Goal: Task Accomplishment & Management: Manage account settings

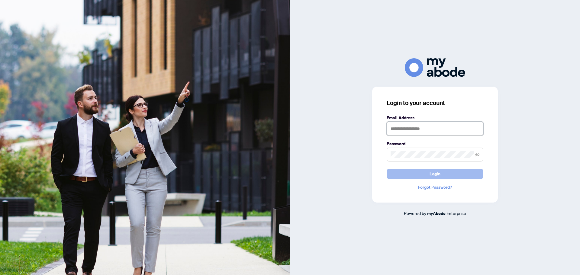
type input "**********"
click at [434, 172] on span "Login" at bounding box center [435, 174] width 11 height 10
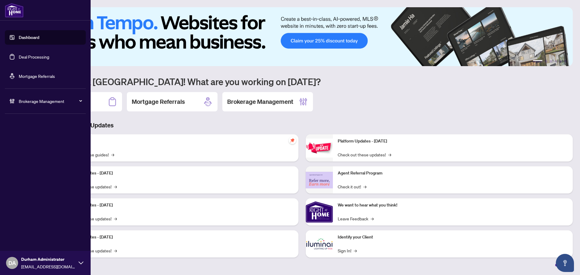
click at [19, 60] on link "Deal Processing" at bounding box center [34, 56] width 31 height 5
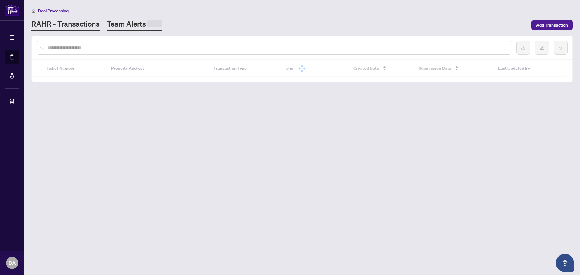
click at [123, 22] on link "Team Alerts" at bounding box center [134, 25] width 55 height 12
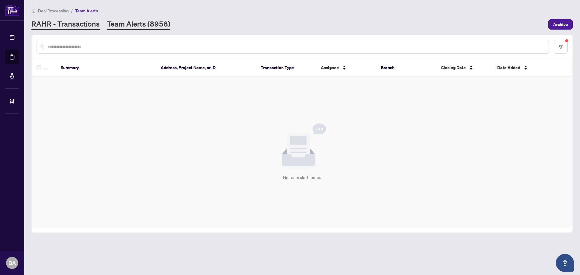
click at [72, 22] on link "RAHR - Transactions" at bounding box center [65, 24] width 68 height 11
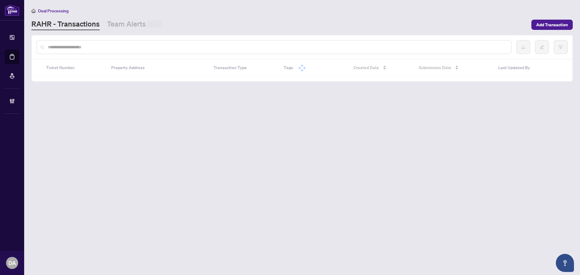
click at [98, 52] on div at bounding box center [274, 47] width 475 height 14
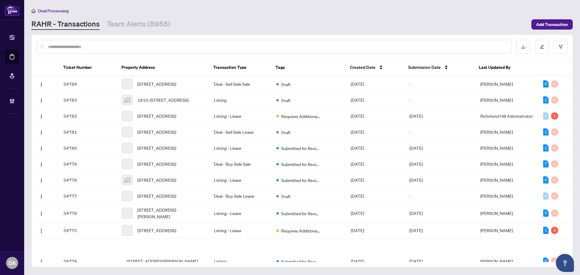
click at [95, 50] on div at bounding box center [274, 47] width 475 height 14
click at [93, 47] on input "text" at bounding box center [277, 47] width 459 height 7
paste input "*********"
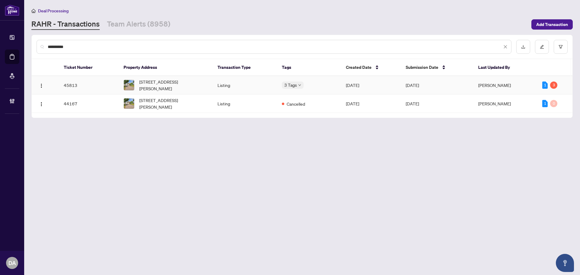
type input "*********"
click at [212, 86] on td "7 Tulloch Dr, Ajax, Ontario L1S 2S3, Canada" at bounding box center [166, 85] width 94 height 18
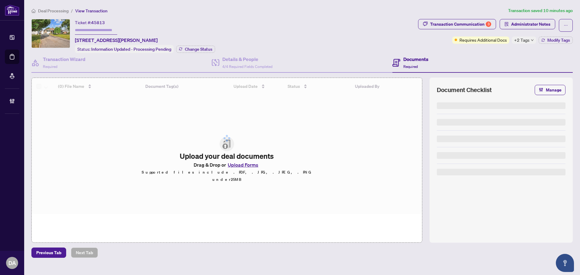
click at [534, 40] on div "+2 Tags" at bounding box center [524, 40] width 24 height 7
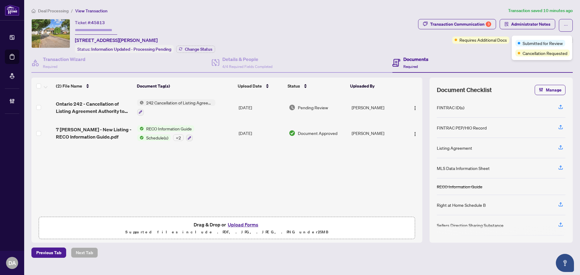
click at [530, 40] on span "Submitted for Review" at bounding box center [543, 43] width 40 height 7
click at [488, 25] on div "3" at bounding box center [488, 23] width 5 height 5
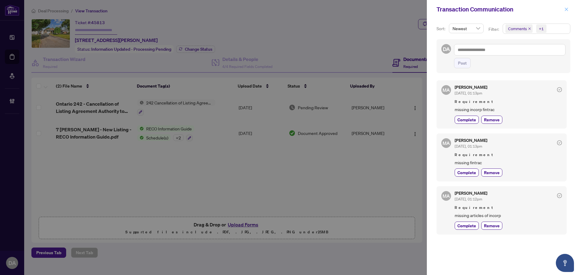
click at [565, 11] on icon "close" at bounding box center [566, 9] width 4 height 4
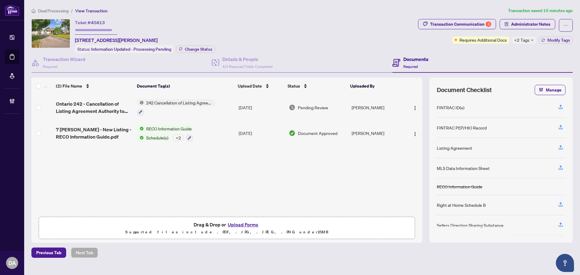
click at [208, 110] on div at bounding box center [176, 111] width 78 height 7
click at [167, 101] on span "242 Cancellation of Listing Agreement - Authority to Offer for Sale" at bounding box center [180, 102] width 72 height 7
click at [96, 110] on span "Ontario 242 - Cancellation of Listing Agreement Authority to Offer for Sale.pdf" at bounding box center [94, 107] width 76 height 15
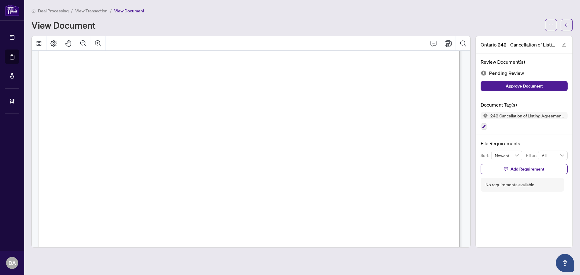
scroll to position [272, 0]
click at [552, 24] on icon "ellipsis" at bounding box center [551, 25] width 4 height 4
click at [527, 38] on span "Download" at bounding box center [529, 38] width 46 height 7
drag, startPoint x: 305, startPoint y: 133, endPoint x: 297, endPoint y: 157, distance: 24.7
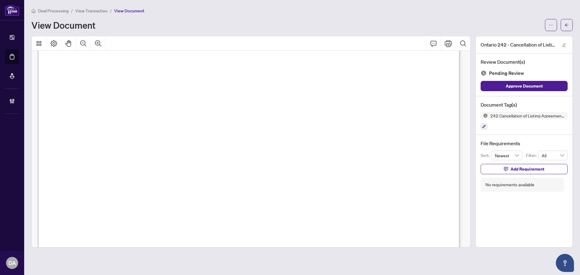
click at [334, 166] on span "...............................................................................…" at bounding box center [249, 164] width 366 height 5
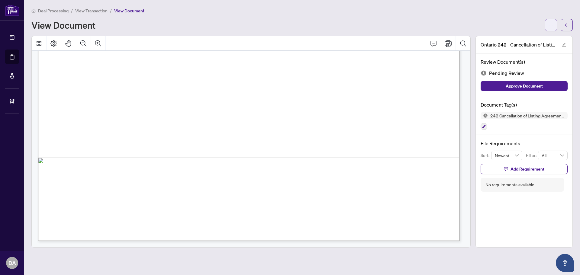
drag, startPoint x: 551, startPoint y: 23, endPoint x: 546, endPoint y: 27, distance: 7.1
click at [551, 23] on icon "ellipsis" at bounding box center [551, 25] width 4 height 4
click at [518, 35] on span "Download" at bounding box center [529, 38] width 46 height 7
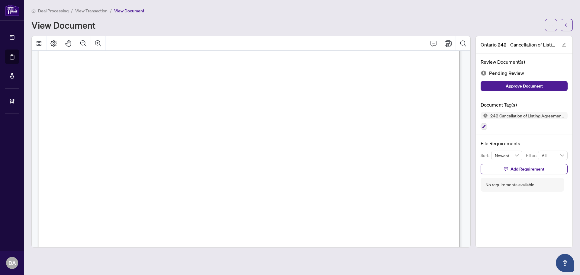
scroll to position [0, 0]
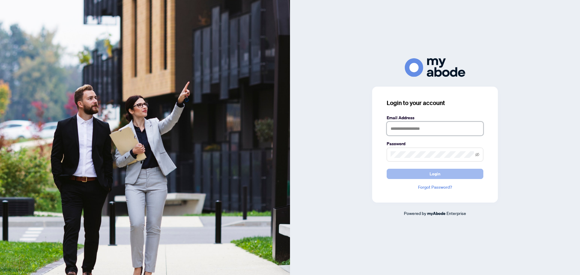
type input "**********"
drag, startPoint x: 454, startPoint y: 175, endPoint x: 453, endPoint y: 179, distance: 4.2
click at [453, 175] on button "Login" at bounding box center [435, 174] width 97 height 10
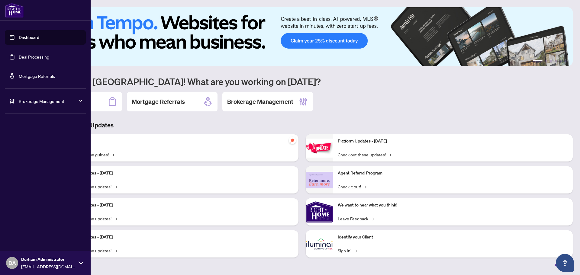
click at [19, 54] on link "Deal Processing" at bounding box center [34, 56] width 31 height 5
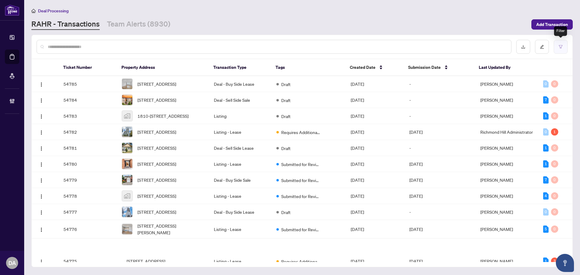
click at [565, 48] on button "button" at bounding box center [561, 47] width 14 height 14
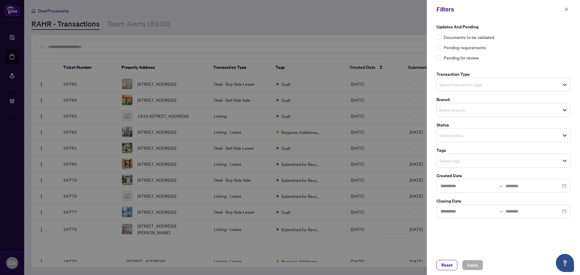
click at [529, 81] on span "Select transaction type" at bounding box center [503, 84] width 133 height 8
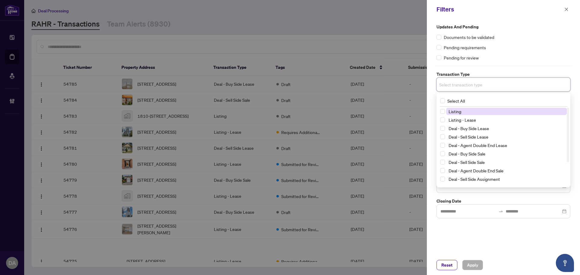
click at [507, 113] on span "Listing" at bounding box center [506, 111] width 121 height 7
click at [501, 121] on span "Listing - Lease" at bounding box center [506, 121] width 121 height 7
click at [516, 60] on div "Pending for review" at bounding box center [504, 57] width 134 height 7
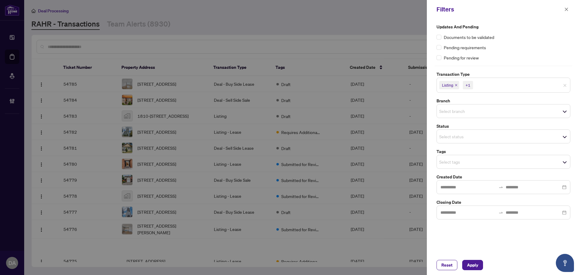
click at [495, 108] on span "Select branch" at bounding box center [503, 111] width 133 height 8
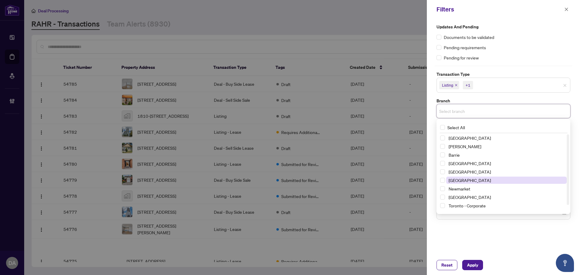
click at [477, 178] on span "Mississauga" at bounding box center [506, 180] width 121 height 7
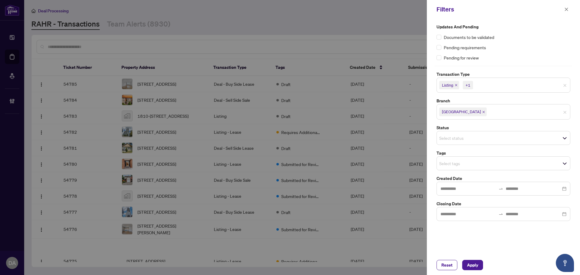
click at [511, 28] on label "Updates and Pending" at bounding box center [504, 27] width 134 height 7
click at [480, 165] on input "search" at bounding box center [460, 163] width 42 height 7
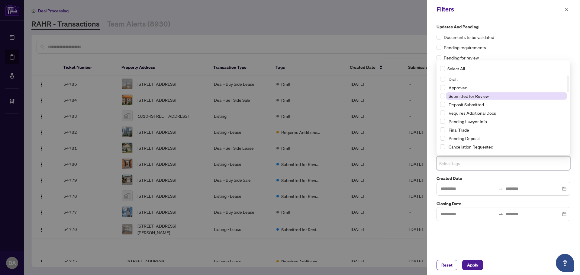
click at [473, 98] on span "Submitted for Review" at bounding box center [469, 95] width 40 height 5
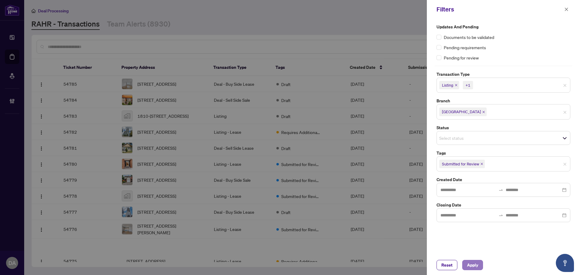
click at [476, 262] on span "Apply" at bounding box center [472, 265] width 11 height 10
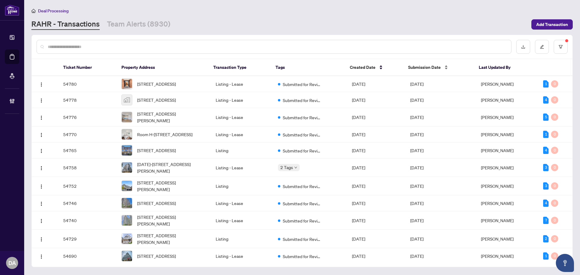
click at [439, 68] on span "Submission Date" at bounding box center [424, 67] width 33 height 7
click at [450, 64] on div "Submission Date" at bounding box center [438, 67] width 61 height 7
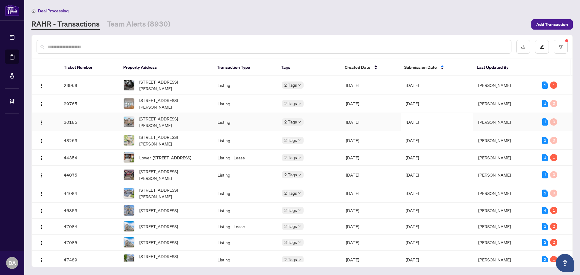
click at [413, 124] on td "Apr/10/2025" at bounding box center [437, 122] width 73 height 18
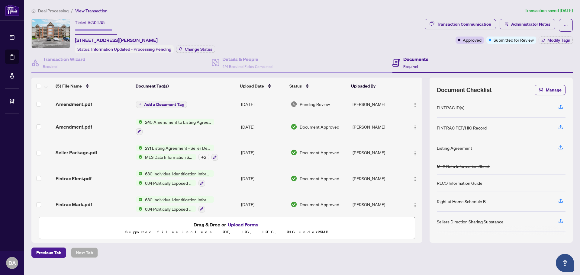
click at [94, 103] on div "Amendment.pdf" at bounding box center [94, 104] width 76 height 7
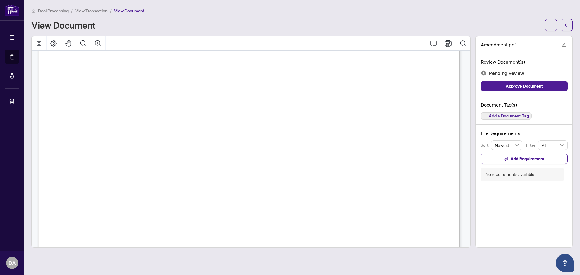
scroll to position [121, 0]
drag, startPoint x: 174, startPoint y: 128, endPoint x: 249, endPoint y: 147, distance: 77.2
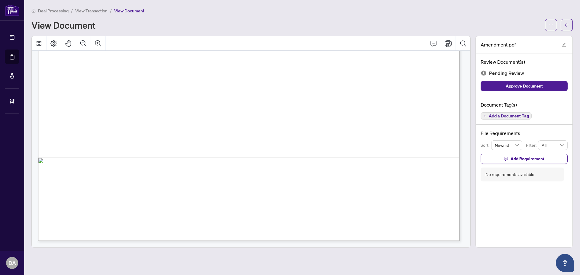
click at [92, 11] on span "View Transaction" at bounding box center [91, 10] width 32 height 5
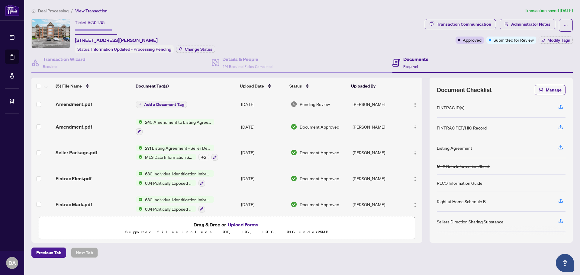
click at [189, 134] on div at bounding box center [175, 131] width 78 height 7
click at [227, 126] on td "240 Amendment to Listing Agreement - Authority to Offer for Sale Price Change/E…" at bounding box center [186, 127] width 105 height 26
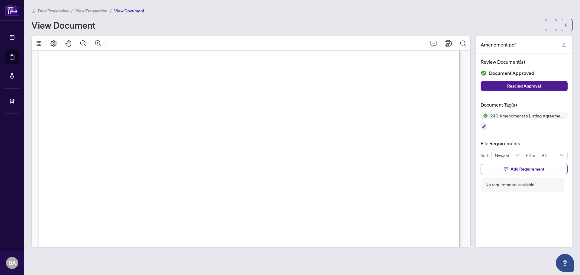
scroll to position [181, 0]
click at [95, 9] on span "View Transaction" at bounding box center [91, 10] width 32 height 5
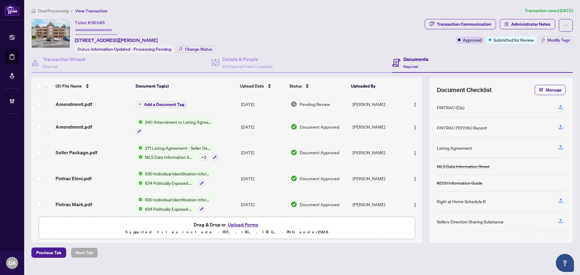
click at [206, 102] on td "Add a Document Tag" at bounding box center [186, 104] width 105 height 19
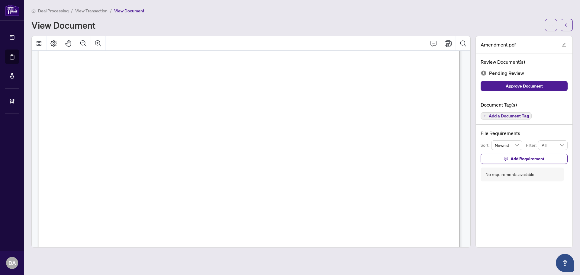
scroll to position [30, 0]
click at [95, 11] on span "View Transaction" at bounding box center [91, 10] width 32 height 5
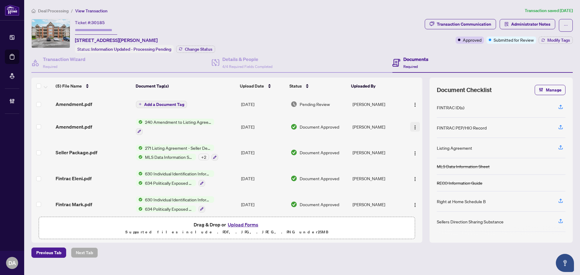
click at [413, 126] on img "button" at bounding box center [415, 127] width 5 height 5
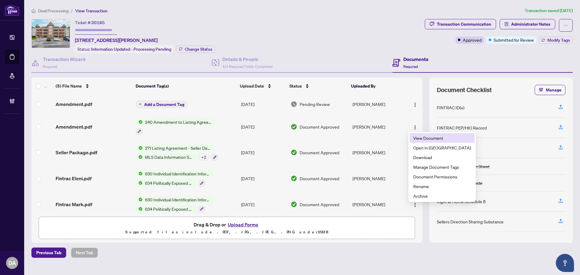
click at [429, 140] on span "View Document" at bounding box center [442, 138] width 58 height 7
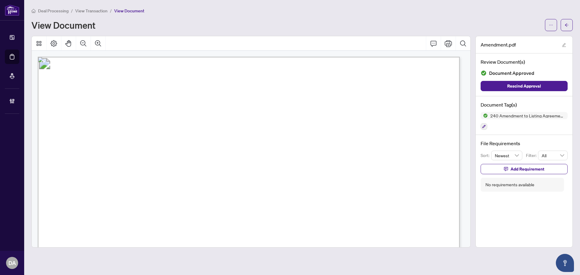
click at [99, 11] on span "View Transaction" at bounding box center [91, 10] width 32 height 5
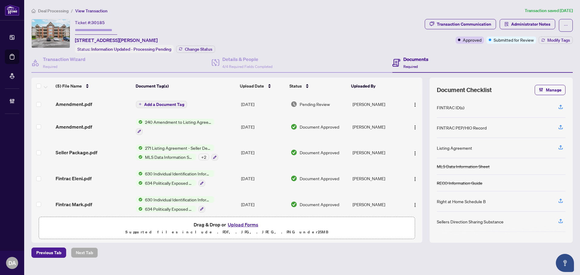
click at [215, 105] on td "Add a Document Tag" at bounding box center [186, 104] width 105 height 19
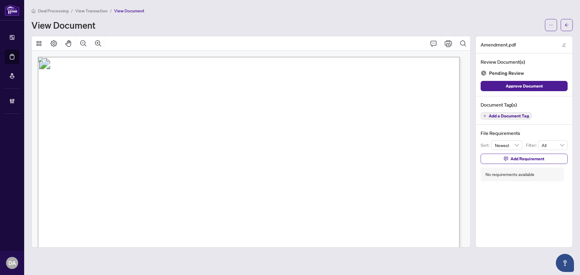
click at [503, 116] on span "Add a Document Tag" at bounding box center [509, 116] width 40 height 4
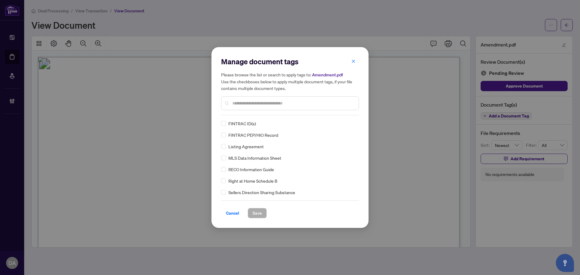
click at [279, 98] on div at bounding box center [290, 103] width 138 height 14
click at [279, 102] on input "text" at bounding box center [292, 103] width 121 height 7
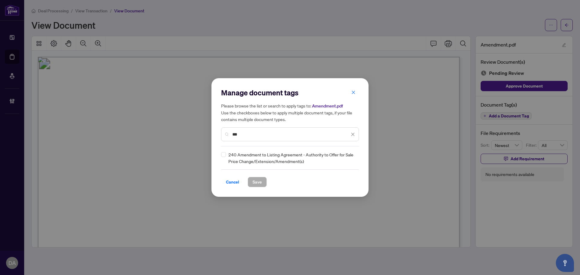
type input "***"
click at [225, 154] on div "240 Amendment to Listing Agreement - Authority to Offer for Sale Price Change/E…" at bounding box center [288, 157] width 134 height 13
click at [230, 154] on span "240 Amendment to Listing Agreement - Authority to Offer for Sale Price Change/E…" at bounding box center [291, 157] width 127 height 13
click at [348, 161] on input "search" at bounding box center [347, 157] width 6 height 9
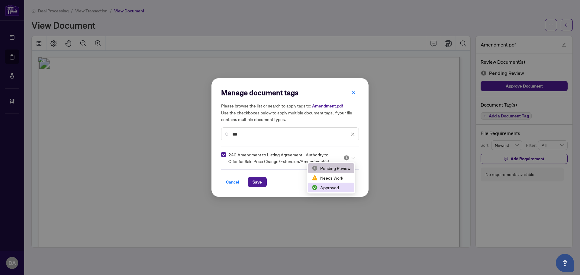
click at [338, 187] on div "Approved" at bounding box center [331, 187] width 39 height 7
click at [248, 181] on button "Save" at bounding box center [257, 182] width 19 height 10
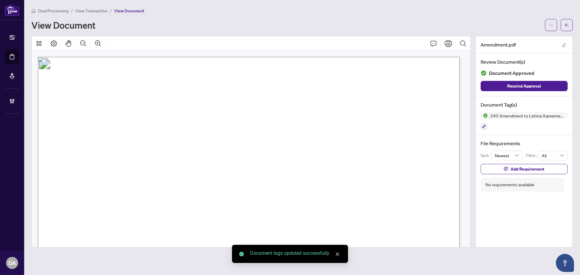
click at [94, 11] on span "View Transaction" at bounding box center [91, 10] width 32 height 5
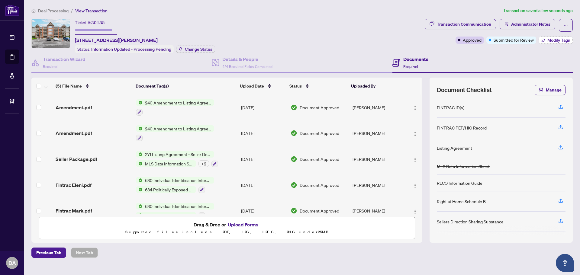
click at [543, 42] on button "Modify Tags" at bounding box center [556, 40] width 34 height 7
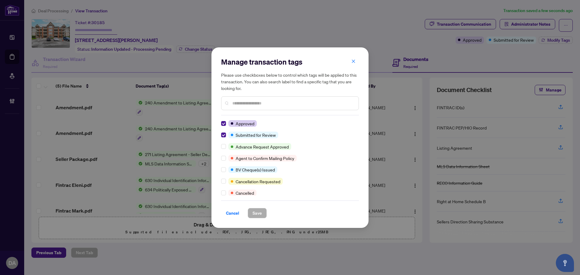
click at [221, 135] on div "Manage transaction tags Please use checkboxes below to control which tags will …" at bounding box center [289, 137] width 157 height 181
click at [226, 137] on div at bounding box center [224, 135] width 7 height 7
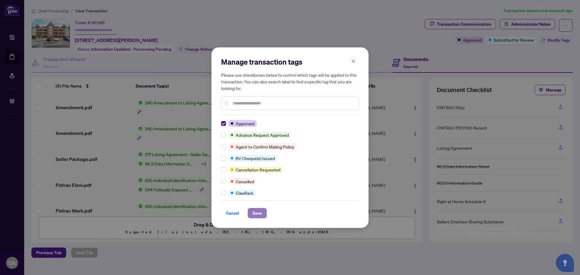
click at [260, 213] on span "Save" at bounding box center [257, 213] width 9 height 10
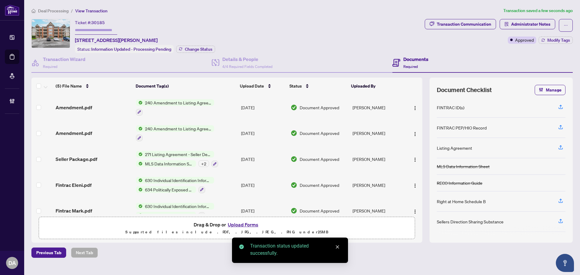
click at [65, 11] on span "Deal Processing" at bounding box center [53, 10] width 31 height 5
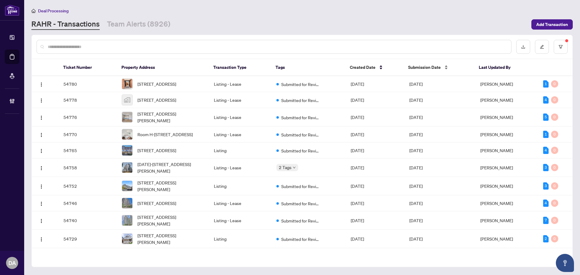
click at [427, 64] on div "Submission Date" at bounding box center [438, 67] width 61 height 7
click at [440, 67] on span "Submission Date" at bounding box center [424, 67] width 33 height 7
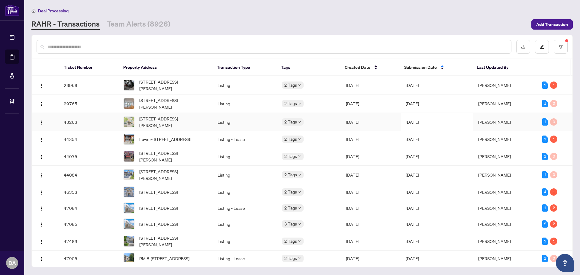
click at [394, 123] on td "Jul/10/2025" at bounding box center [371, 122] width 60 height 18
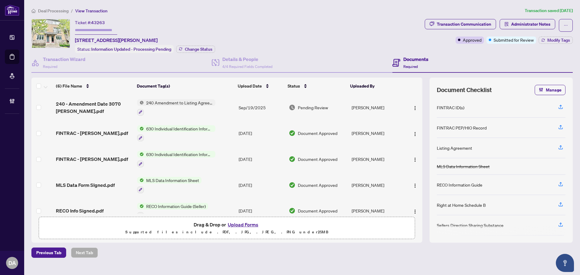
click at [210, 107] on div "240 Amendment to Listing Agreement - Authority to Offer for Sale Price Change/E…" at bounding box center [176, 107] width 78 height 16
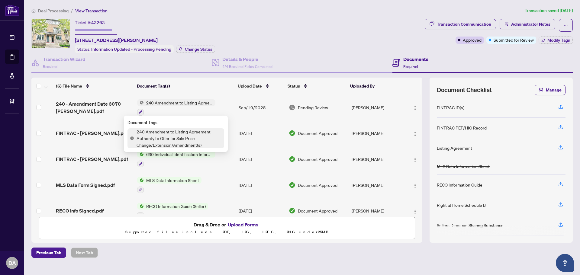
click at [230, 105] on td "240 Amendment to Listing Agreement - Authority to Offer for Sale Price Change/E…" at bounding box center [186, 108] width 102 height 26
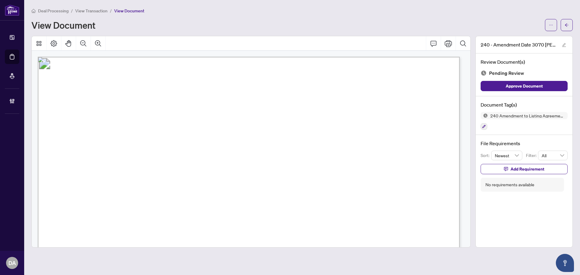
click at [93, 11] on span "View Transaction" at bounding box center [91, 10] width 32 height 5
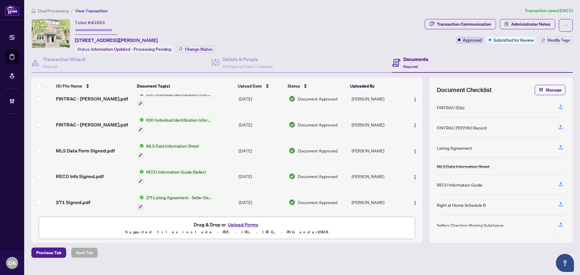
scroll to position [37, 0]
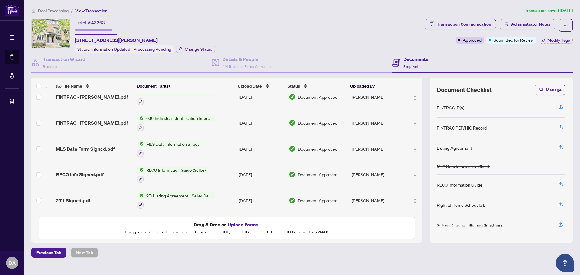
drag, startPoint x: 208, startPoint y: 194, endPoint x: 295, endPoint y: 220, distance: 90.5
click at [210, 204] on div at bounding box center [176, 205] width 78 height 7
drag, startPoint x: 218, startPoint y: 200, endPoint x: 207, endPoint y: 215, distance: 18.4
click at [207, 215] on div "(6) File Name Document Tag(s) Upload Date Status Uploaded By 240 - Amendment Da…" at bounding box center [226, 160] width 391 height 165
click at [204, 202] on div at bounding box center [176, 205] width 78 height 7
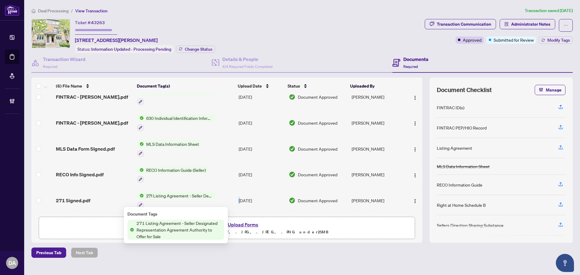
click at [237, 202] on td "Jul/10/2025" at bounding box center [261, 201] width 50 height 26
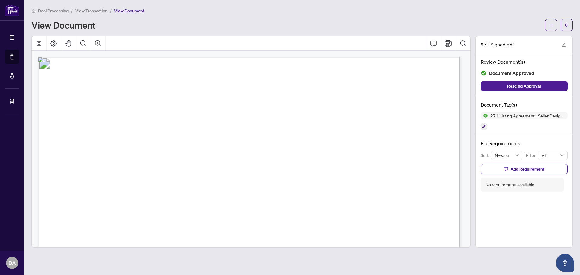
drag, startPoint x: 102, startPoint y: 12, endPoint x: 221, endPoint y: 5, distance: 118.6
click at [102, 12] on span "View Transaction" at bounding box center [91, 10] width 32 height 5
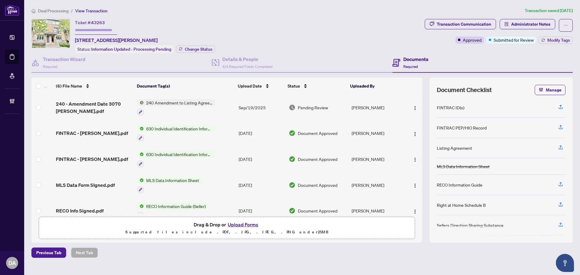
click at [220, 98] on td "240 Amendment to Listing Agreement - Authority to Offer for Sale Price Change/E…" at bounding box center [186, 108] width 102 height 26
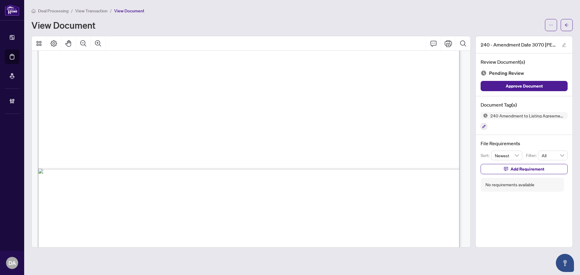
scroll to position [362, 0]
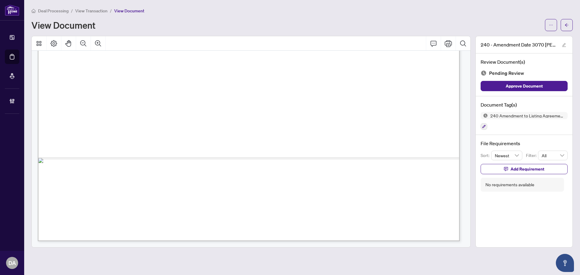
click at [482, 122] on div "240 Amendment to Listing Agreement - Authority to Offer for Sale Price Change/E…" at bounding box center [524, 121] width 87 height 18
click at [486, 124] on button "button" at bounding box center [484, 126] width 7 height 7
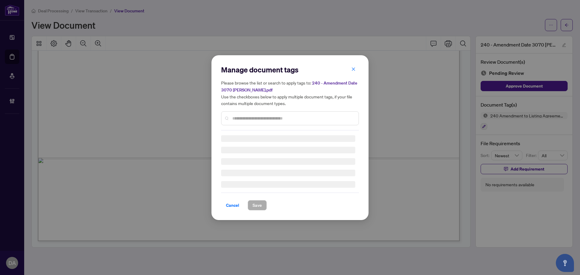
click at [308, 119] on input "text" at bounding box center [292, 118] width 121 height 7
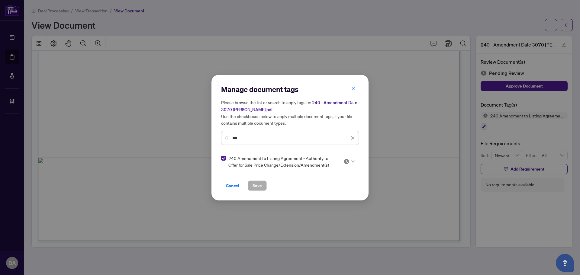
type input "***"
click at [348, 166] on body "Dashboard Deal Processing Mortgage Referrals Brokerage Management DA Durham Adm…" at bounding box center [290, 137] width 580 height 275
click at [328, 189] on div "Approved" at bounding box center [331, 191] width 39 height 7
click at [260, 184] on span "Save" at bounding box center [257, 186] width 9 height 10
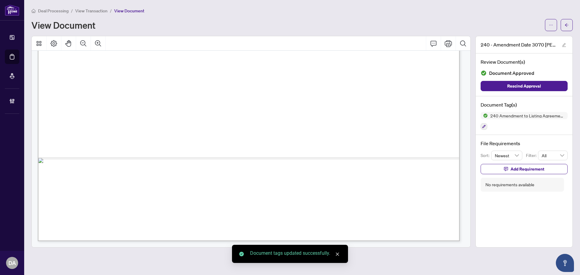
click at [105, 9] on span "View Transaction" at bounding box center [91, 10] width 32 height 5
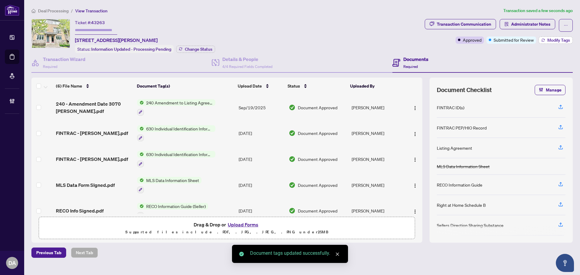
click at [551, 41] on span "Modify Tags" at bounding box center [558, 40] width 23 height 4
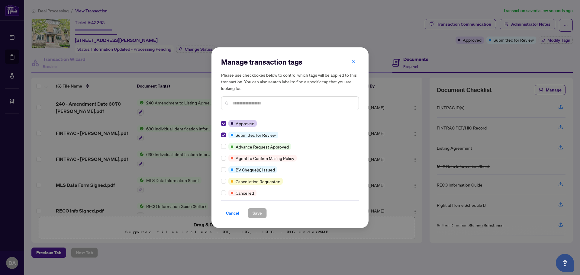
click at [221, 134] on div "Manage transaction tags Please use checkboxes below to control which tags will …" at bounding box center [289, 137] width 157 height 181
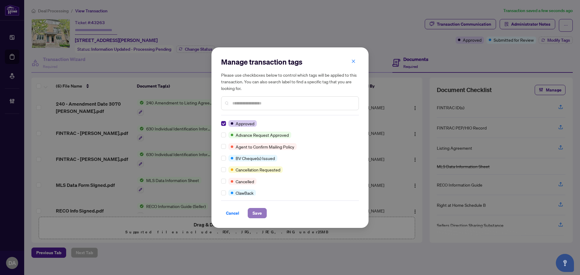
click at [251, 218] on button "Save" at bounding box center [257, 213] width 19 height 10
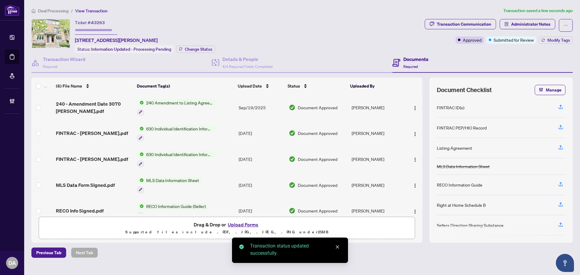
click at [66, 10] on span "Deal Processing" at bounding box center [53, 10] width 31 height 5
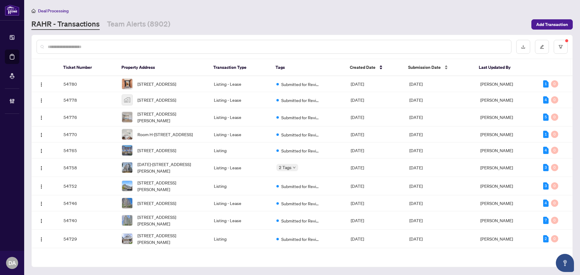
click at [431, 67] on span "Submission Date" at bounding box center [424, 67] width 33 height 7
click at [432, 68] on span "Submission Date" at bounding box center [424, 67] width 33 height 7
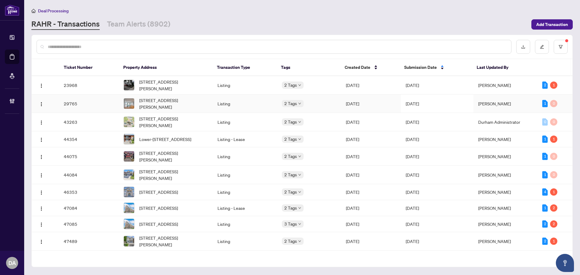
click at [412, 102] on td "Apr/08/2025" at bounding box center [437, 104] width 73 height 18
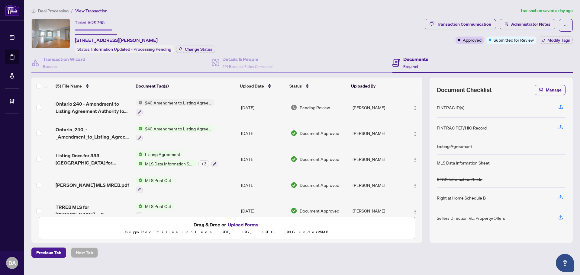
click at [212, 129] on span "240 Amendment to Listing Agreement - Authority to Offer for Sale Price Change/E…" at bounding box center [179, 128] width 72 height 7
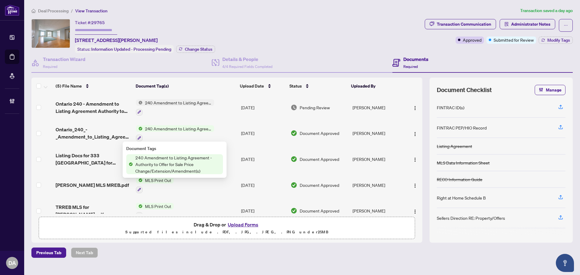
click at [235, 135] on td "240 Amendment to Listing Agreement - Authority to Offer for Sale Price Change/E…" at bounding box center [186, 134] width 105 height 26
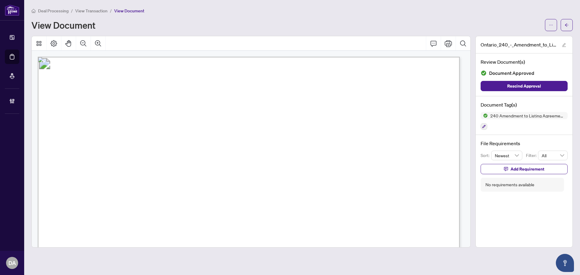
click at [105, 10] on span "View Transaction" at bounding box center [91, 10] width 32 height 5
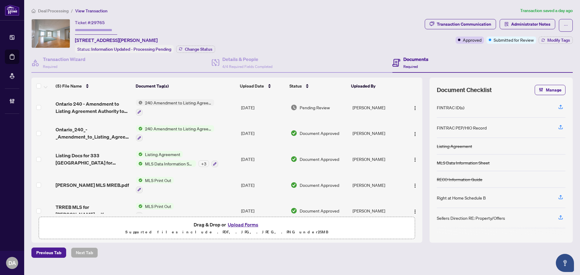
click at [204, 113] on div at bounding box center [175, 111] width 78 height 7
click at [216, 103] on td "240 Amendment to Listing Agreement - Authority to Offer for Sale Price Change/E…" at bounding box center [186, 108] width 105 height 26
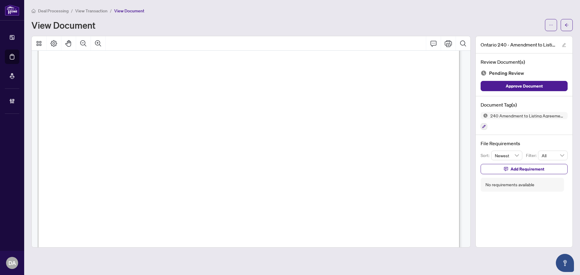
scroll to position [121, 0]
drag, startPoint x: 254, startPoint y: 94, endPoint x: 321, endPoint y: 93, distance: 67.4
click at [276, 93] on span "September 30 2025" at bounding box center [265, 95] width 22 height 7
click at [126, 121] on span "LISTING PRICE:" at bounding box center [105, 119] width 41 height 6
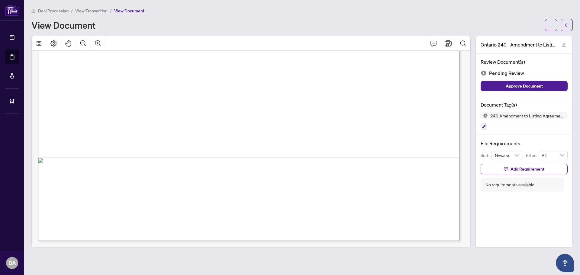
click at [487, 122] on div "240 Amendment to Listing Agreement - Authority to Offer for Sale Price Change/E…" at bounding box center [524, 121] width 87 height 18
click at [484, 125] on icon "button" at bounding box center [484, 127] width 4 height 4
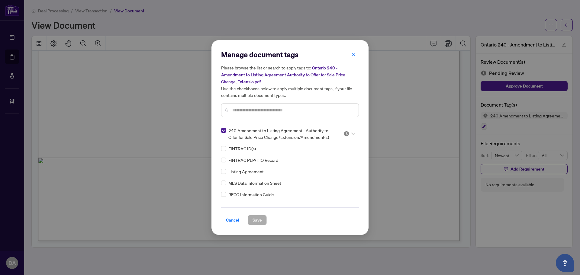
click at [349, 131] on div at bounding box center [349, 134] width 11 height 6
click at [340, 162] on div "Approved" at bounding box center [329, 163] width 39 height 7
click at [259, 217] on span "Save" at bounding box center [257, 220] width 9 height 10
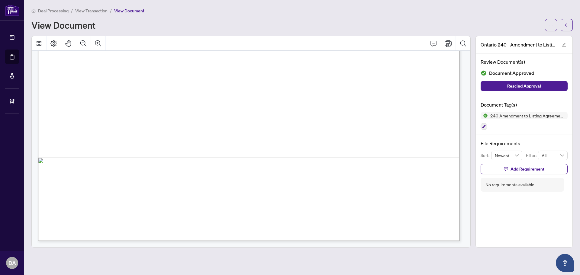
click at [88, 8] on span "View Transaction" at bounding box center [91, 10] width 32 height 5
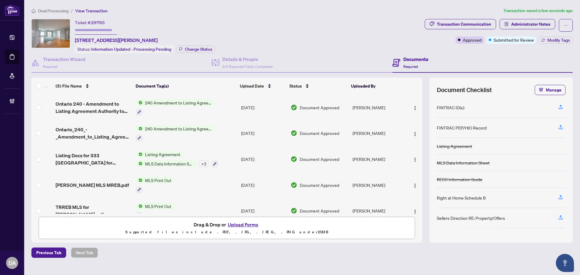
click at [549, 44] on div "Transaction Communication Administrator Notes Approved Submitted for Review Mod…" at bounding box center [499, 36] width 150 height 34
click at [553, 41] on span "Modify Tags" at bounding box center [558, 40] width 23 height 4
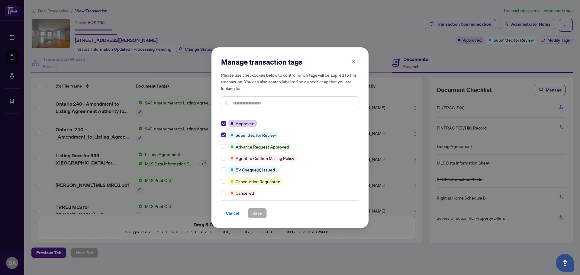
click at [227, 134] on div at bounding box center [224, 135] width 7 height 7
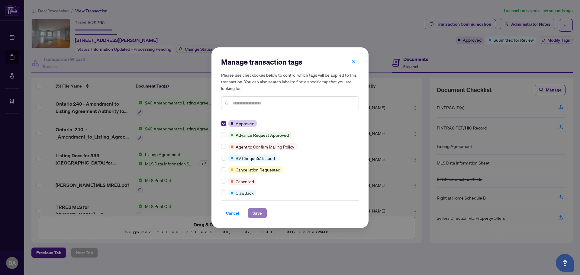
click at [262, 212] on button "Save" at bounding box center [257, 213] width 19 height 10
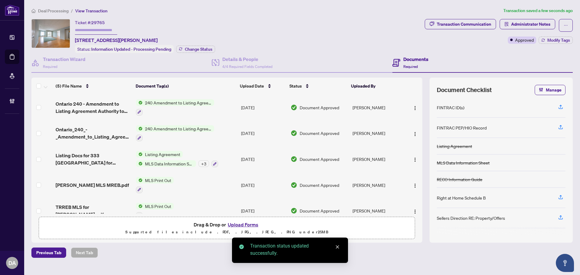
click at [49, 10] on span "Deal Processing" at bounding box center [53, 10] width 31 height 5
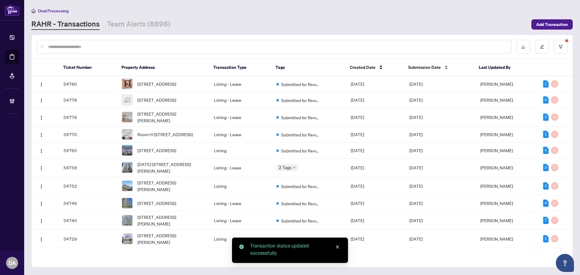
click at [421, 68] on span "Submission Date" at bounding box center [424, 67] width 33 height 7
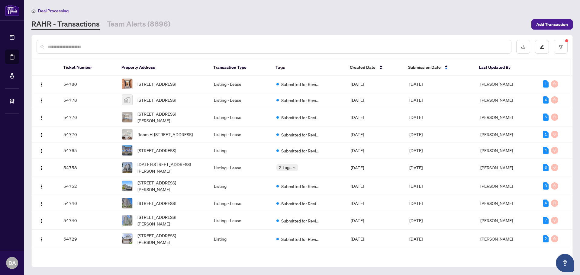
click at [422, 66] on span "Submission Date" at bounding box center [424, 67] width 33 height 7
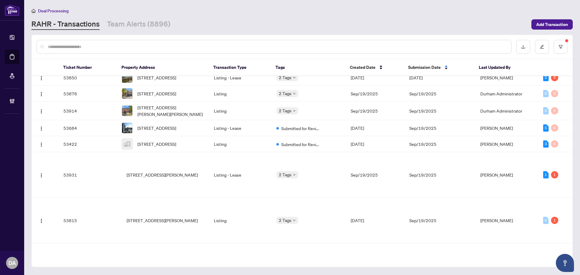
scroll to position [1288, 0]
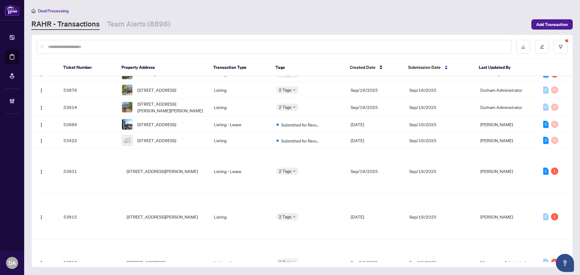
drag, startPoint x: 573, startPoint y: 186, endPoint x: 564, endPoint y: 137, distance: 50.6
click at [562, 117] on div "Ticket Number Property Address Transaction Type Tags Created Date Submission Da…" at bounding box center [301, 151] width 541 height 233
click at [570, 82] on td "2 3" at bounding box center [555, 74] width 34 height 16
click at [572, 122] on div "Ticket Number Property Address Transaction Type Tags Created Date Submission Da…" at bounding box center [301, 151] width 541 height 233
click at [572, 182] on main "Deal Processing RAHR - Transactions Team Alerts (8896) Add Transaction Ticket N…" at bounding box center [302, 137] width 556 height 275
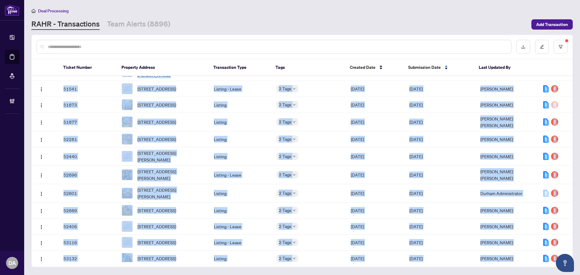
scroll to position [514, 0]
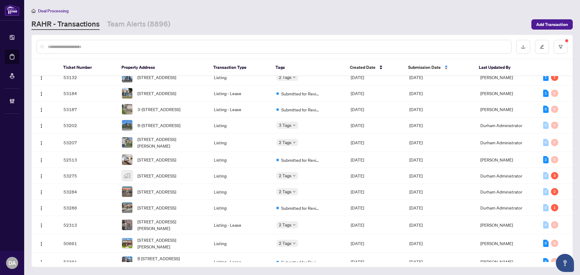
click at [441, 66] on div "Submission Date" at bounding box center [438, 67] width 61 height 7
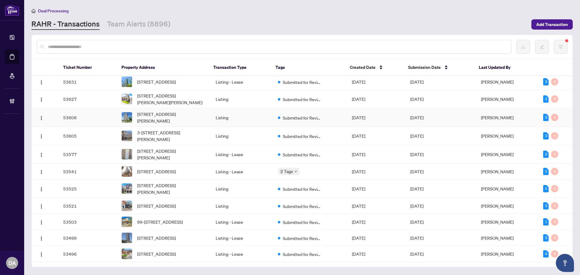
scroll to position [917, 0]
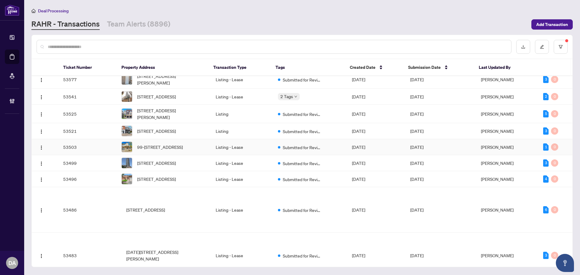
click at [381, 155] on td "Sep/16/2025" at bounding box center [376, 147] width 58 height 16
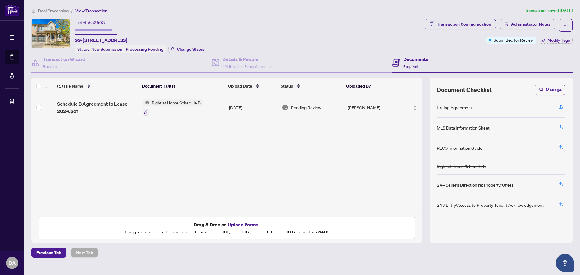
click at [188, 113] on div at bounding box center [173, 111] width 60 height 7
click at [266, 105] on td "Sep/16/2025" at bounding box center [253, 108] width 53 height 26
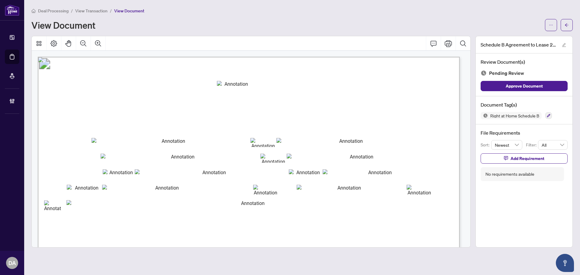
click at [98, 11] on span "View Transaction" at bounding box center [91, 10] width 32 height 5
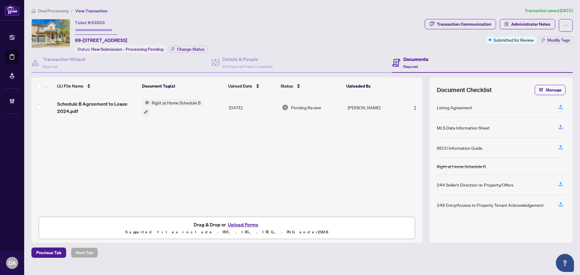
click at [65, 9] on span "Deal Processing" at bounding box center [53, 10] width 31 height 5
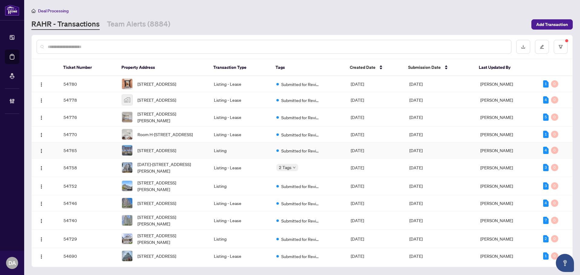
scroll to position [151, 0]
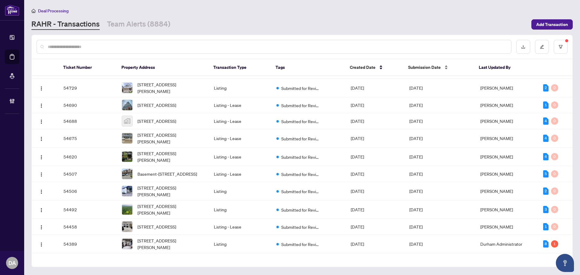
click at [437, 64] on div "Submission Date" at bounding box center [438, 67] width 61 height 7
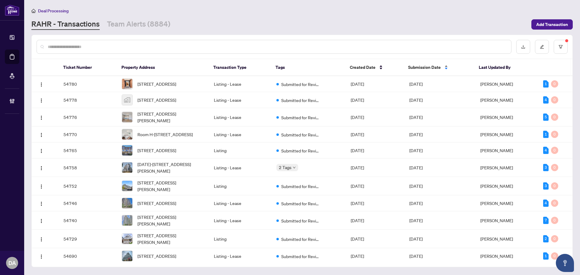
scroll to position [0, 0]
click at [438, 66] on span "Submission Date" at bounding box center [424, 67] width 33 height 7
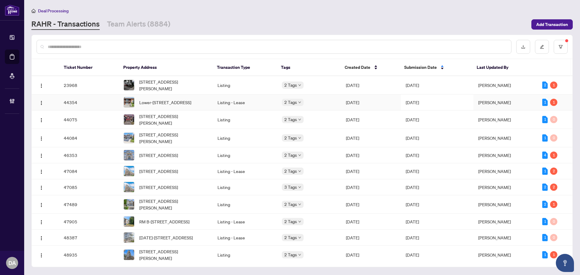
click at [322, 97] on td "2 Tags" at bounding box center [309, 103] width 64 height 16
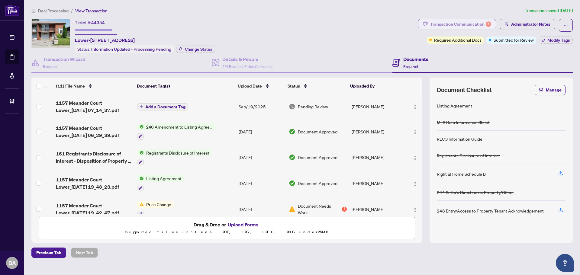
click at [466, 23] on div "Transaction Communication 1" at bounding box center [460, 24] width 61 height 10
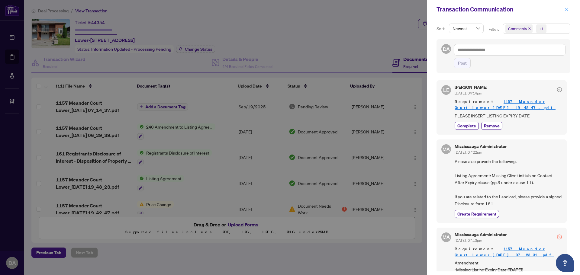
click at [564, 11] on button "button" at bounding box center [567, 9] width 8 height 7
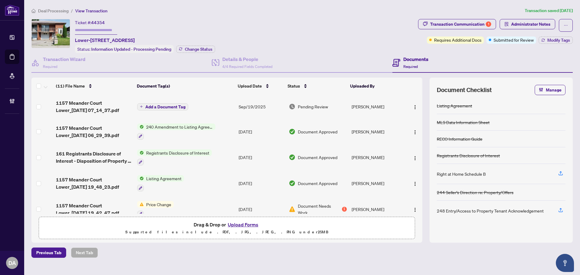
click at [228, 112] on td "Add a Document Tag" at bounding box center [186, 107] width 102 height 24
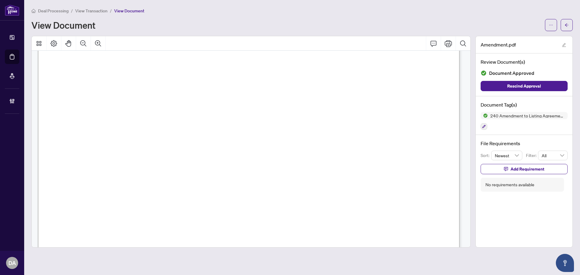
scroll to position [362, 0]
click at [83, 8] on span "View Transaction" at bounding box center [91, 10] width 32 height 5
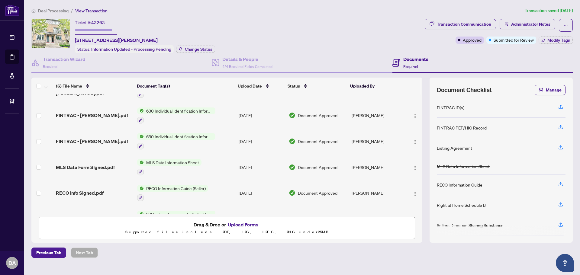
scroll to position [7, 0]
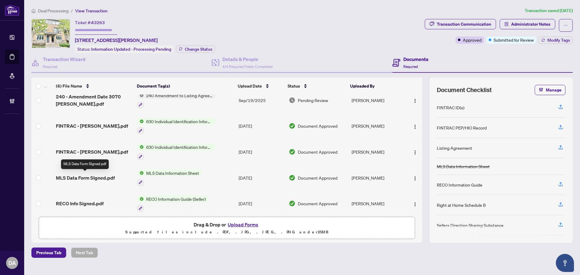
click at [108, 174] on span "MLS Data Form SIgned.pdf" at bounding box center [85, 177] width 59 height 7
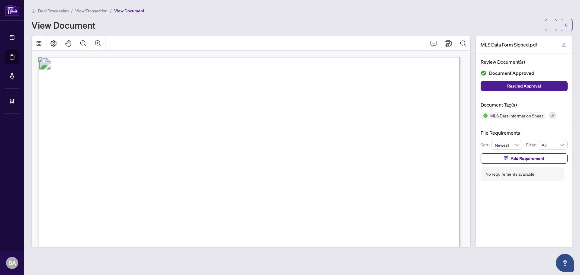
drag, startPoint x: 197, startPoint y: 83, endPoint x: 227, endPoint y: 85, distance: 30.3
click at [227, 84] on span "Listing Draft2594700 MLS® Data Information" at bounding box center [248, 81] width 229 height 13
click at [89, 130] on span "Location" at bounding box center [76, 130] width 25 height 9
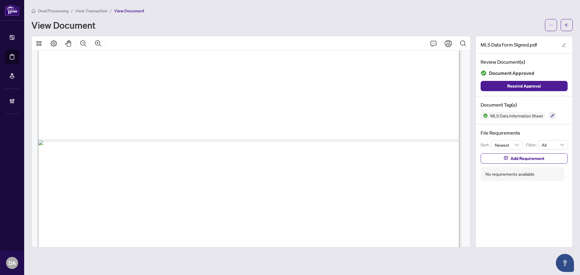
scroll to position [453, 0]
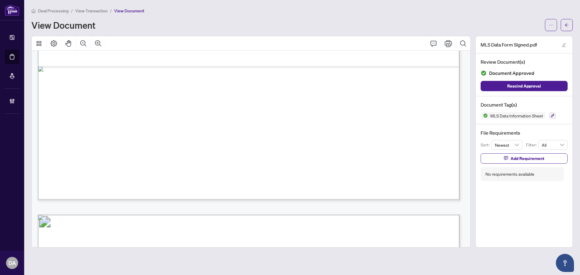
click at [94, 10] on span "View Transaction" at bounding box center [91, 10] width 32 height 5
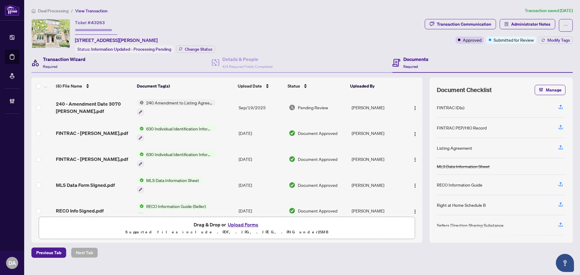
click at [66, 58] on h4 "Transaction Wizard" at bounding box center [64, 59] width 43 height 7
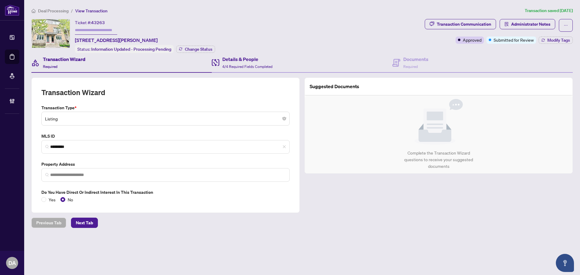
type input "**********"
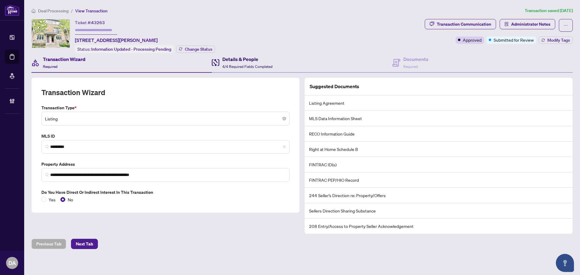
click at [234, 56] on h4 "Details & People" at bounding box center [247, 59] width 50 height 7
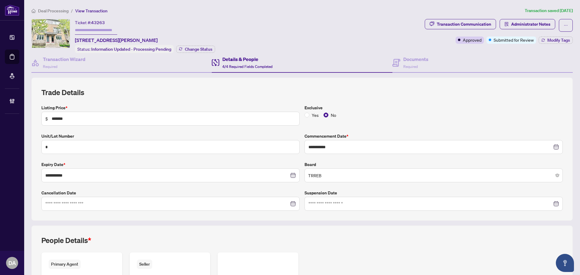
click at [48, 79] on div "**********" at bounding box center [301, 149] width 541 height 143
click at [69, 58] on h4 "Transaction Wizard" at bounding box center [64, 59] width 43 height 7
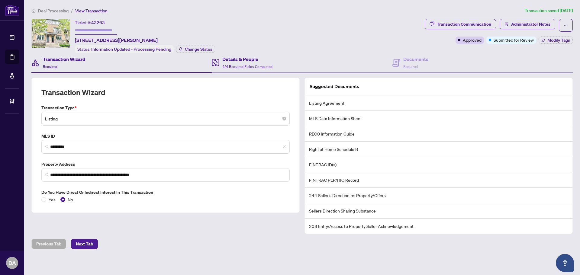
drag, startPoint x: 394, startPoint y: 54, endPoint x: 386, endPoint y: 65, distance: 13.5
click at [394, 55] on div "Documents Required" at bounding box center [482, 63] width 180 height 20
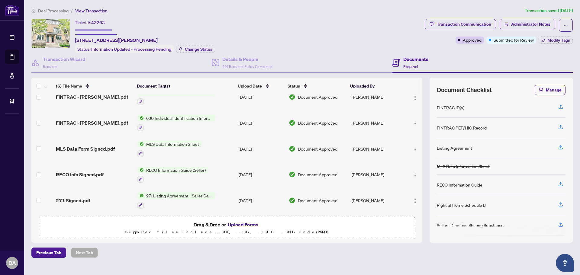
scroll to position [37, 0]
click at [179, 196] on span "271 Listing Agreement - Seller Designated Representation Agreement Authority to…" at bounding box center [180, 195] width 72 height 7
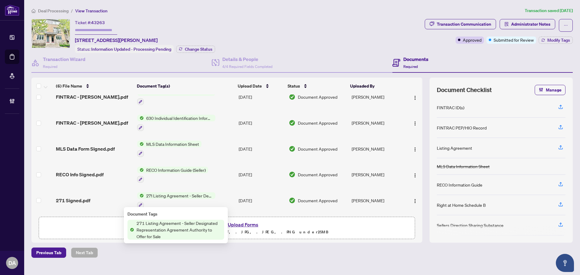
click at [176, 202] on div at bounding box center [176, 205] width 78 height 7
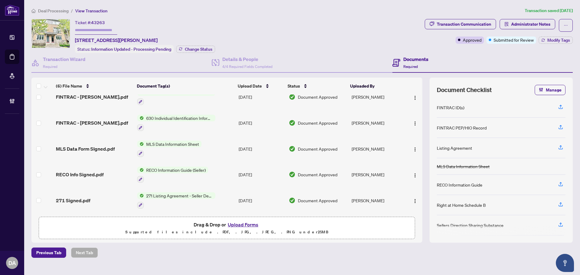
click at [84, 199] on span "271 Signed.pdf" at bounding box center [73, 200] width 34 height 7
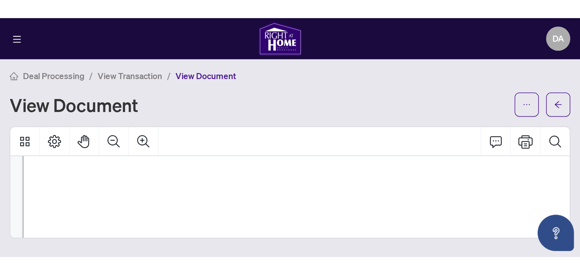
scroll to position [91, 0]
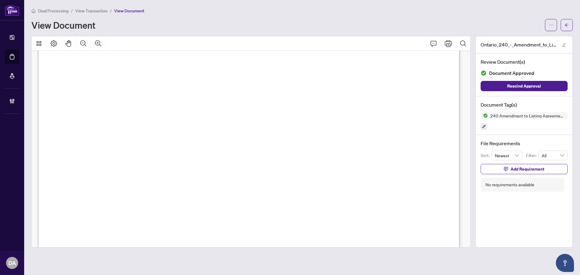
scroll to position [60, 0]
drag, startPoint x: 184, startPoint y: 127, endPoint x: 215, endPoint y: 125, distance: 30.9
click at [210, 125] on span "40714137" at bounding box center [196, 126] width 27 height 7
click at [185, 103] on span "Listing Price................................................................." at bounding box center [164, 100] width 118 height 6
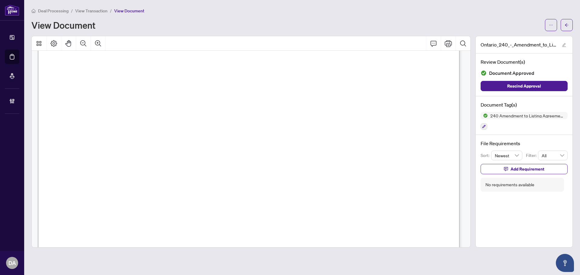
click at [92, 13] on span "View Transaction" at bounding box center [91, 10] width 32 height 5
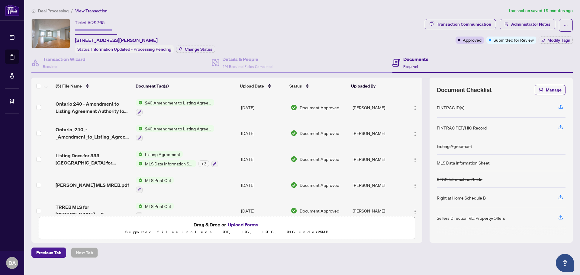
click at [61, 14] on div "Deal Processing / View Transaction Transaction saved 19 minutes ago Ticket #: 2…" at bounding box center [302, 132] width 546 height 251
click at [59, 13] on span "Deal Processing" at bounding box center [53, 10] width 31 height 5
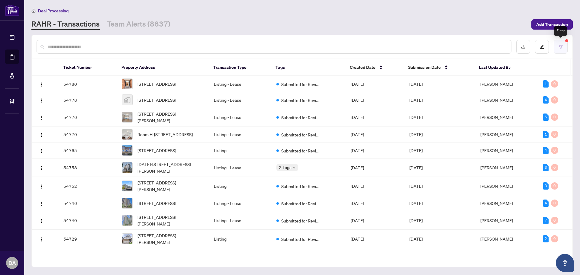
click at [560, 52] on button "button" at bounding box center [561, 47] width 14 height 14
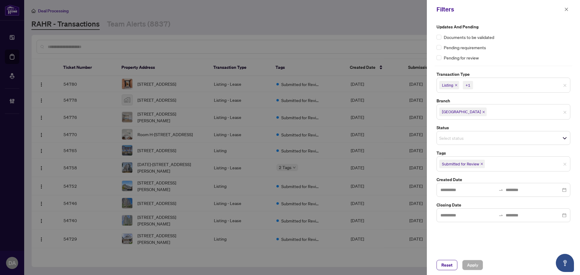
click at [455, 86] on icon "close" at bounding box center [456, 85] width 3 height 3
click at [468, 86] on icon "close" at bounding box center [469, 85] width 3 height 3
click at [482, 110] on icon "close" at bounding box center [483, 110] width 3 height 3
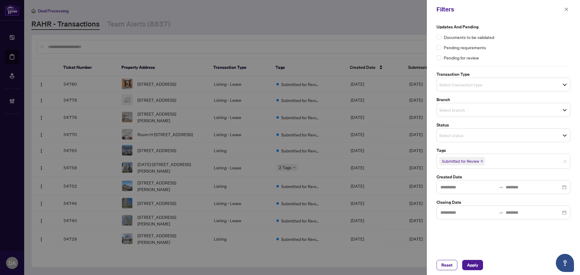
click at [481, 162] on icon "close" at bounding box center [481, 161] width 3 height 3
drag, startPoint x: 94, startPoint y: 58, endPoint x: 143, endPoint y: 57, distance: 49.3
click at [93, 57] on div at bounding box center [290, 137] width 580 height 275
click at [566, 9] on icon "close" at bounding box center [566, 9] width 3 height 3
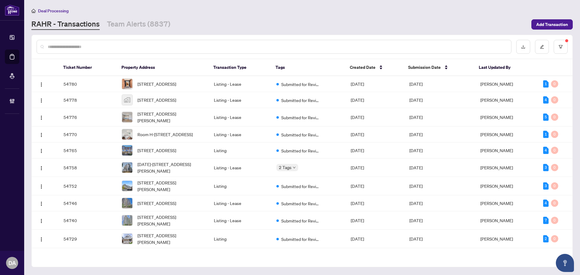
click at [311, 44] on input "text" at bounding box center [277, 47] width 459 height 7
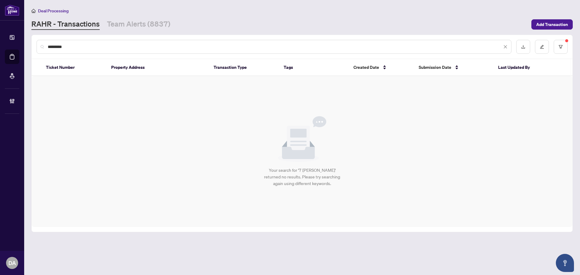
type input "*********"
drag, startPoint x: 81, startPoint y: 47, endPoint x: 17, endPoint y: 45, distance: 64.4
click at [19, 45] on div "Dashboard Deal Processing Mortgage Referrals Brokerage Management DA Durham Adm…" at bounding box center [290, 137] width 580 height 275
click at [85, 47] on input "*********" at bounding box center [275, 47] width 454 height 7
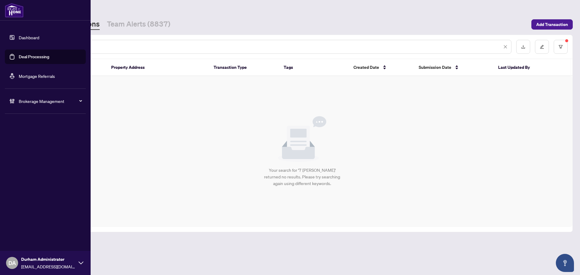
drag, startPoint x: 85, startPoint y: 47, endPoint x: 18, endPoint y: 39, distance: 66.6
click at [18, 39] on div "Dashboard Deal Processing Mortgage Referrals Brokerage Management DA Durham Adm…" at bounding box center [290, 137] width 580 height 275
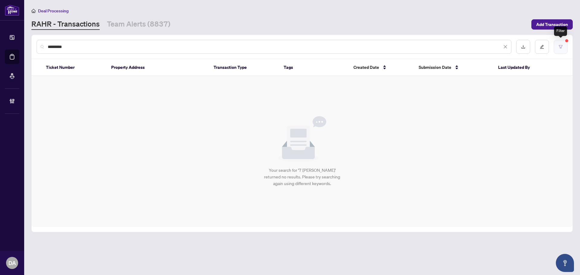
click at [563, 46] on button "button" at bounding box center [561, 47] width 14 height 14
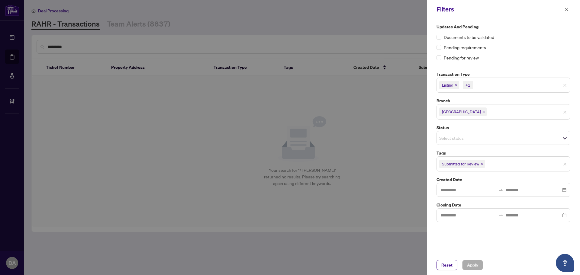
click at [482, 164] on icon "close" at bounding box center [482, 164] width 2 height 2
click at [482, 113] on icon "close" at bounding box center [483, 112] width 3 height 3
click at [469, 85] on div "+1" at bounding box center [468, 85] width 5 height 6
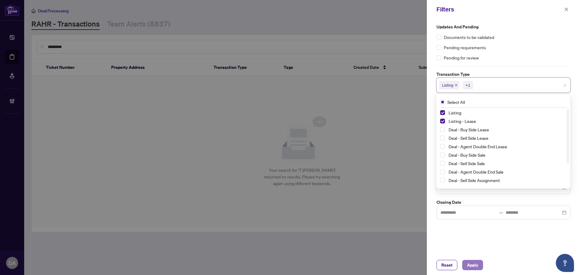
click at [472, 264] on span "Apply" at bounding box center [472, 265] width 11 height 10
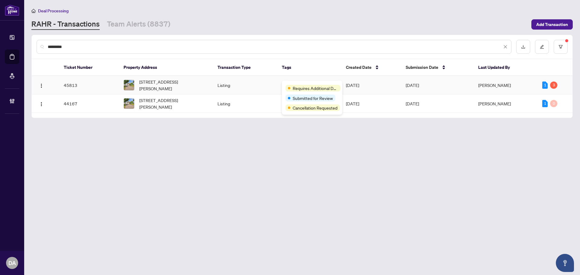
click at [253, 83] on td "Listing" at bounding box center [245, 85] width 64 height 18
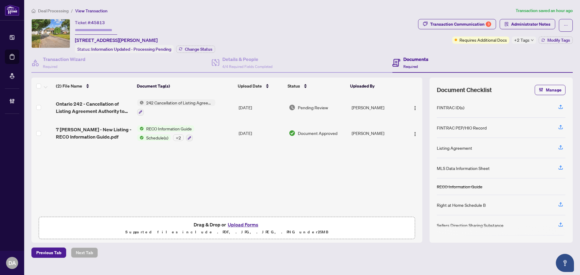
click at [60, 12] on span "Deal Processing" at bounding box center [53, 10] width 31 height 5
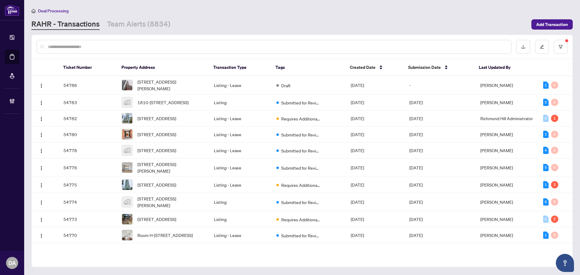
click at [324, 46] on input "text" at bounding box center [277, 47] width 459 height 7
paste input "*********"
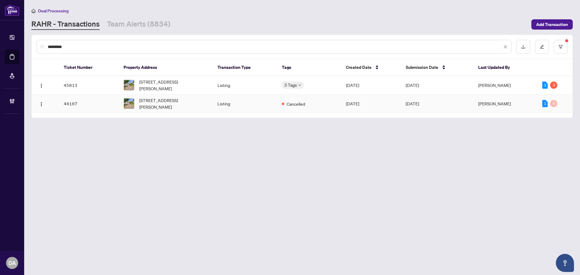
type input "*********"
click at [280, 103] on td "Cancelled" at bounding box center [309, 104] width 64 height 18
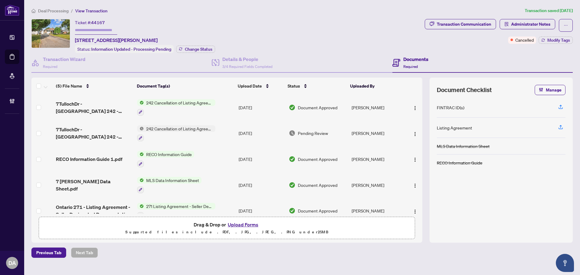
click at [54, 14] on li "Deal Processing" at bounding box center [49, 10] width 37 height 7
click at [54, 10] on span "Deal Processing" at bounding box center [53, 10] width 31 height 5
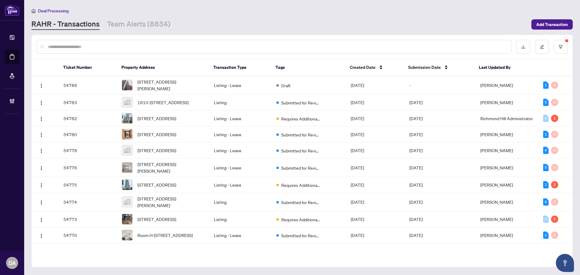
click at [431, 44] on input "text" at bounding box center [277, 47] width 459 height 7
paste input "*********"
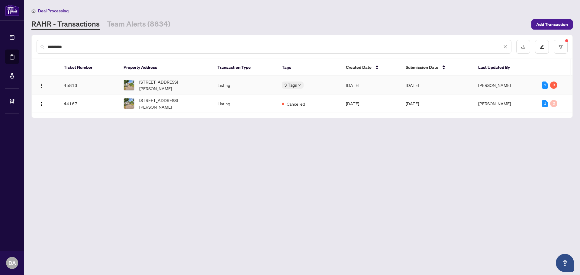
type input "*********"
click at [271, 84] on td "Listing" at bounding box center [245, 85] width 64 height 18
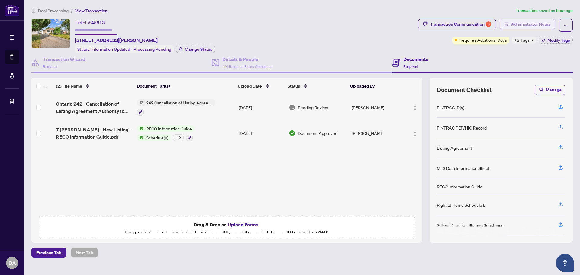
click at [515, 27] on span "Administrator Notes" at bounding box center [530, 24] width 39 height 10
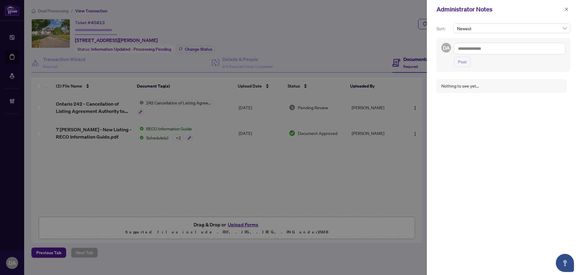
click at [516, 47] on textarea at bounding box center [509, 48] width 111 height 11
click at [563, 9] on button "button" at bounding box center [567, 9] width 8 height 7
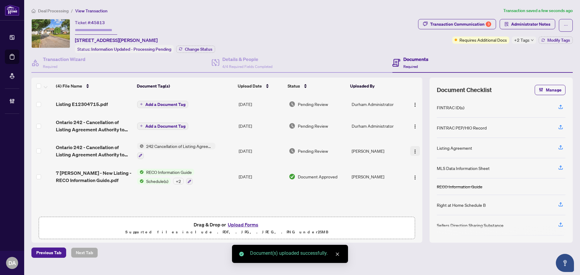
click at [414, 150] on img "button" at bounding box center [415, 151] width 5 height 5
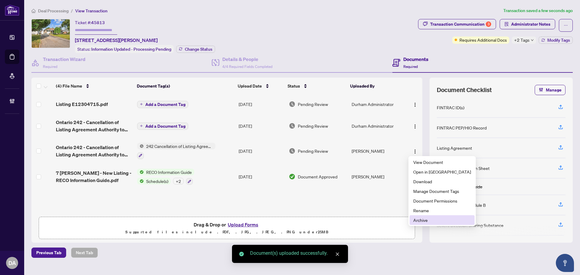
click at [430, 217] on li "Archive" at bounding box center [442, 220] width 65 height 10
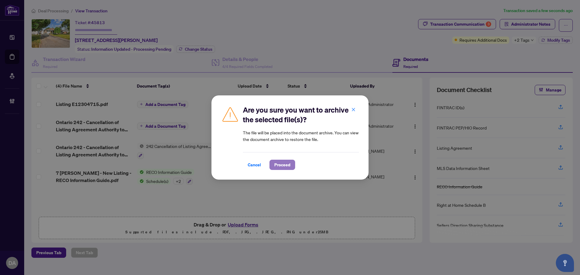
click at [278, 165] on span "Proceed" at bounding box center [282, 165] width 16 height 10
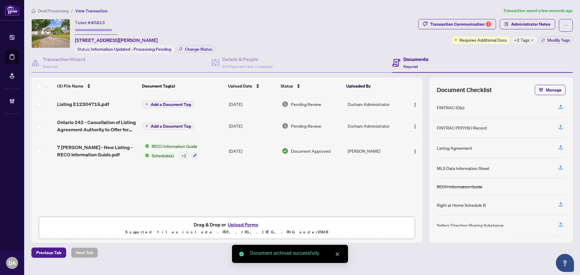
click at [151, 128] on span "Add a Document Tag" at bounding box center [171, 126] width 40 height 4
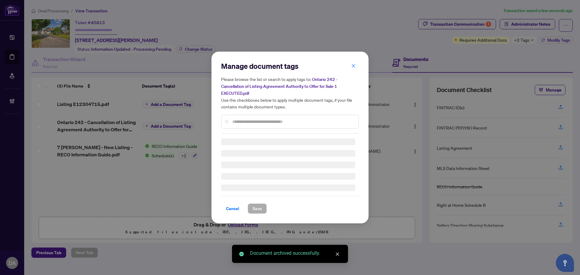
click at [334, 122] on div "Manage document tags Please browse the list or search to apply tags to: Ontario…" at bounding box center [290, 137] width 138 height 153
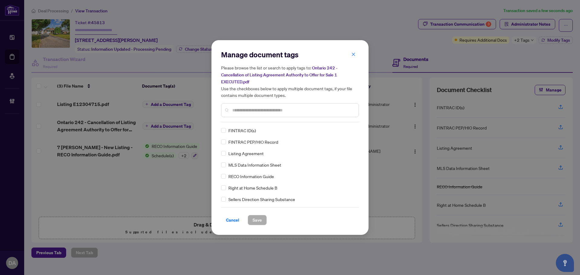
click at [319, 115] on div at bounding box center [290, 110] width 138 height 14
click at [315, 108] on input "text" at bounding box center [292, 110] width 121 height 7
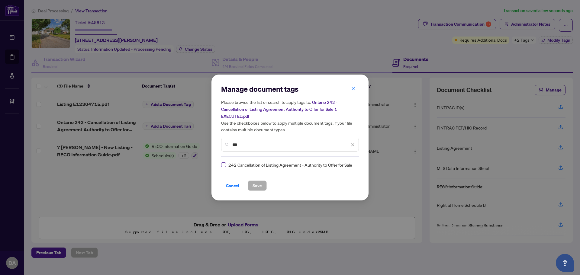
type input "***"
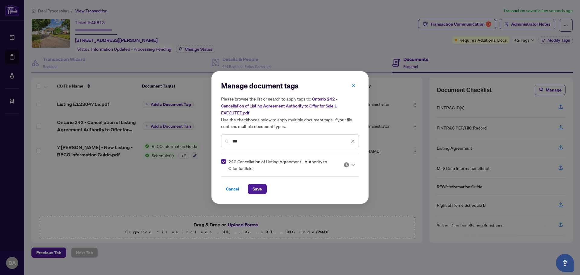
click at [345, 164] on img at bounding box center [347, 165] width 6 height 6
click at [338, 196] on div "Approved" at bounding box center [331, 194] width 39 height 7
click at [259, 190] on span "Save" at bounding box center [257, 189] width 9 height 10
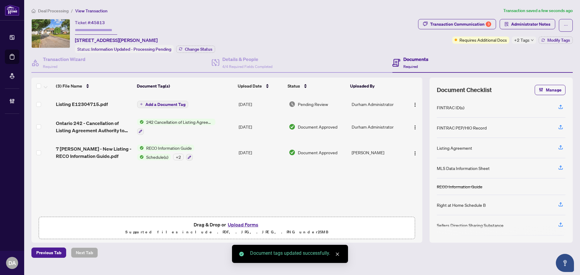
click at [163, 103] on span "Add a Document Tag" at bounding box center [165, 104] width 40 height 4
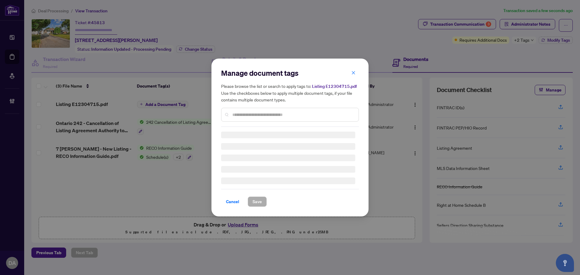
click at [319, 109] on div at bounding box center [290, 115] width 138 height 14
click at [318, 111] on input "text" at bounding box center [292, 114] width 121 height 7
type input "*"
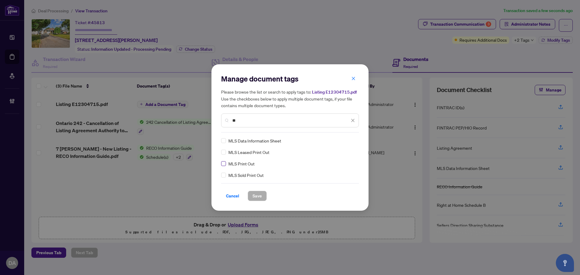
type input "**"
click at [349, 138] on img at bounding box center [347, 141] width 6 height 6
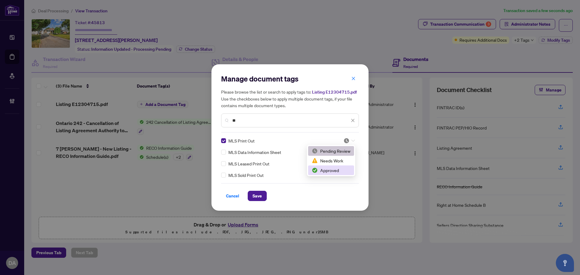
drag, startPoint x: 330, startPoint y: 169, endPoint x: 300, endPoint y: 190, distance: 36.2
click at [329, 169] on div "Approved" at bounding box center [331, 170] width 39 height 7
click at [352, 141] on icon at bounding box center [353, 141] width 4 height 2
click at [331, 150] on div "Pending Review" at bounding box center [331, 151] width 39 height 7
click at [346, 143] on img at bounding box center [347, 141] width 6 height 6
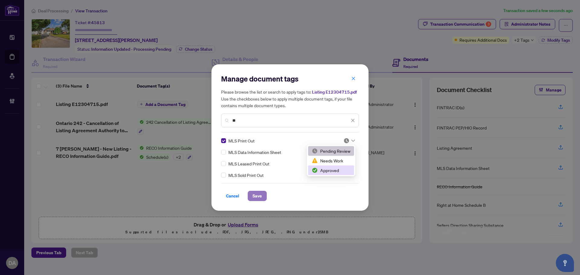
click at [258, 192] on span "Save" at bounding box center [257, 196] width 9 height 10
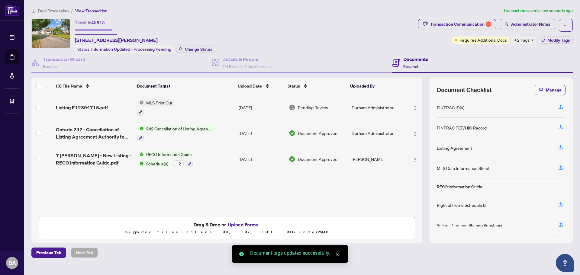
click at [413, 127] on td at bounding box center [414, 134] width 18 height 26
drag, startPoint x: 413, startPoint y: 127, endPoint x: 416, endPoint y: 135, distance: 8.7
click at [413, 127] on td at bounding box center [414, 134] width 18 height 26
click at [416, 135] on button "button" at bounding box center [415, 133] width 10 height 10
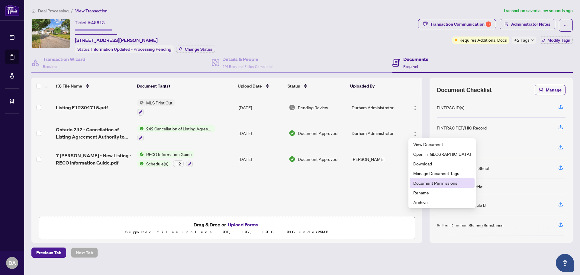
click at [429, 184] on span "Document Permissions" at bounding box center [442, 183] width 58 height 7
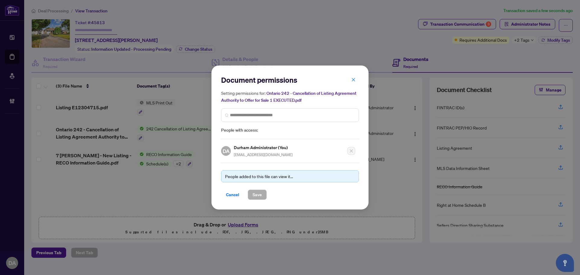
click at [271, 107] on div "Setting permissions for: Ontario 242 - Cancellation of Listing Agreement Author…" at bounding box center [290, 112] width 138 height 44
click at [270, 112] on input "search" at bounding box center [292, 115] width 125 height 6
type input "*****"
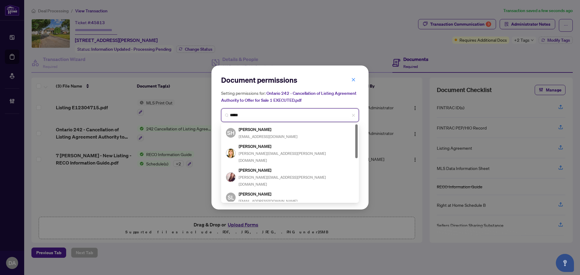
drag, startPoint x: 261, startPoint y: 116, endPoint x: 214, endPoint y: 114, distance: 46.6
click at [214, 114] on div "Document permissions Setting permissions for: Ontario 242 - Cancellation of Lis…" at bounding box center [289, 138] width 157 height 144
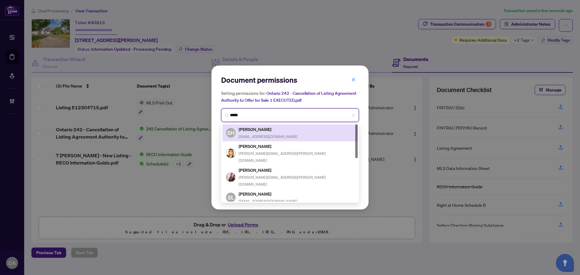
click at [283, 130] on div "SH Saman Habibi saman@thedrgroup.ca" at bounding box center [290, 133] width 128 height 14
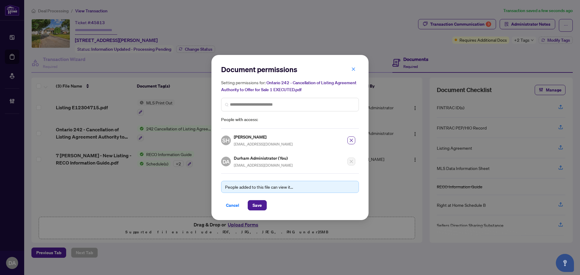
drag, startPoint x: 259, startPoint y: 205, endPoint x: 268, endPoint y: 200, distance: 10.7
click at [259, 205] on span "Save" at bounding box center [257, 206] width 9 height 10
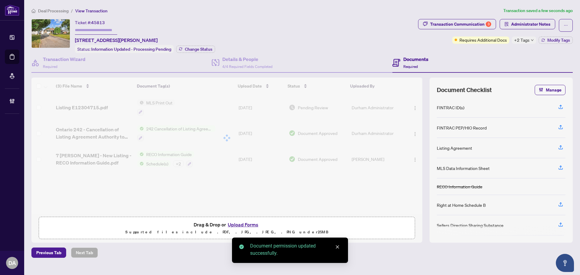
click at [414, 109] on body "Dashboard Deal Processing Mortgage Referrals Brokerage Management DA Durham Adm…" at bounding box center [290, 137] width 580 height 275
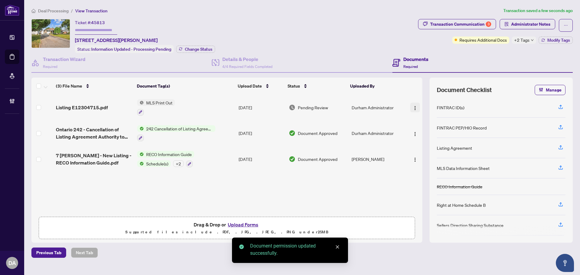
click at [413, 108] on img "button" at bounding box center [415, 108] width 5 height 5
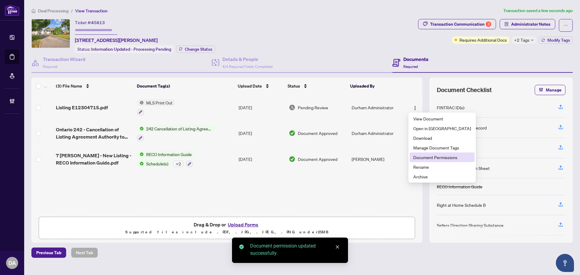
click at [432, 157] on span "Document Permissions" at bounding box center [442, 157] width 58 height 7
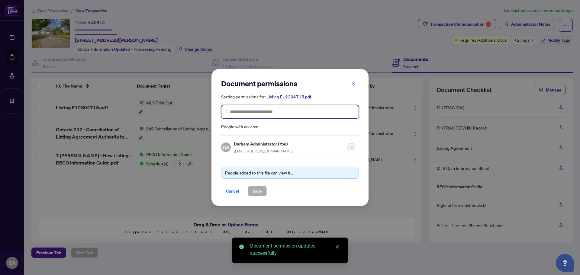
click at [261, 114] on input "search" at bounding box center [292, 112] width 125 height 6
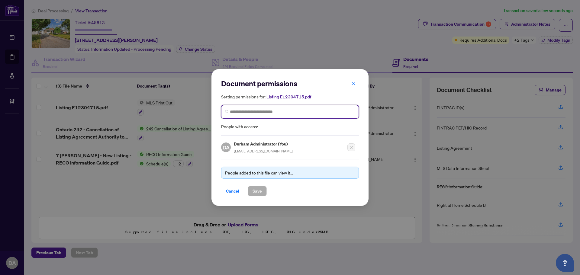
paste input "*****"
type input "*****"
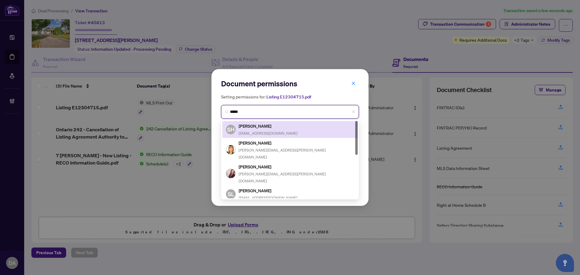
click at [268, 131] on div "Saman Habibi saman@thedrgroup.ca" at bounding box center [268, 130] width 59 height 14
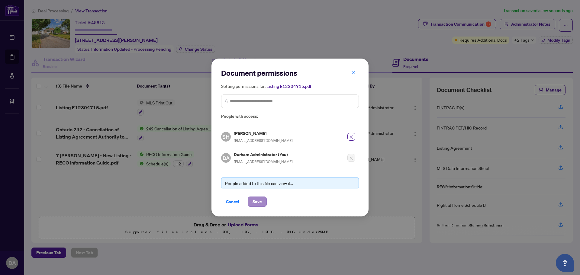
drag, startPoint x: 266, startPoint y: 199, endPoint x: 261, endPoint y: 202, distance: 6.0
click at [262, 201] on div "Cancel Save" at bounding box center [290, 202] width 138 height 10
click at [260, 202] on span "Save" at bounding box center [257, 202] width 9 height 10
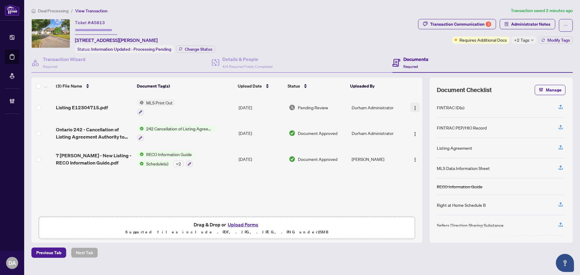
click at [413, 108] on img "button" at bounding box center [415, 108] width 5 height 5
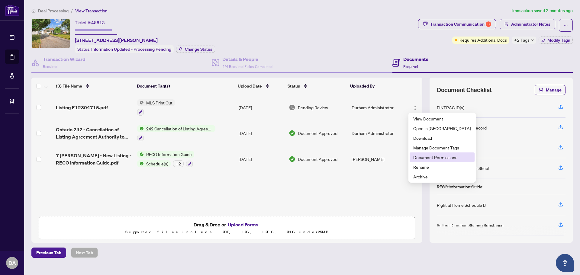
click at [431, 157] on span "Document Permissions" at bounding box center [442, 157] width 58 height 7
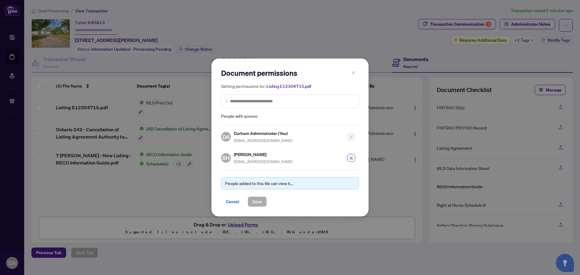
click at [353, 77] on span "button" at bounding box center [353, 73] width 4 height 10
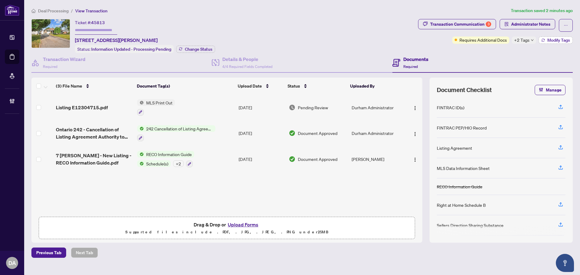
click at [553, 40] on span "Modify Tags" at bounding box center [558, 40] width 23 height 4
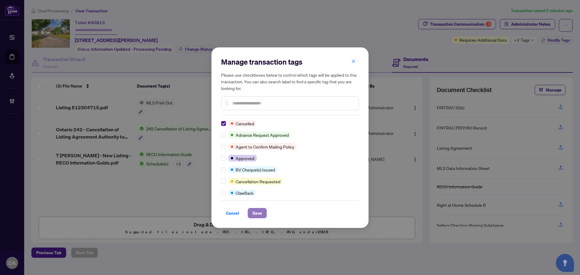
click at [261, 214] on span "Save" at bounding box center [257, 213] width 9 height 10
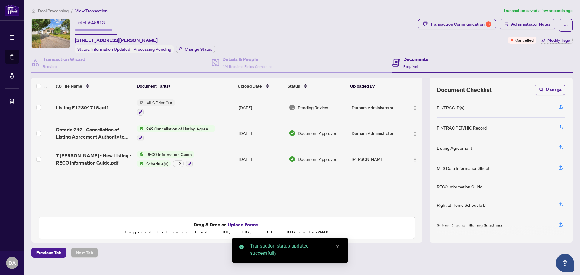
click at [57, 7] on li "Deal Processing" at bounding box center [49, 10] width 37 height 7
click at [57, 9] on span "Deal Processing" at bounding box center [53, 10] width 31 height 5
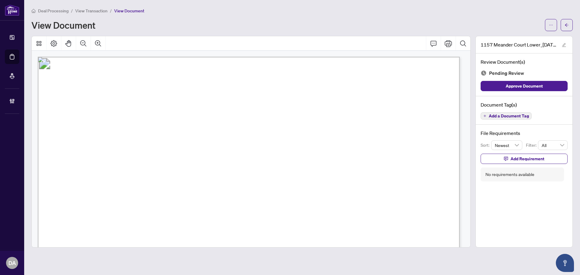
click at [99, 8] on span "View Transaction" at bounding box center [91, 10] width 32 height 5
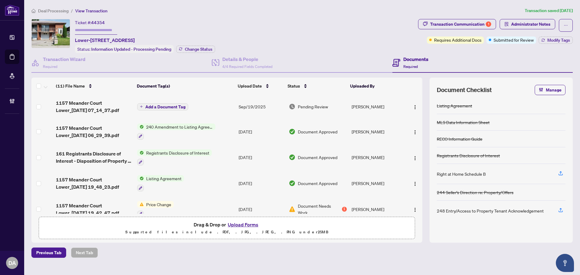
click at [199, 104] on td "Add a Document Tag" at bounding box center [186, 107] width 102 height 24
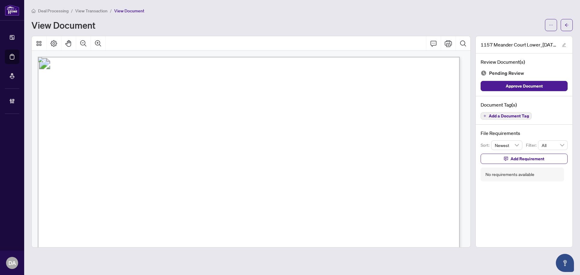
click at [91, 5] on main "Deal Processing / View Transaction / View Document View Document 1157 Meander C…" at bounding box center [302, 137] width 556 height 275
click at [92, 11] on span "View Transaction" at bounding box center [91, 10] width 32 height 5
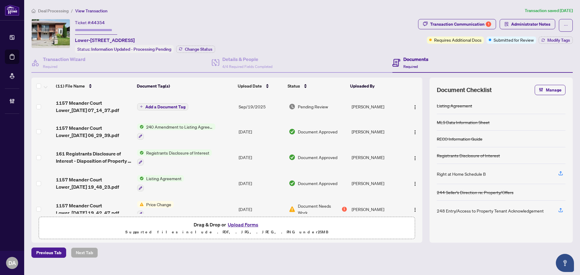
scroll to position [60, 0]
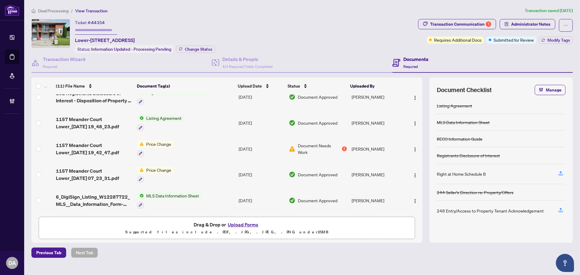
click at [202, 148] on td "Price Change" at bounding box center [186, 149] width 102 height 26
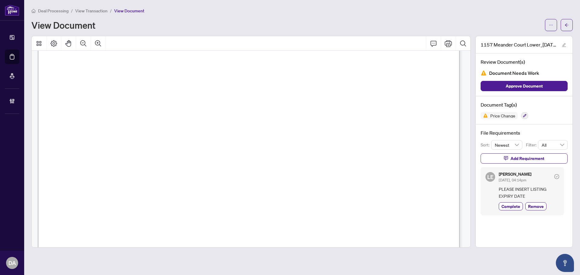
scroll to position [121, 0]
click at [98, 12] on span "View Transaction" at bounding box center [91, 10] width 32 height 5
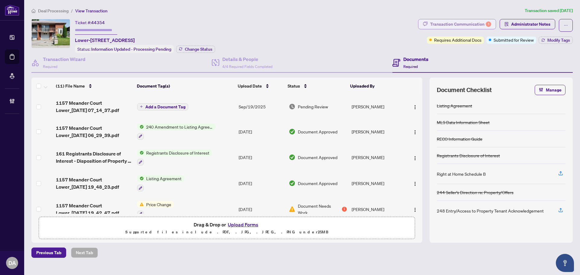
click at [461, 22] on div "Transaction Communication 1" at bounding box center [460, 24] width 61 height 10
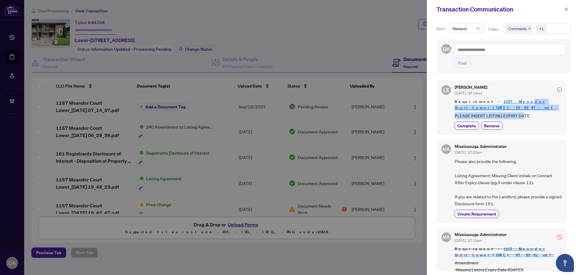
drag, startPoint x: 522, startPoint y: 117, endPoint x: 498, endPoint y: 103, distance: 27.8
click at [498, 103] on div "Requirement - 1157 Meander Court Lower_2025-08-06 19_42_47.pdf PLEASE INSERT LI…" at bounding box center [508, 109] width 107 height 20
click at [504, 87] on div "Lina Estrela Aug/07/2025, 04:14pm" at bounding box center [508, 90] width 107 height 11
click at [490, 103] on link "1157 Meander Court Lower_[DATE] 19_42_47.pdf" at bounding box center [505, 104] width 101 height 11
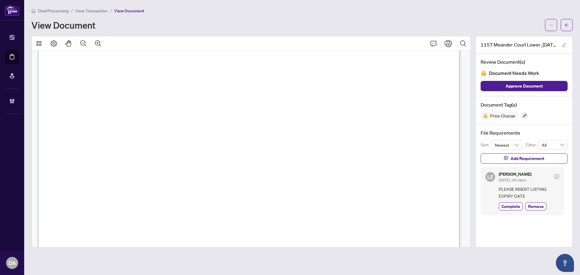
scroll to position [121, 0]
click at [82, 10] on span "View Transaction" at bounding box center [91, 10] width 32 height 5
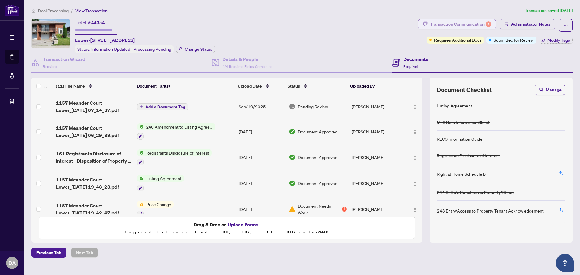
click at [456, 24] on div "Transaction Communication 1" at bounding box center [460, 24] width 61 height 10
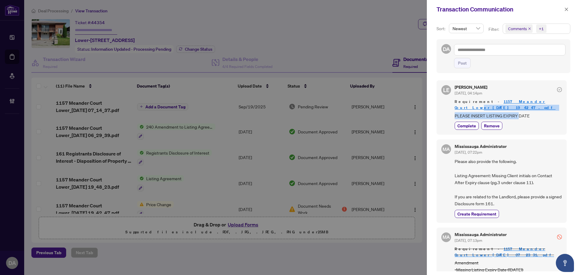
drag, startPoint x: 518, startPoint y: 116, endPoint x: 521, endPoint y: 94, distance: 22.2
click at [521, 94] on div "[PERSON_NAME] [DATE], 04:14pm Requirement - 1157 Meander Court Lower_[DATE] 19_…" at bounding box center [508, 107] width 107 height 44
click at [568, 10] on button "button" at bounding box center [567, 9] width 8 height 7
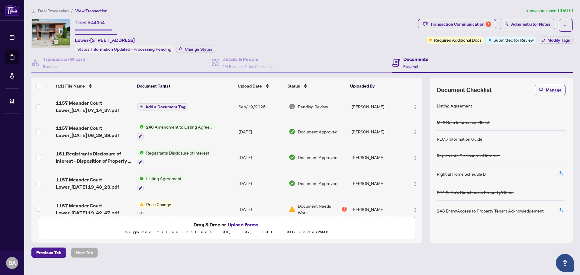
click at [224, 107] on td "Add a Document Tag" at bounding box center [186, 107] width 102 height 24
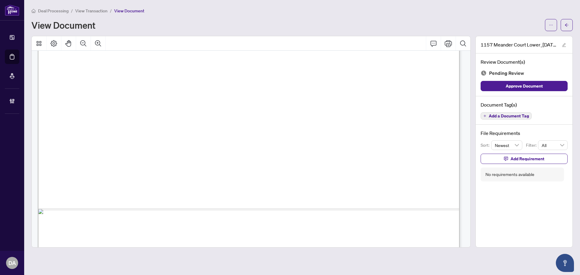
scroll to position [362, 0]
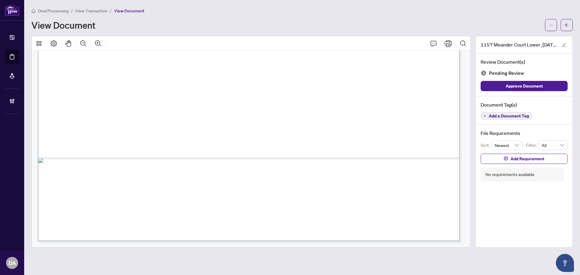
click at [80, 12] on span "View Transaction" at bounding box center [91, 10] width 32 height 5
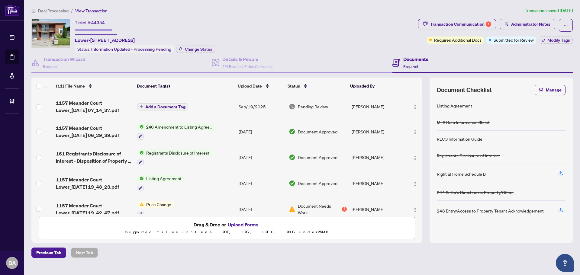
click at [58, 11] on span "Deal Processing" at bounding box center [53, 10] width 31 height 5
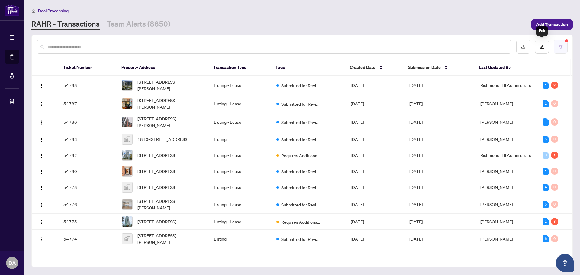
click at [560, 45] on icon "filter" at bounding box center [561, 47] width 4 height 4
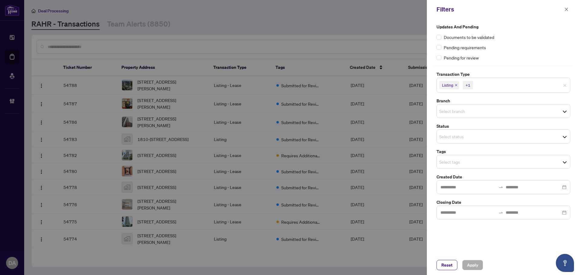
click at [506, 112] on span "Select branch" at bounding box center [503, 111] width 133 height 8
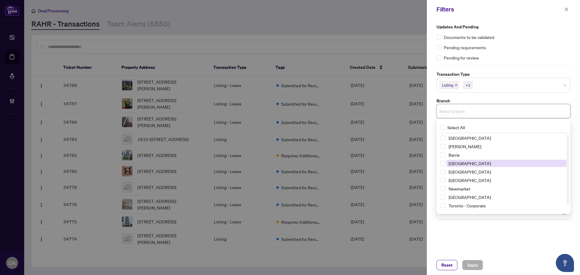
drag, startPoint x: 476, startPoint y: 177, endPoint x: 482, endPoint y: 164, distance: 14.5
click at [476, 178] on span "[GEOGRAPHIC_DATA]" at bounding box center [506, 180] width 121 height 7
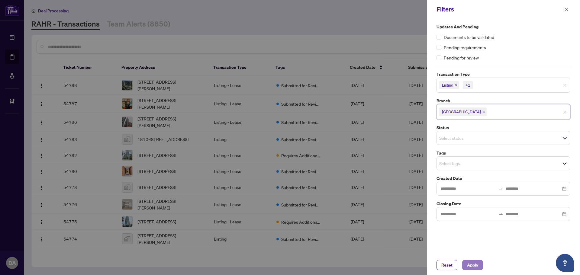
click at [474, 266] on span "Apply" at bounding box center [472, 265] width 11 height 10
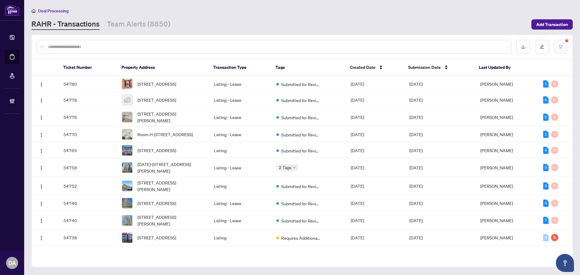
click at [558, 44] on button "button" at bounding box center [561, 47] width 14 height 14
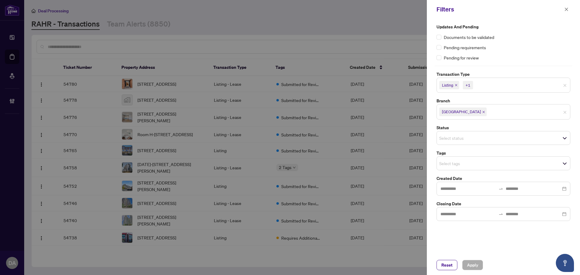
click at [476, 157] on div "Select tags" at bounding box center [504, 164] width 134 height 14
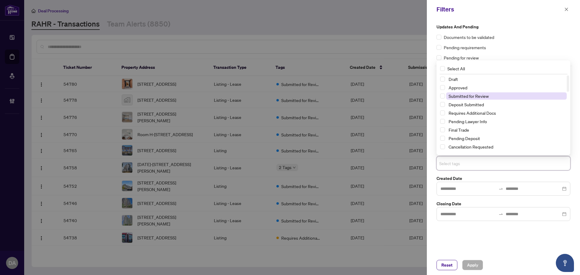
click at [482, 96] on span "Submitted for Review" at bounding box center [469, 95] width 40 height 5
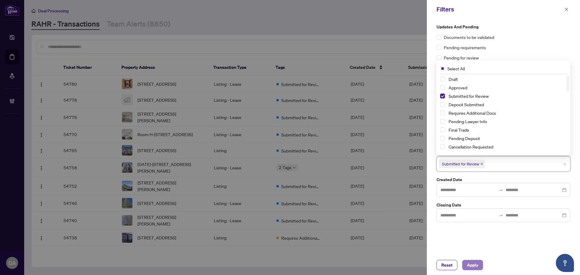
click at [472, 263] on span "Apply" at bounding box center [472, 265] width 11 height 10
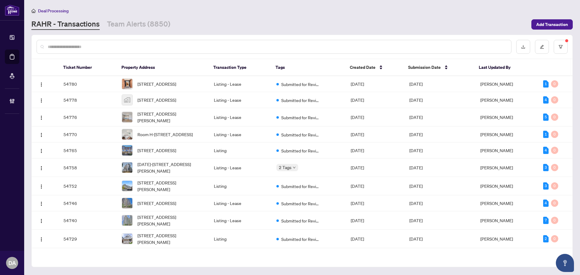
click at [144, 18] on div "Deal Processing [PERSON_NAME] - Transactions Team Alerts (8850) Add Transaction" at bounding box center [301, 18] width 541 height 23
click at [147, 21] on link "Team Alerts (8850)" at bounding box center [138, 24] width 63 height 11
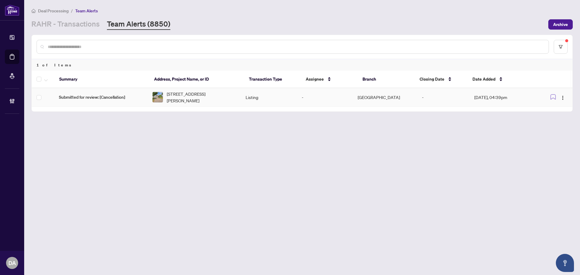
click at [256, 99] on td "Listing" at bounding box center [269, 97] width 56 height 18
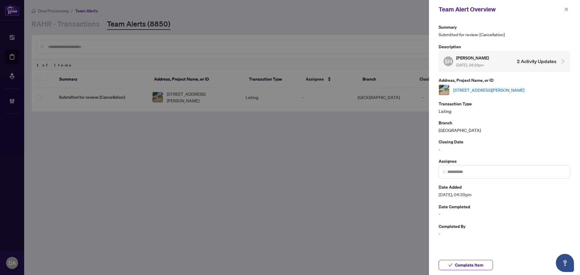
click at [500, 91] on link "[STREET_ADDRESS][PERSON_NAME]" at bounding box center [488, 90] width 71 height 7
click at [566, 10] on icon "close" at bounding box center [566, 9] width 4 height 4
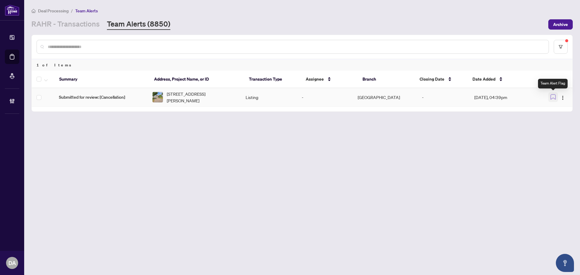
click at [550, 98] on button "button" at bounding box center [553, 97] width 10 height 10
drag, startPoint x: 424, startPoint y: 134, endPoint x: 442, endPoint y: 131, distance: 18.1
click at [425, 134] on main "Deal Processing / Team Alerts [PERSON_NAME] - Transactions Team Alerts (8850) A…" at bounding box center [302, 137] width 556 height 275
click at [564, 97] on img "button" at bounding box center [562, 97] width 5 height 5
click at [555, 96] on icon "button" at bounding box center [553, 97] width 5 height 5
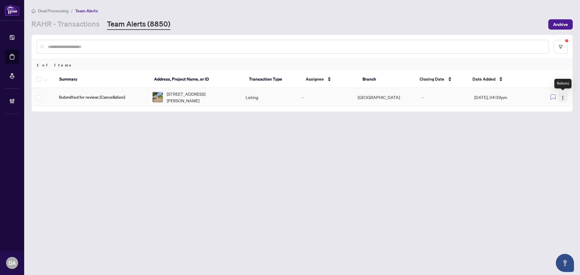
click at [563, 97] on img "button" at bounding box center [562, 97] width 5 height 5
click at [492, 140] on main "Deal Processing / Team Alerts [PERSON_NAME] - Transactions Team Alerts (8850) A…" at bounding box center [302, 137] width 556 height 275
click at [562, 96] on img "button" at bounding box center [562, 97] width 5 height 5
click at [553, 129] on span "Complete Item" at bounding box center [549, 128] width 28 height 7
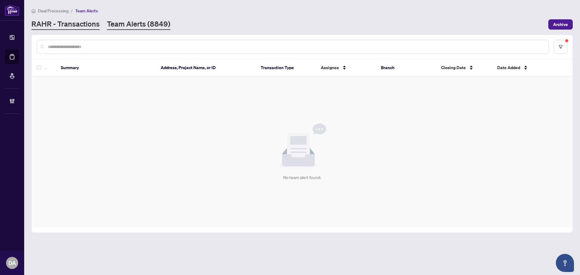
click at [82, 25] on link "RAHR - Transactions" at bounding box center [65, 24] width 68 height 11
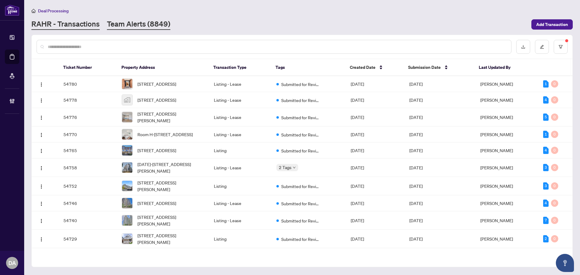
click at [161, 19] on link "Team Alerts (8849)" at bounding box center [138, 24] width 63 height 11
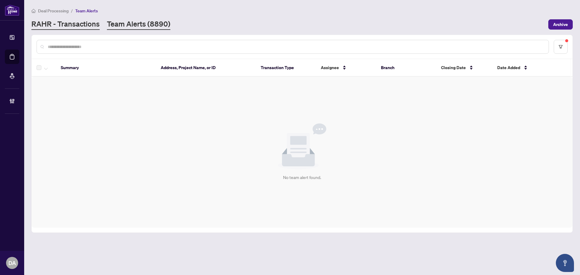
click at [93, 25] on link "RAHR - Transactions" at bounding box center [65, 24] width 68 height 11
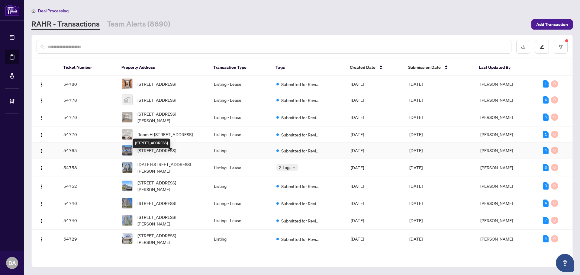
click at [176, 154] on span "[STREET_ADDRESS]" at bounding box center [156, 150] width 39 height 7
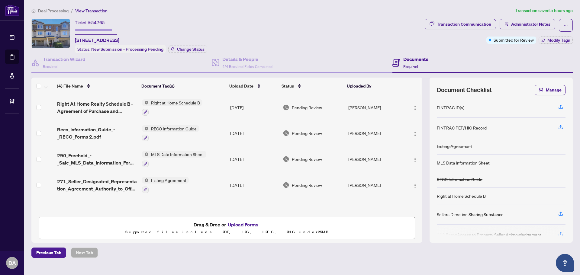
click at [53, 11] on span "Deal Processing" at bounding box center [53, 10] width 31 height 5
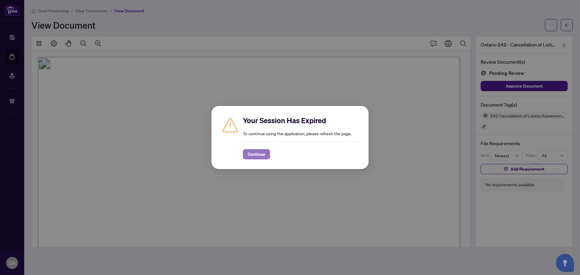
click at [247, 155] on button "Continue" at bounding box center [256, 154] width 27 height 10
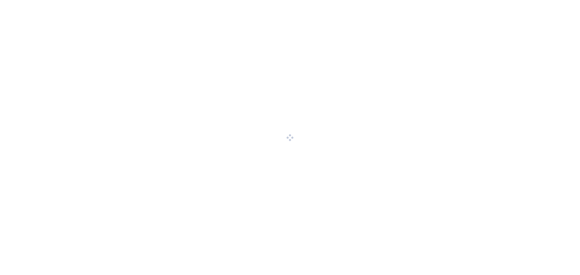
click at [259, 151] on div at bounding box center [290, 137] width 580 height 275
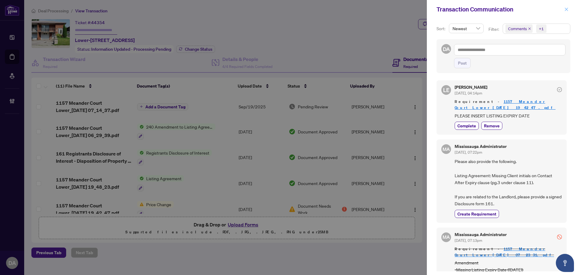
click at [563, 9] on button "button" at bounding box center [567, 9] width 8 height 7
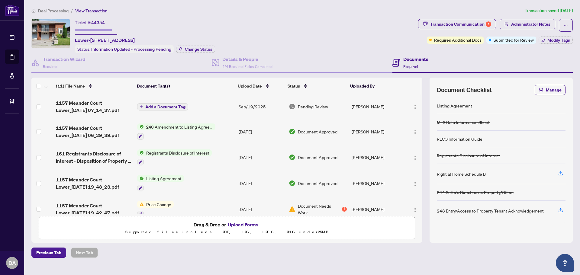
click at [58, 11] on span "Deal Processing" at bounding box center [53, 10] width 31 height 5
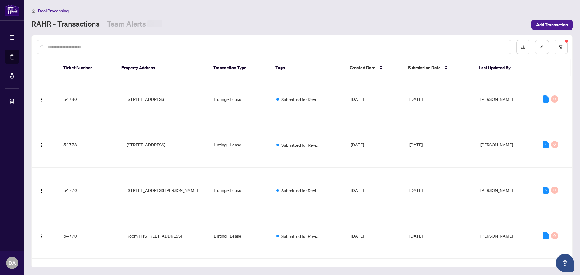
click at [102, 50] on input "text" at bounding box center [277, 47] width 459 height 7
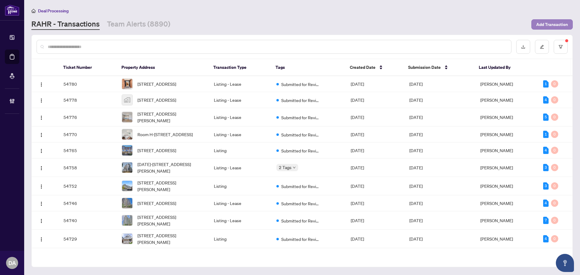
paste input "**********"
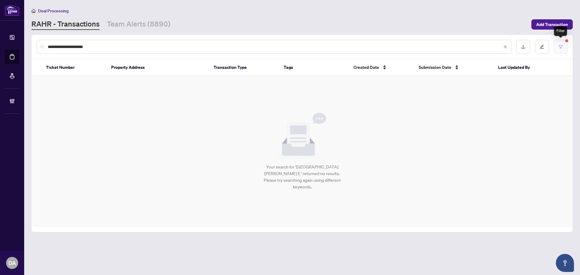
type input "**********"
click at [560, 47] on icon "filter" at bounding box center [561, 46] width 4 height 3
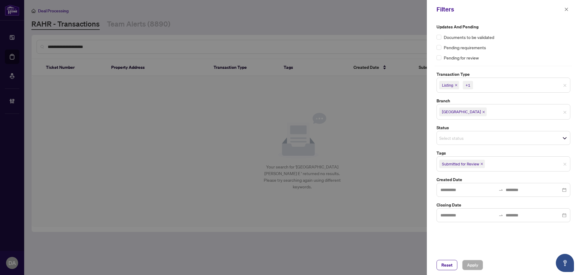
click at [457, 85] on icon "close" at bounding box center [456, 85] width 3 height 3
click at [471, 85] on icon "close" at bounding box center [469, 85] width 3 height 3
click at [466, 110] on span "[GEOGRAPHIC_DATA]" at bounding box center [462, 110] width 47 height 8
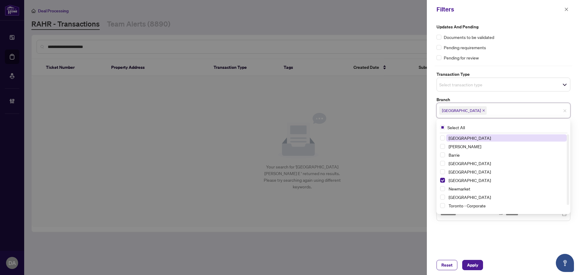
click at [482, 111] on icon "close" at bounding box center [483, 110] width 2 height 2
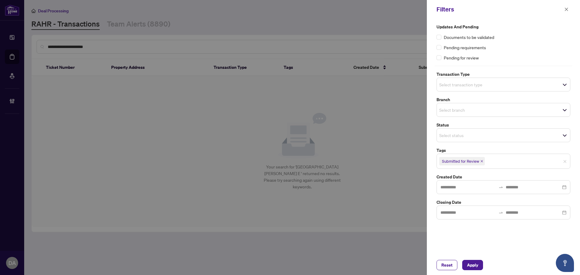
drag, startPoint x: 459, startPoint y: 240, endPoint x: 470, endPoint y: 180, distance: 60.8
click at [460, 239] on div "Updates and Pending Documents to be validated Pending requirements Pending for …" at bounding box center [503, 137] width 153 height 237
click at [481, 161] on icon "close" at bounding box center [482, 161] width 2 height 2
click at [474, 264] on span "Apply" at bounding box center [472, 265] width 11 height 10
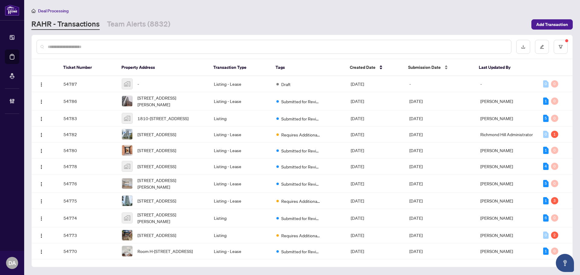
click at [431, 68] on span "Submission Date" at bounding box center [424, 67] width 33 height 7
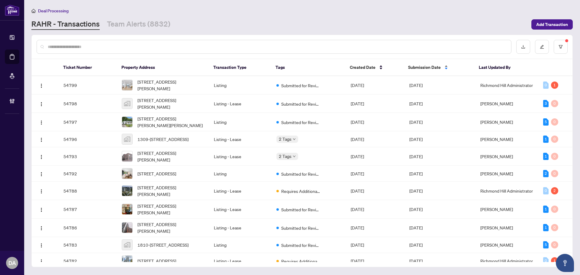
click at [434, 66] on span "Submission Date" at bounding box center [424, 67] width 33 height 7
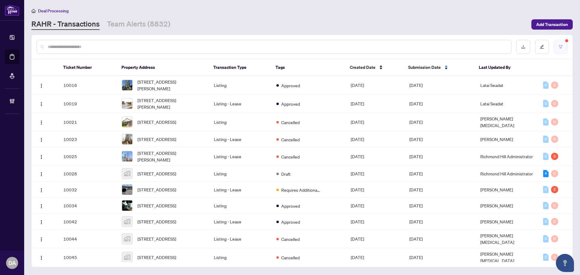
drag, startPoint x: 572, startPoint y: 44, endPoint x: 567, endPoint y: 46, distance: 4.7
click at [569, 45] on div at bounding box center [302, 47] width 541 height 24
click at [566, 46] on button "button" at bounding box center [561, 47] width 14 height 14
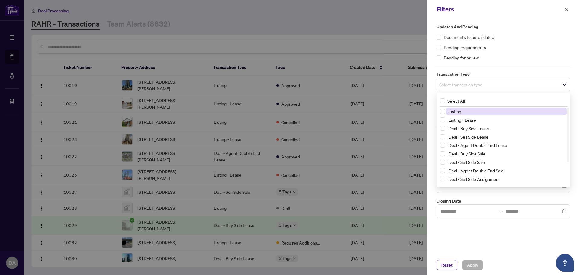
click at [482, 90] on div "Select transaction type" at bounding box center [504, 85] width 134 height 14
click at [467, 117] on span "Listing - Lease" at bounding box center [506, 119] width 121 height 7
click at [470, 111] on span "Listing" at bounding box center [506, 112] width 121 height 7
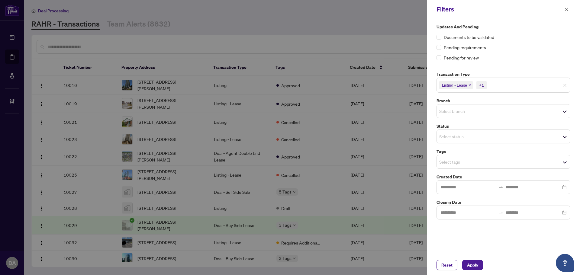
click at [507, 60] on div "Pending for review" at bounding box center [504, 57] width 134 height 7
click at [471, 113] on input "search" at bounding box center [460, 111] width 42 height 7
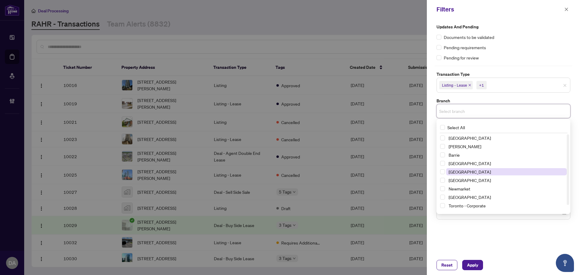
click at [460, 173] on span "[GEOGRAPHIC_DATA]" at bounding box center [470, 171] width 42 height 5
click at [517, 66] on div "Updates and Pending Documents to be validated Pending requirements Pending for …" at bounding box center [503, 123] width 137 height 198
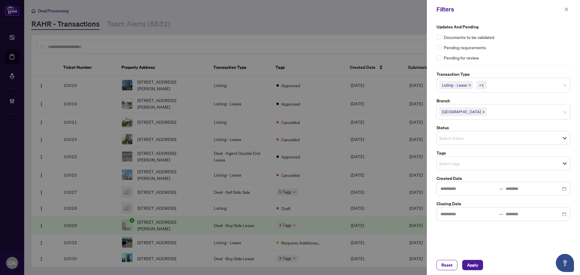
click at [482, 112] on icon "close" at bounding box center [483, 112] width 3 height 3
click at [466, 111] on input "search" at bounding box center [460, 111] width 42 height 7
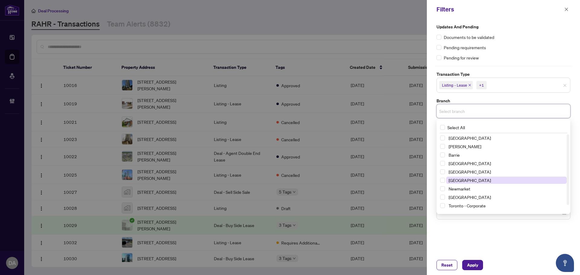
click at [460, 183] on span "Mississauga" at bounding box center [506, 180] width 121 height 7
click at [503, 63] on div "Updates and Pending Documents to be validated Pending requirements Pending for …" at bounding box center [503, 123] width 137 height 198
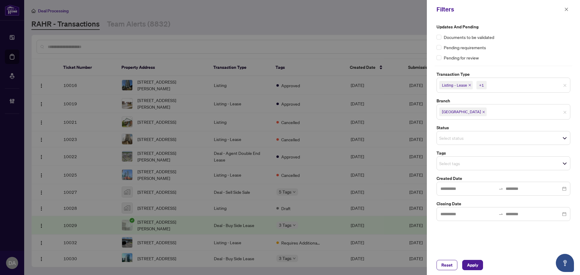
click at [468, 158] on div "Select tags" at bounding box center [504, 164] width 134 height 14
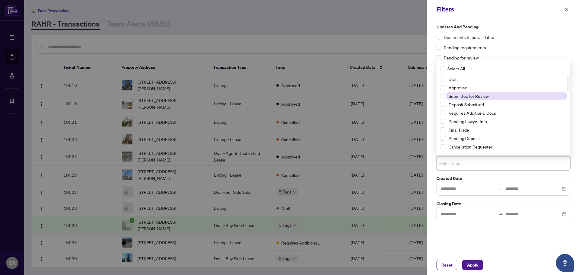
click at [463, 95] on span "Submitted for Review" at bounding box center [469, 95] width 40 height 5
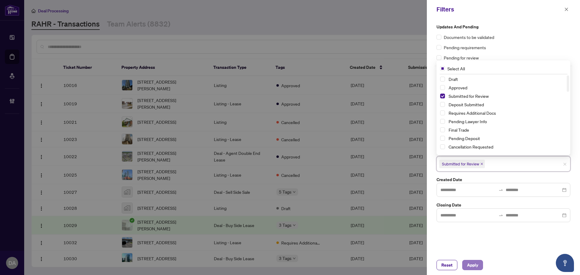
click at [480, 264] on button "Apply" at bounding box center [472, 265] width 21 height 10
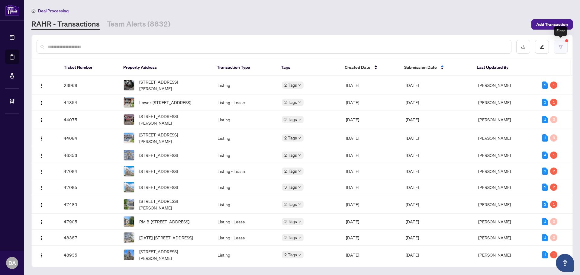
click at [562, 47] on icon "filter" at bounding box center [561, 47] width 4 height 4
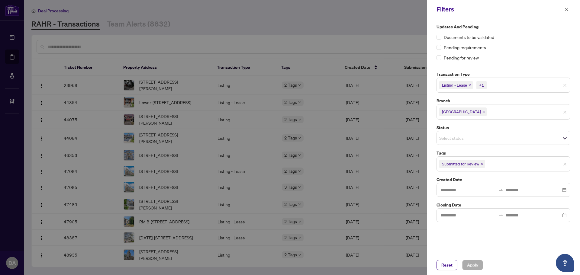
click at [479, 166] on span "Submitted for Review" at bounding box center [460, 164] width 37 height 6
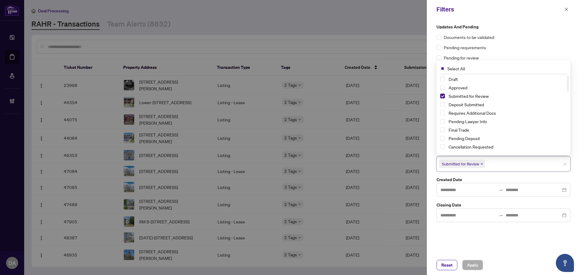
click at [483, 166] on span "Submitted for Review" at bounding box center [462, 164] width 46 height 8
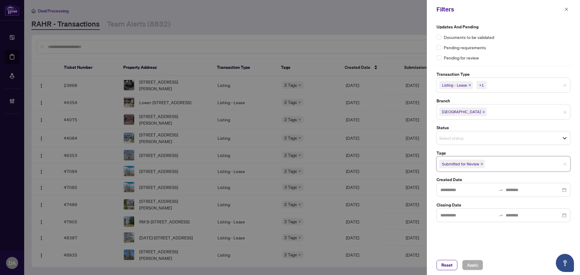
click at [482, 111] on icon "close" at bounding box center [483, 112] width 3 height 3
click at [483, 164] on icon "close" at bounding box center [481, 162] width 3 height 3
click at [238, 31] on div at bounding box center [290, 137] width 580 height 275
click at [473, 264] on button "Apply" at bounding box center [472, 265] width 21 height 10
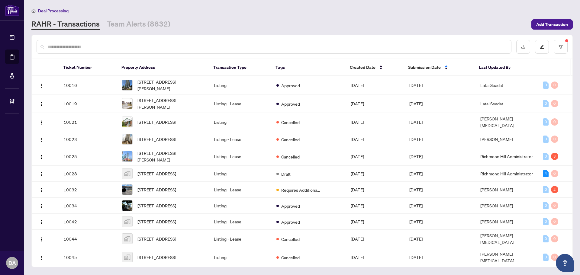
click at [280, 45] on input "text" at bounding box center [277, 47] width 459 height 7
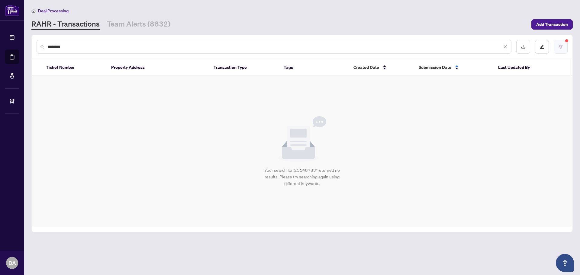
click at [562, 47] on icon "filter" at bounding box center [561, 47] width 4 height 4
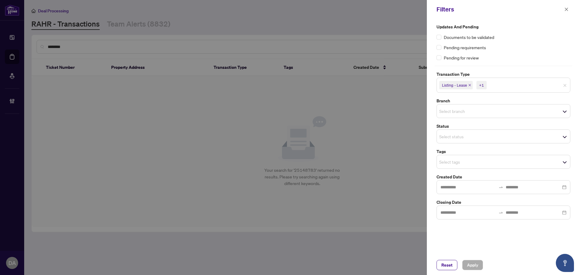
click at [482, 85] on div "+1" at bounding box center [481, 85] width 5 height 6
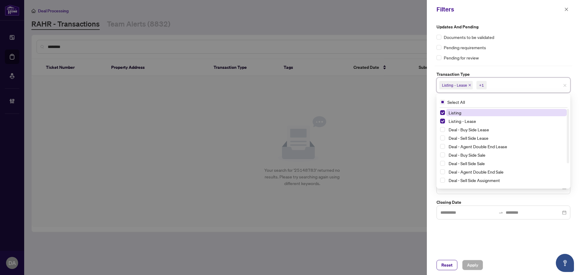
click at [470, 86] on icon "close" at bounding box center [469, 85] width 3 height 3
click at [457, 85] on icon "close" at bounding box center [456, 85] width 3 height 3
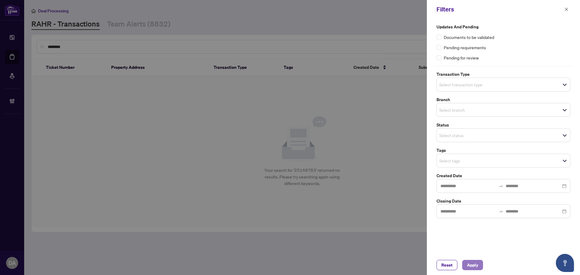
click at [469, 265] on span "Apply" at bounding box center [472, 265] width 11 height 10
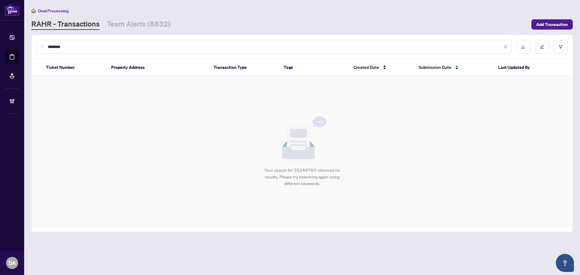
click at [478, 49] on input "********" at bounding box center [275, 47] width 454 height 7
click at [428, 52] on div "********" at bounding box center [274, 47] width 475 height 14
click at [392, 46] on input "********" at bounding box center [275, 47] width 454 height 7
click at [81, 47] on input "********" at bounding box center [275, 47] width 454 height 7
drag, startPoint x: 111, startPoint y: 49, endPoint x: -95, endPoint y: 43, distance: 206.4
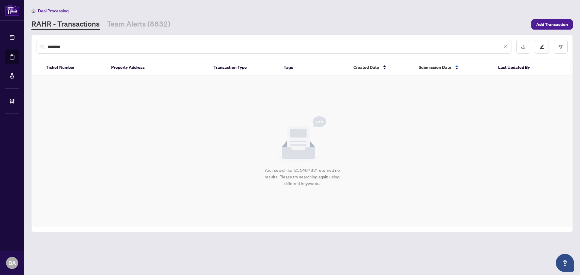
click at [0, 43] on html "Dashboard Deal Processing Mortgage Referrals Brokerage Management DA Durham Adm…" at bounding box center [290, 137] width 580 height 275
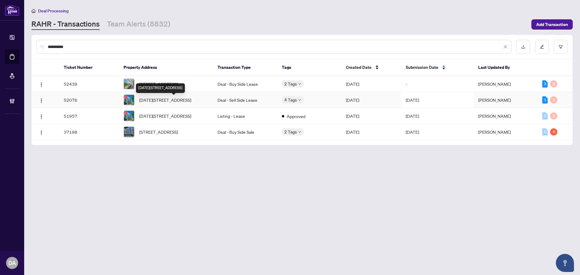
type input "**********"
click at [182, 103] on span "1116-3018 Yonge St, Toronto, Ontario M4N 0A5, Canada" at bounding box center [165, 100] width 52 height 7
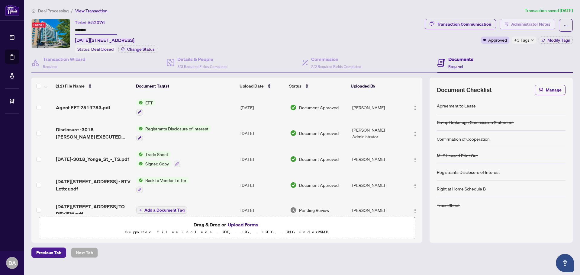
click at [521, 22] on span "Administrator Notes" at bounding box center [530, 24] width 39 height 10
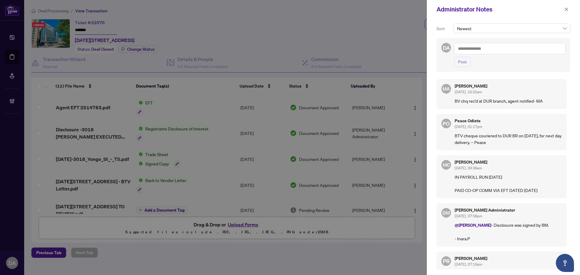
click at [475, 51] on textarea at bounding box center [509, 48] width 111 height 11
paste textarea "**********"
type textarea "**********"
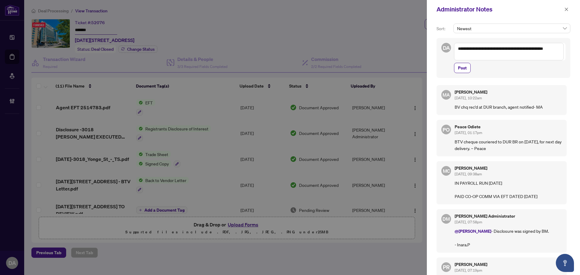
drag, startPoint x: 466, startPoint y: 50, endPoint x: 492, endPoint y: 59, distance: 27.5
click at [492, 59] on textarea "**********" at bounding box center [509, 52] width 110 height 18
click at [513, 59] on textarea "**********" at bounding box center [509, 52] width 110 height 18
click at [463, 65] on span "Post" at bounding box center [462, 68] width 9 height 10
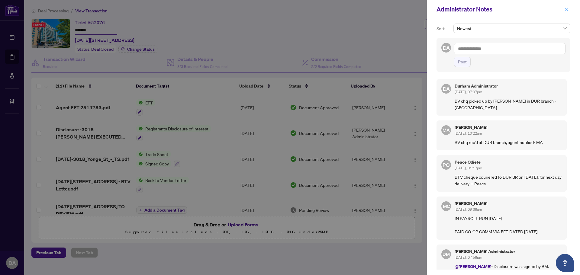
click at [568, 12] on span "button" at bounding box center [566, 10] width 4 height 10
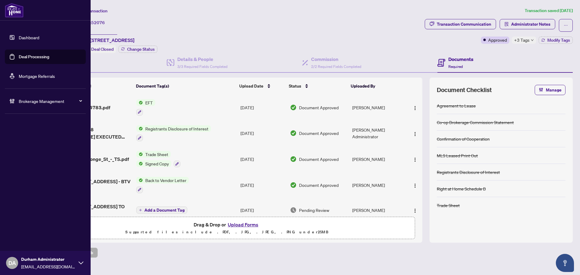
click at [39, 39] on link "Dashboard" at bounding box center [29, 37] width 21 height 5
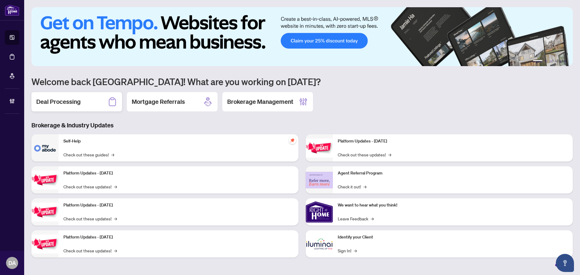
click at [89, 102] on div "Deal Processing" at bounding box center [76, 101] width 91 height 19
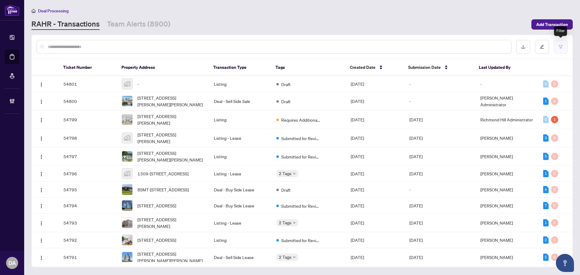
click at [558, 46] on button "button" at bounding box center [561, 47] width 14 height 14
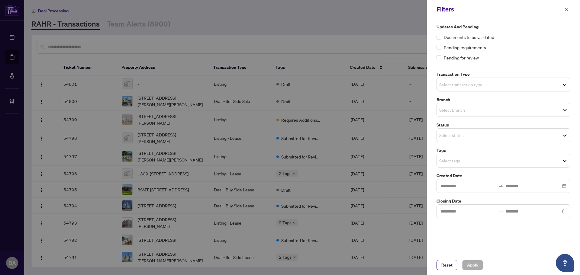
click at [460, 85] on input "search" at bounding box center [460, 84] width 42 height 7
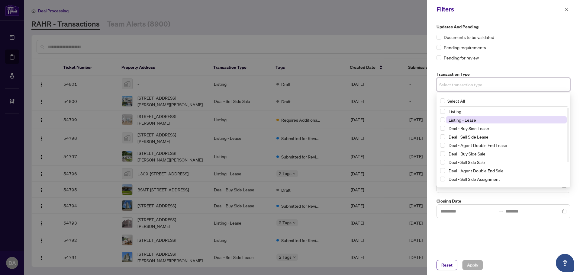
click at [467, 118] on span "Listing - Lease" at bounding box center [462, 119] width 27 height 5
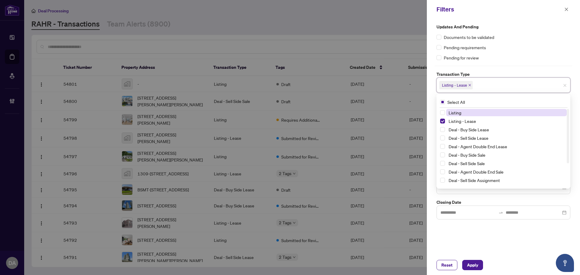
click at [465, 115] on span "Listing" at bounding box center [506, 112] width 121 height 7
click at [512, 28] on label "Updates and Pending" at bounding box center [504, 27] width 134 height 7
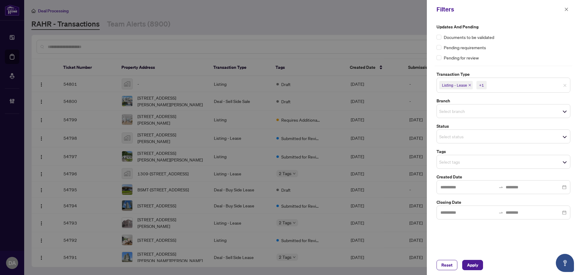
click at [468, 111] on input "search" at bounding box center [460, 111] width 42 height 7
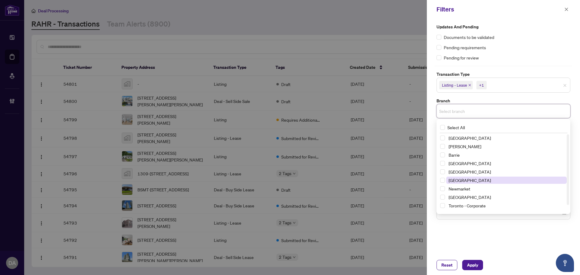
click at [468, 181] on span "Mississauga" at bounding box center [470, 180] width 42 height 5
click at [486, 42] on div "Updates and Pending Documents to be validated Pending requirements Pending for …" at bounding box center [504, 42] width 134 height 37
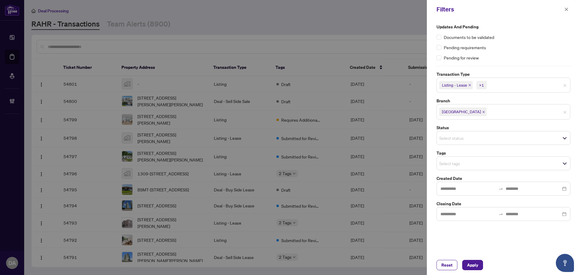
click at [469, 142] on span "Select status" at bounding box center [503, 138] width 133 height 8
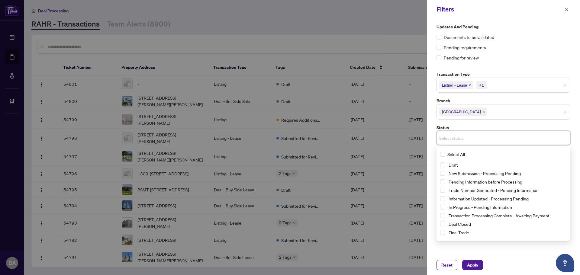
click at [496, 82] on span "Listing - Lease +1" at bounding box center [503, 85] width 133 height 10
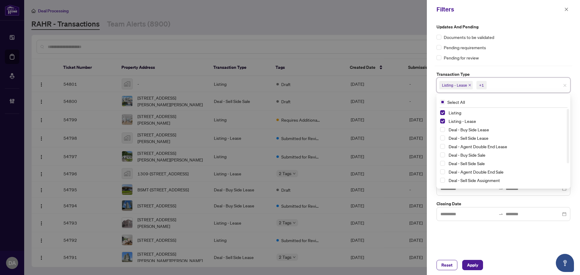
click at [486, 232] on div "Updates and Pending Documents to be validated Pending requirements Pending for …" at bounding box center [503, 137] width 153 height 237
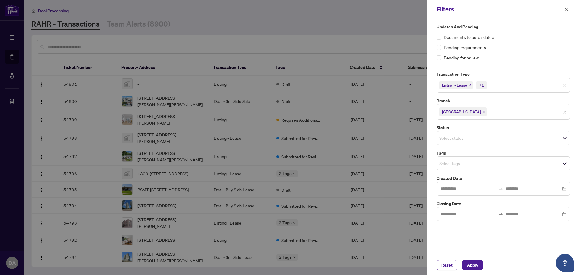
click at [457, 167] on input "search" at bounding box center [460, 163] width 42 height 7
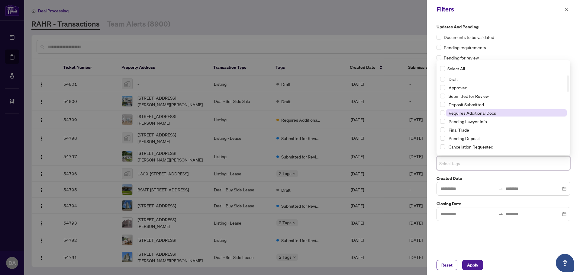
click at [465, 113] on span "Requires Additional Docs" at bounding box center [472, 112] width 47 height 5
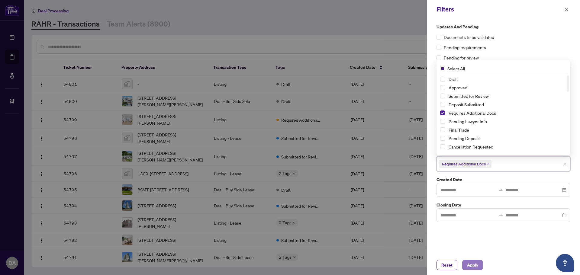
click at [470, 263] on span "Apply" at bounding box center [472, 265] width 11 height 10
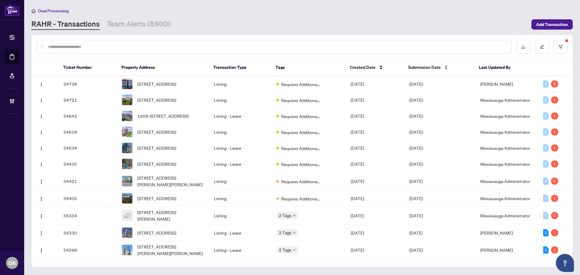
click at [427, 64] on div "Submission Date" at bounding box center [438, 67] width 61 height 7
click at [430, 67] on span "Submission Date" at bounding box center [424, 67] width 33 height 7
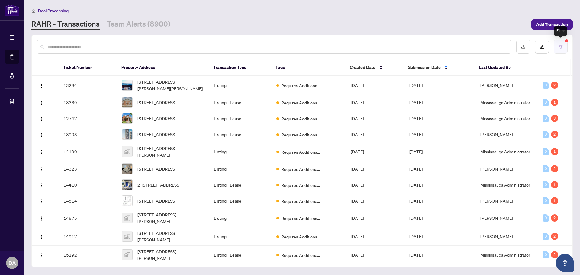
click at [556, 44] on button "button" at bounding box center [561, 47] width 14 height 14
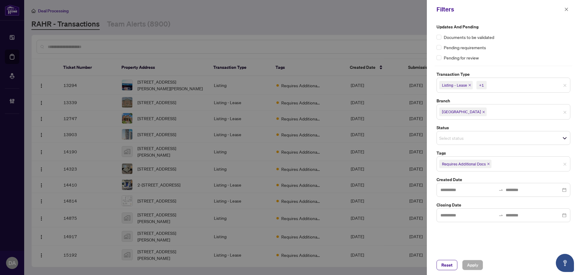
click at [488, 163] on icon "close" at bounding box center [488, 164] width 3 height 3
click at [490, 163] on span "Select tags" at bounding box center [503, 163] width 133 height 8
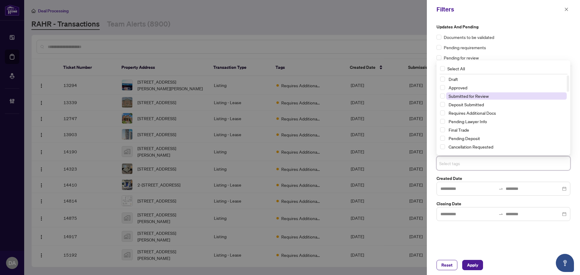
click at [472, 95] on span "Submitted for Review" at bounding box center [469, 95] width 40 height 5
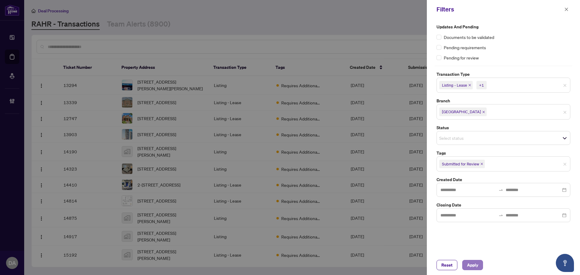
click at [476, 268] on span "Apply" at bounding box center [472, 265] width 11 height 10
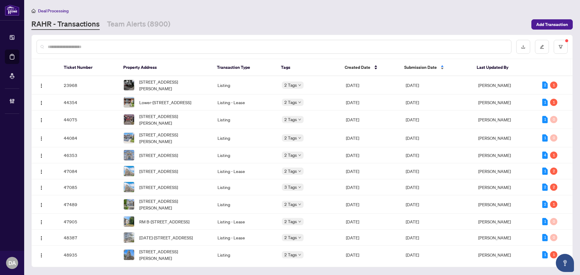
click at [437, 69] on div "Submission Date" at bounding box center [435, 67] width 63 height 7
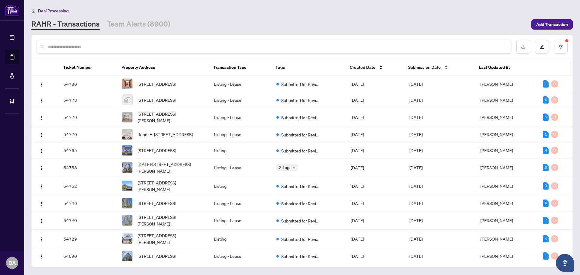
click at [440, 67] on div "Submission Date" at bounding box center [438, 67] width 61 height 7
click at [420, 65] on span "Submission Date" at bounding box center [424, 67] width 33 height 7
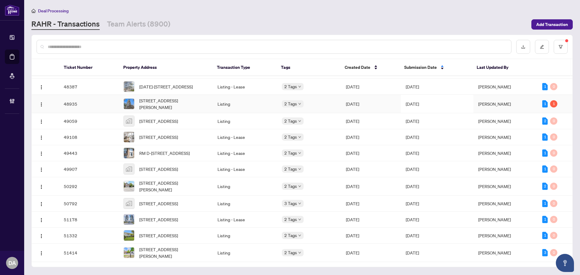
scroll to position [181, 0]
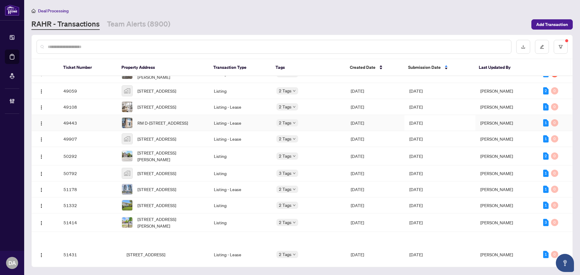
click at [409, 131] on td "[DATE]" at bounding box center [440, 123] width 71 height 16
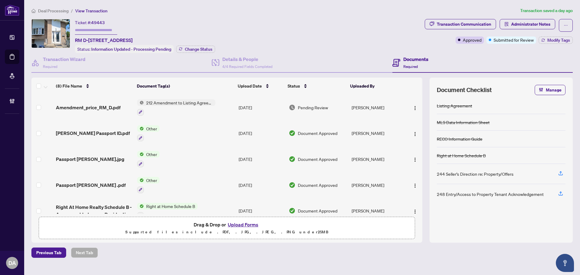
click at [227, 106] on td "212 Amendment to Listing Agreement - Authority to Offer for Lease Price Change/…" at bounding box center [186, 108] width 102 height 26
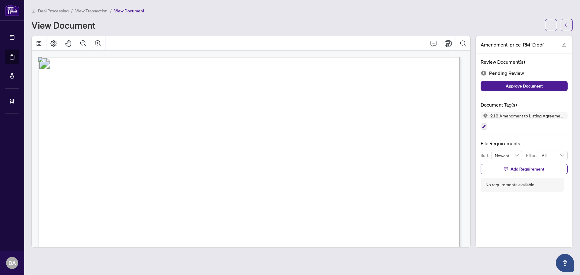
click at [96, 12] on span "View Transaction" at bounding box center [91, 10] width 32 height 5
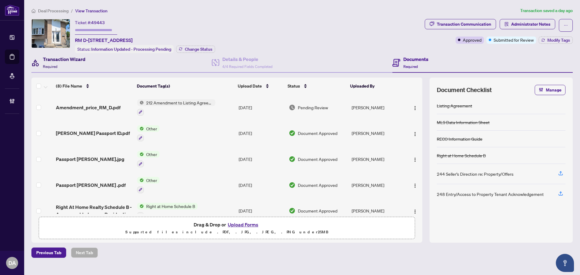
click at [68, 60] on h4 "Transaction Wizard" at bounding box center [64, 59] width 43 height 7
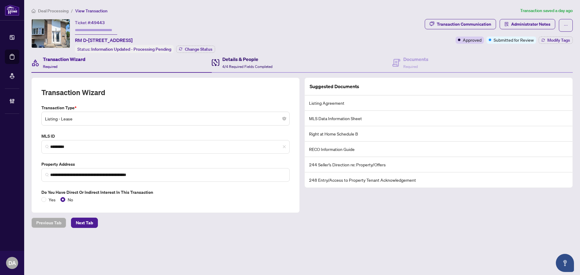
click at [213, 60] on icon at bounding box center [216, 62] width 8 height 7
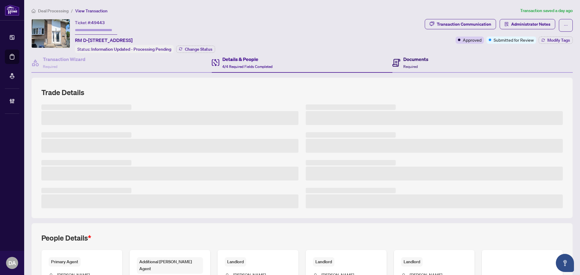
click at [403, 58] on h4 "Documents" at bounding box center [415, 59] width 25 height 7
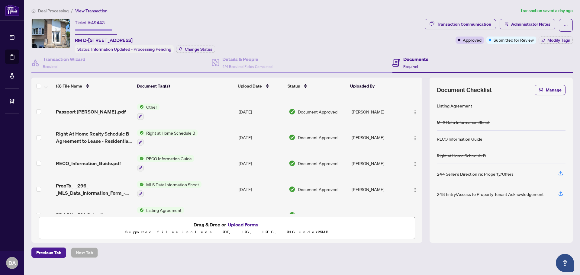
scroll to position [89, 0]
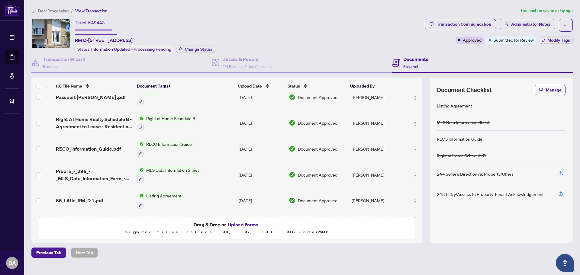
click at [182, 197] on div "Listing Agreement" at bounding box center [160, 200] width 47 height 16
click at [194, 201] on td "Listing Agreement" at bounding box center [186, 201] width 102 height 26
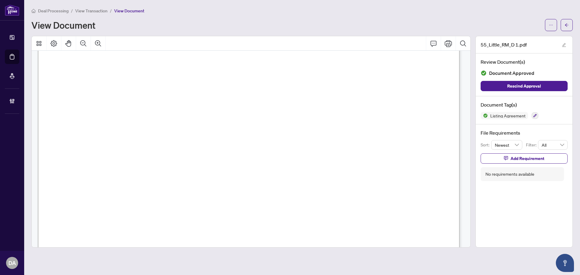
scroll to position [91, 0]
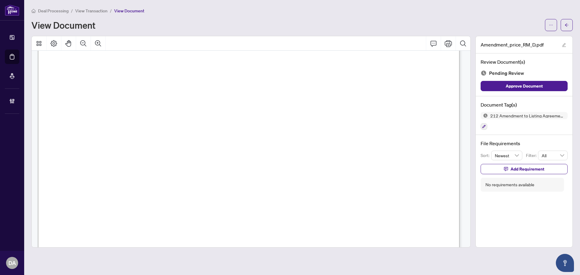
scroll to position [121, 0]
click at [488, 125] on div "212 Amendment to Listing Agreement - Authority to Offer for Lease Price Change/…" at bounding box center [524, 121] width 87 height 18
click at [484, 125] on icon "button" at bounding box center [484, 127] width 4 height 4
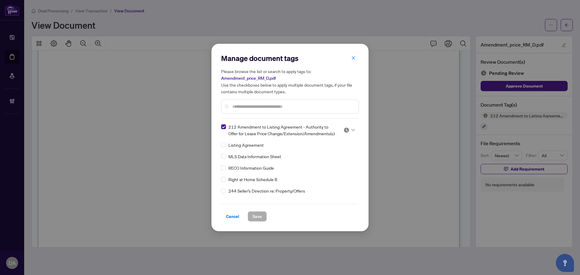
click at [340, 131] on div at bounding box center [347, 130] width 15 height 6
click at [334, 158] on div "Approved" at bounding box center [329, 160] width 39 height 7
click at [256, 218] on span "Save" at bounding box center [257, 217] width 9 height 10
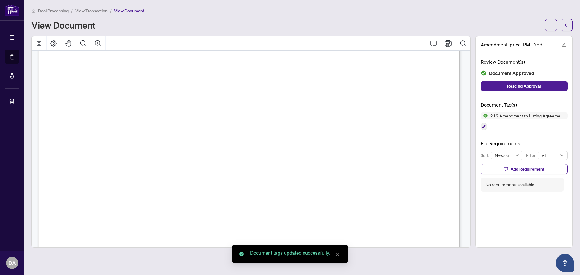
scroll to position [0, 0]
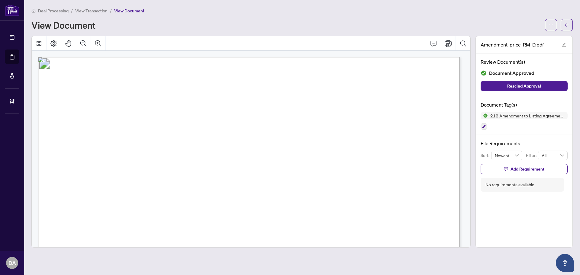
click at [84, 12] on span "View Transaction" at bounding box center [91, 10] width 32 height 5
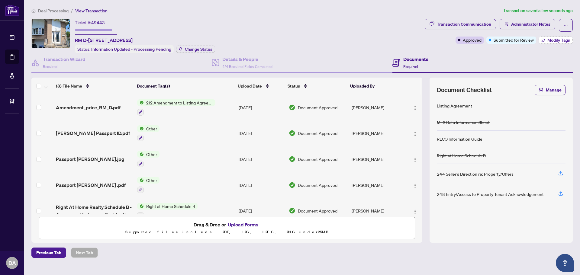
click at [549, 40] on span "Modify Tags" at bounding box center [558, 40] width 23 height 4
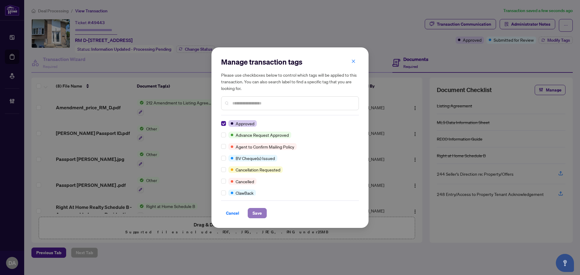
click at [260, 215] on span "Save" at bounding box center [257, 213] width 9 height 10
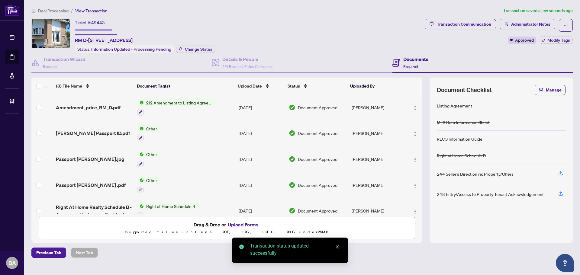
click at [55, 10] on span "Deal Processing" at bounding box center [53, 10] width 31 height 5
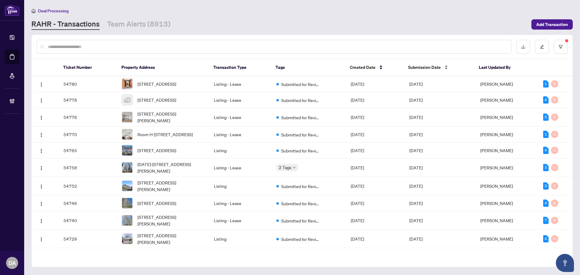
click at [427, 66] on span "Submission Date" at bounding box center [424, 67] width 33 height 7
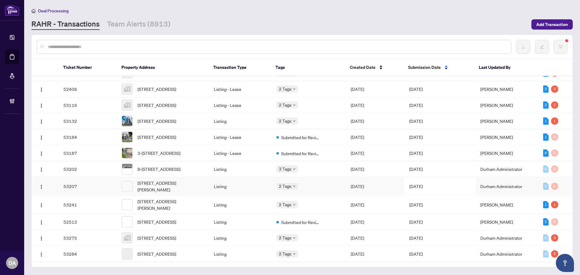
scroll to position [527, 0]
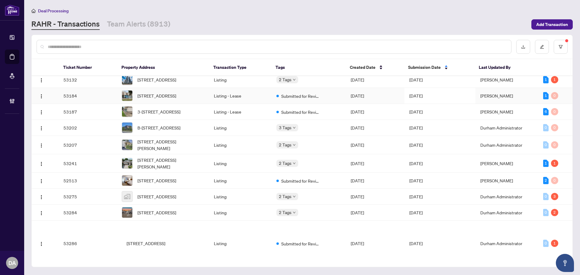
click at [314, 99] on span "Submitted for Review" at bounding box center [300, 96] width 39 height 7
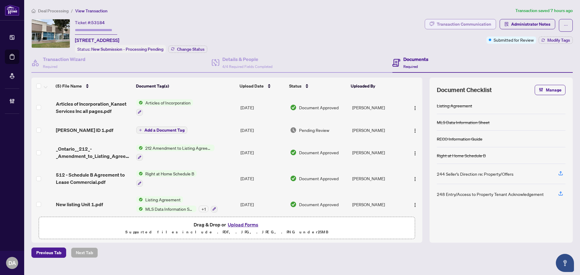
click at [461, 23] on div "Transaction Communication" at bounding box center [464, 24] width 54 height 10
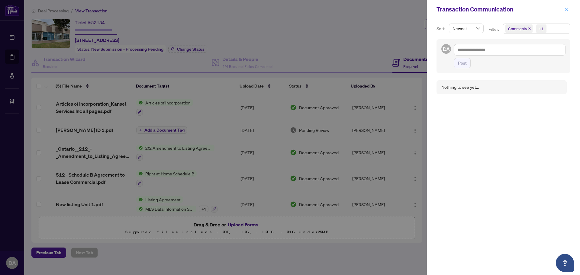
click at [567, 10] on icon "close" at bounding box center [566, 9] width 4 height 4
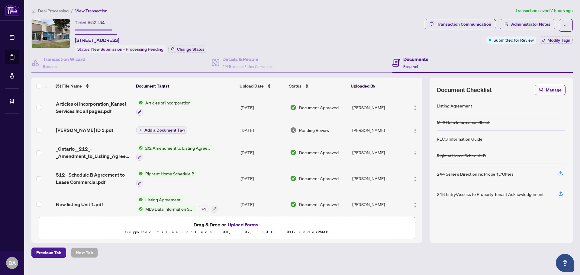
click at [207, 130] on td "Add a Document Tag" at bounding box center [186, 130] width 104 height 19
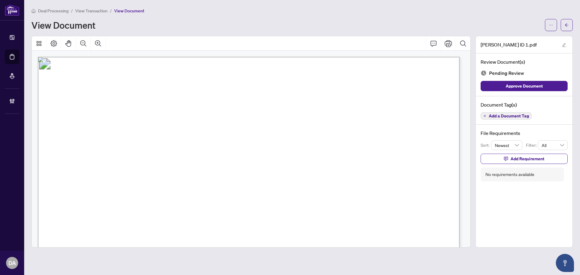
click at [99, 12] on span "View Transaction" at bounding box center [91, 10] width 32 height 5
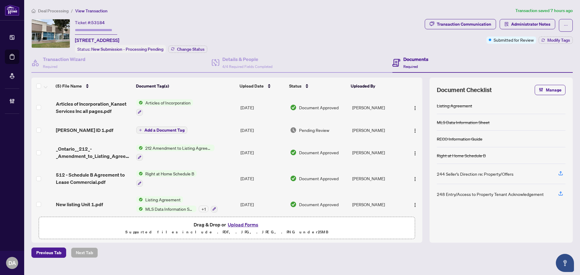
click at [57, 10] on span "Deal Processing" at bounding box center [53, 10] width 31 height 5
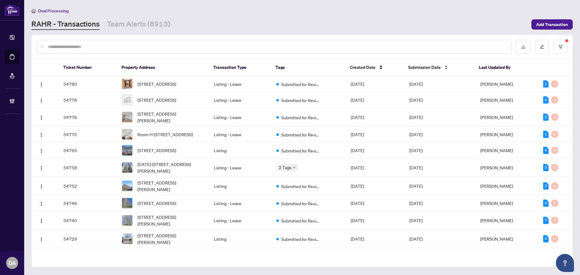
click at [446, 70] on div "Submission Date" at bounding box center [438, 67] width 61 height 7
click at [443, 68] on div "Submission Date" at bounding box center [438, 67] width 61 height 7
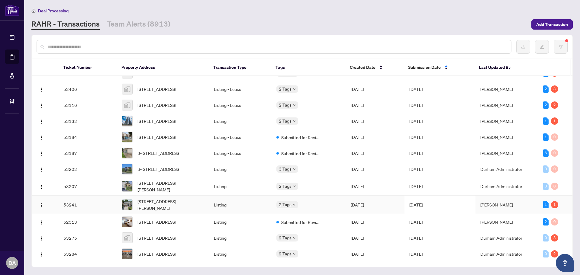
scroll to position [551, 0]
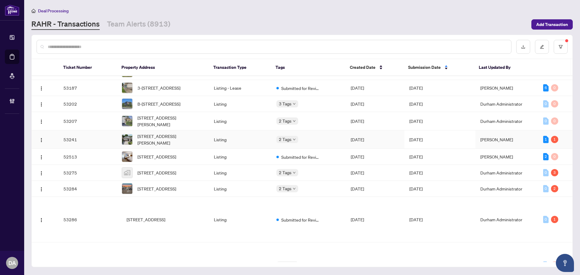
click at [239, 149] on td "Listing" at bounding box center [240, 140] width 63 height 18
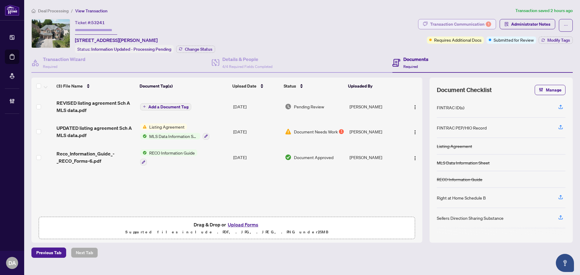
click at [436, 21] on div "Transaction Communication 1" at bounding box center [460, 24] width 61 height 10
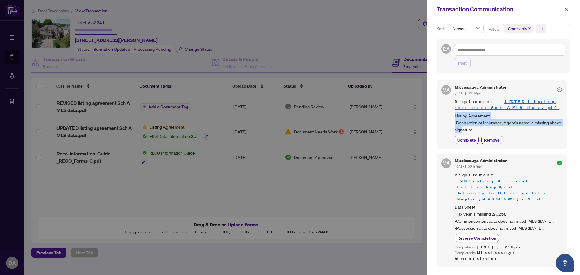
drag, startPoint x: 454, startPoint y: 111, endPoint x: 475, endPoint y: 122, distance: 23.7
click at [475, 122] on div "MA Mississauga Administrator Sep/25/2025, 04:09pm Requirement - UPDATED listing…" at bounding box center [502, 114] width 130 height 68
click at [480, 113] on span "Listing Agreement -Declaration of Insurance, Agent's name is missing above sign…" at bounding box center [508, 122] width 107 height 21
drag, startPoint x: 485, startPoint y: 124, endPoint x: 455, endPoint y: 118, distance: 30.8
click at [455, 118] on span "Listing Agreement -Declaration of Insurance, Agent's name is missing above sign…" at bounding box center [508, 122] width 107 height 21
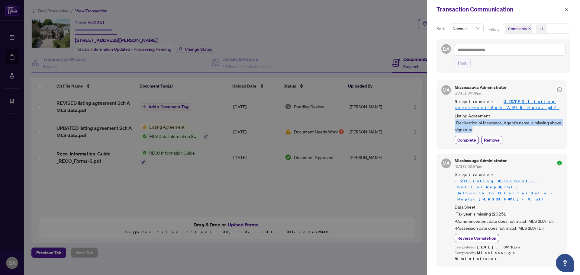
click at [501, 103] on link "UPDATED listing agreement Sch A MLS data.pdf" at bounding box center [507, 104] width 104 height 11
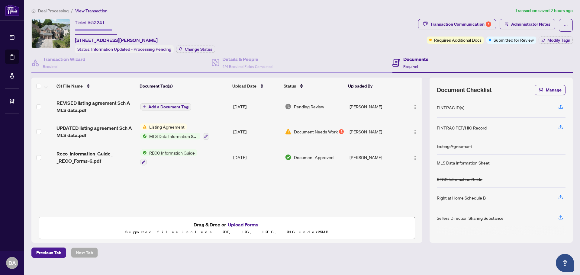
click at [210, 110] on td "Add a Document Tag" at bounding box center [184, 107] width 93 height 24
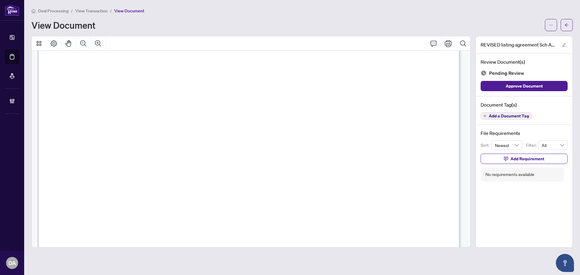
scroll to position [1964, 0]
click at [498, 115] on span "Add a Document Tag" at bounding box center [509, 116] width 40 height 4
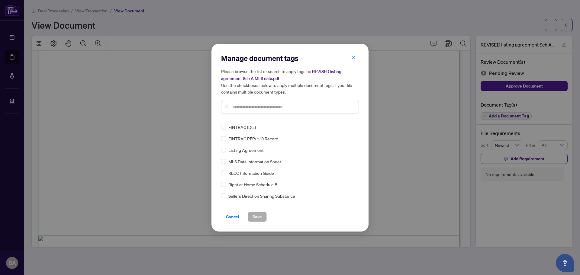
click at [266, 110] on div at bounding box center [290, 107] width 138 height 14
click at [268, 107] on input "text" at bounding box center [292, 107] width 121 height 7
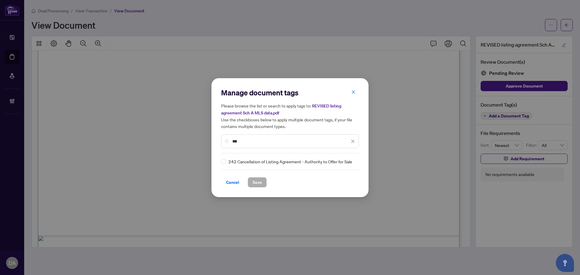
drag, startPoint x: 224, startPoint y: 136, endPoint x: 138, endPoint y: 134, distance: 85.2
click at [138, 134] on div "Manage document tags Please browse the list or search to apply tags to: REVISED…" at bounding box center [290, 137] width 580 height 275
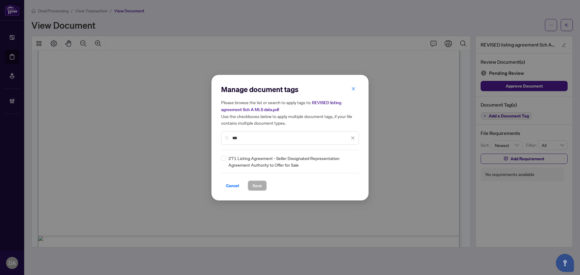
type input "***"
click at [343, 161] on div at bounding box center [347, 162] width 15 height 6
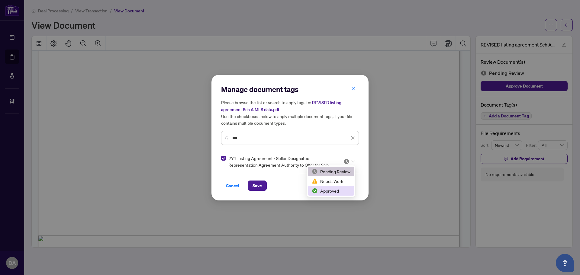
click at [322, 190] on div "Approved" at bounding box center [331, 191] width 39 height 7
click at [255, 187] on span "Save" at bounding box center [257, 186] width 9 height 10
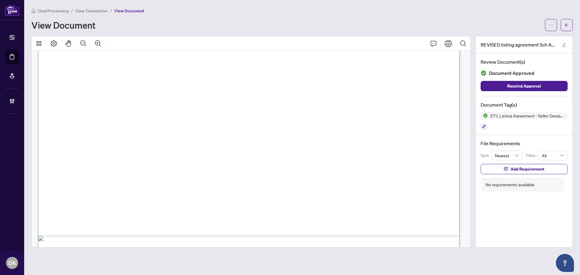
click at [91, 11] on span "View Transaction" at bounding box center [91, 10] width 32 height 5
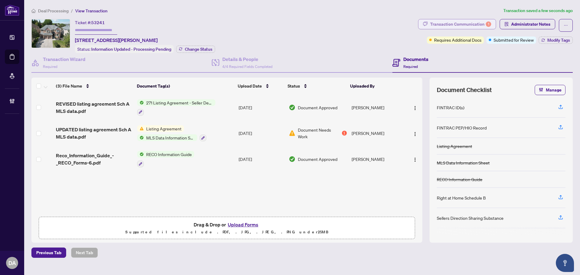
click at [456, 27] on div "Transaction Communication 1" at bounding box center [460, 24] width 61 height 10
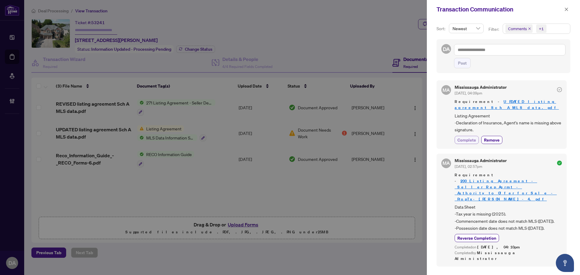
click at [464, 137] on span "Complete" at bounding box center [466, 140] width 19 height 6
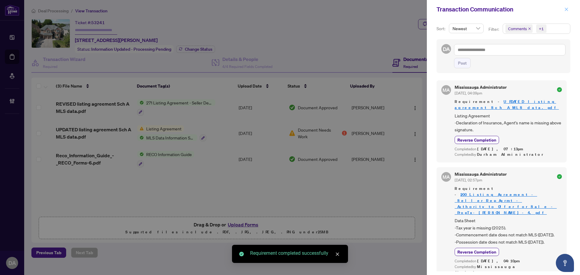
click at [567, 11] on icon "close" at bounding box center [566, 9] width 4 height 4
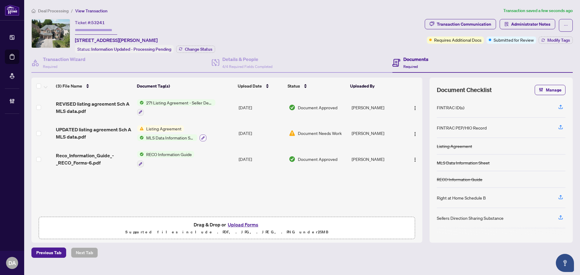
click at [202, 137] on icon "button" at bounding box center [203, 138] width 4 height 4
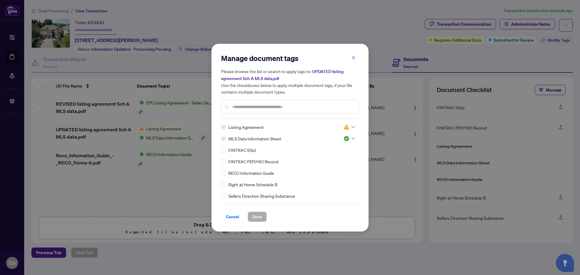
click at [344, 128] on img at bounding box center [347, 127] width 6 height 6
click at [336, 138] on div "Pending Review" at bounding box center [329, 137] width 39 height 7
click at [252, 217] on button "Save" at bounding box center [257, 217] width 19 height 10
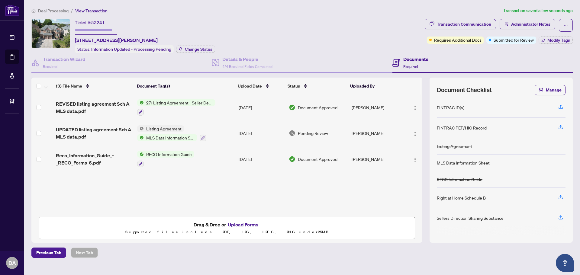
click at [214, 105] on span "271 Listing Agreement - Seller Designated Representation Agreement Authority to…" at bounding box center [180, 102] width 72 height 7
click at [193, 109] on div at bounding box center [176, 111] width 78 height 7
click at [88, 100] on span "REVISED listing agreement Sch A MLS data.pdf" at bounding box center [94, 107] width 76 height 15
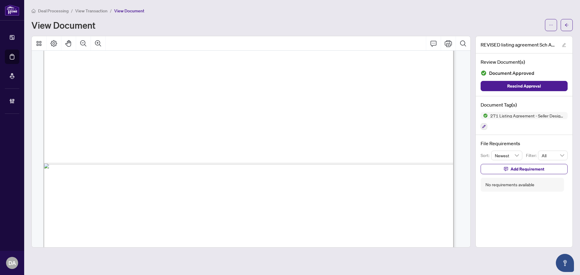
scroll to position [3756, 0]
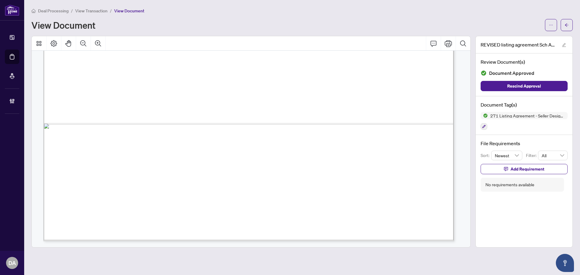
click at [91, 11] on span "View Transaction" at bounding box center [91, 10] width 32 height 5
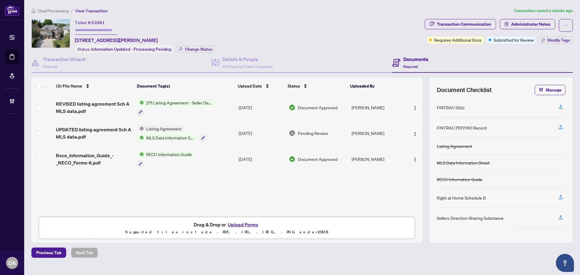
click at [168, 109] on div at bounding box center [176, 111] width 78 height 7
click at [80, 101] on span "REVISED listing agreement Sch A MLS data.pdf" at bounding box center [94, 107] width 76 height 15
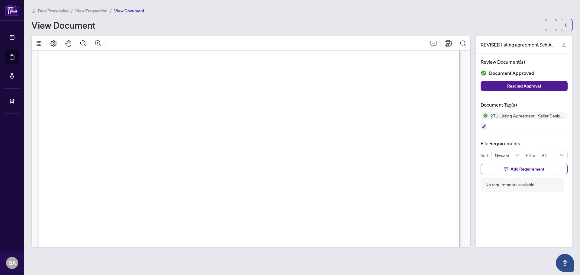
scroll to position [272, 0]
click at [100, 11] on span "View Transaction" at bounding box center [91, 10] width 32 height 5
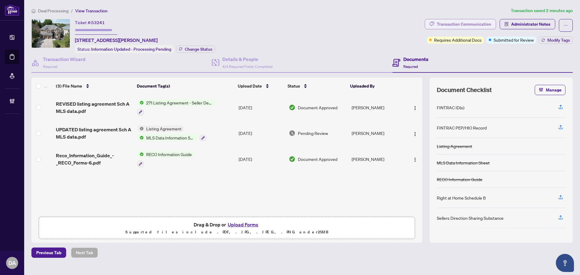
click at [485, 23] on div "Transaction Communication" at bounding box center [464, 24] width 54 height 10
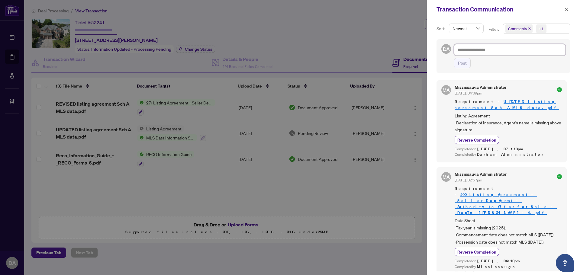
click at [501, 46] on textarea at bounding box center [509, 49] width 111 height 11
click at [518, 51] on textarea at bounding box center [509, 49] width 111 height 11
type textarea "*"
type textarea "**"
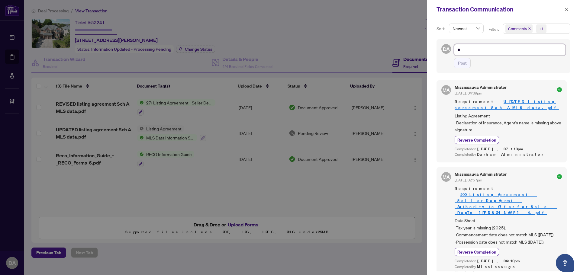
type textarea "**"
type textarea "*"
type textarea "**********"
type textarea "*"
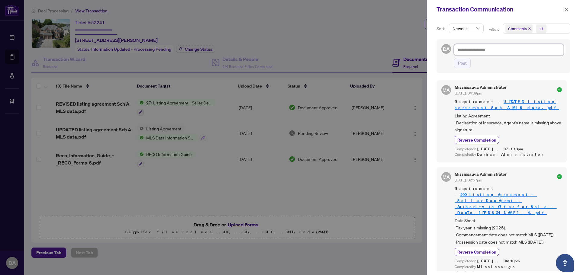
type textarea "*"
type textarea "**"
type textarea "***"
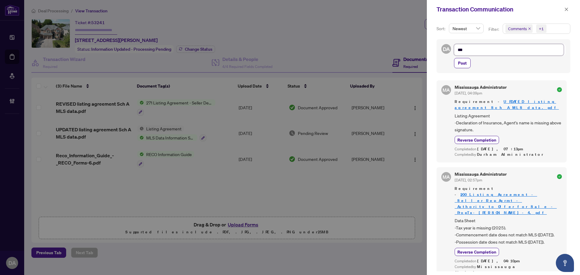
type textarea "****"
type textarea "*****"
type textarea "******"
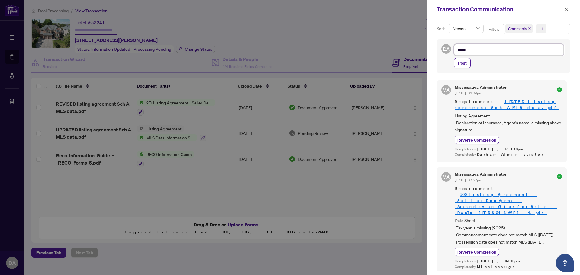
type textarea "******"
type textarea "********"
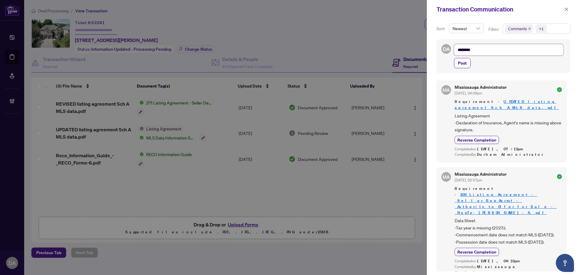
type textarea "*********"
type textarea "**********"
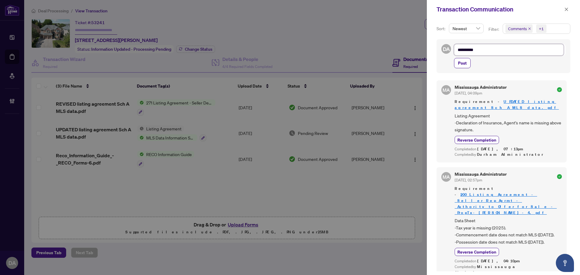
type textarea "**********"
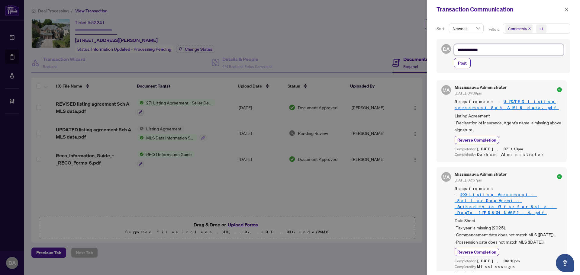
type textarea "**********"
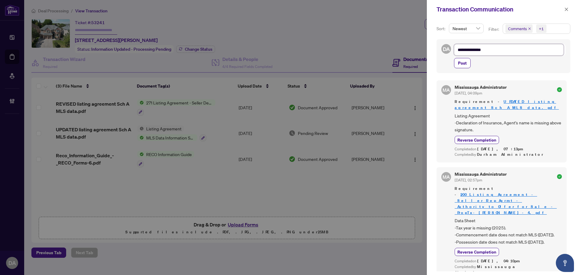
type textarea "**********"
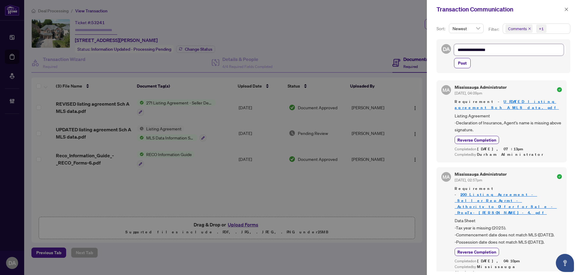
type textarea "**********"
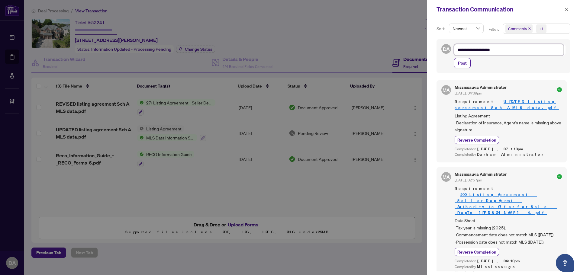
click at [486, 49] on textarea "**********" at bounding box center [509, 49] width 110 height 11
drag, startPoint x: 507, startPoint y: 51, endPoint x: 505, endPoint y: 54, distance: 3.4
click at [505, 54] on textarea "**********" at bounding box center [509, 49] width 110 height 11
type textarea "**********"
click at [463, 61] on span "Post" at bounding box center [462, 63] width 9 height 10
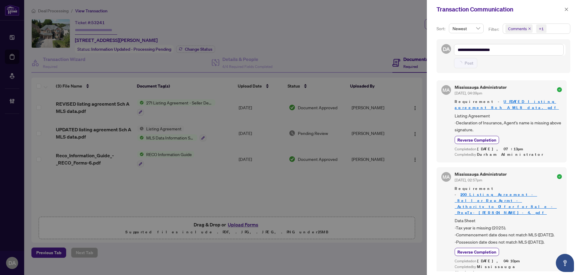
type textarea "**********"
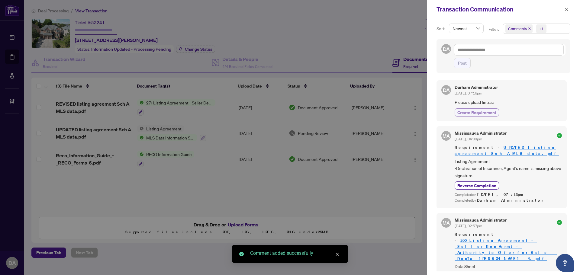
click at [480, 116] on button "Create Requirement" at bounding box center [477, 112] width 44 height 8
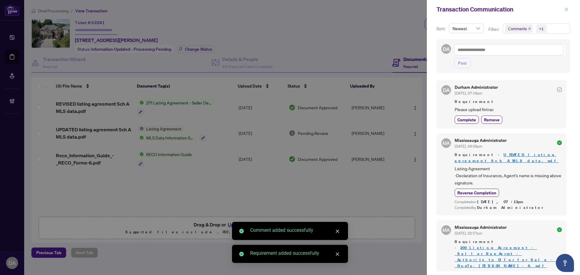
click at [566, 6] on span "button" at bounding box center [566, 10] width 4 height 10
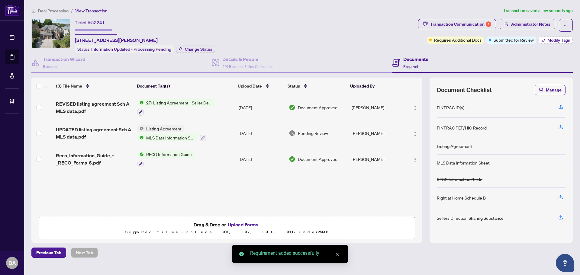
click at [549, 40] on span "Modify Tags" at bounding box center [558, 40] width 23 height 4
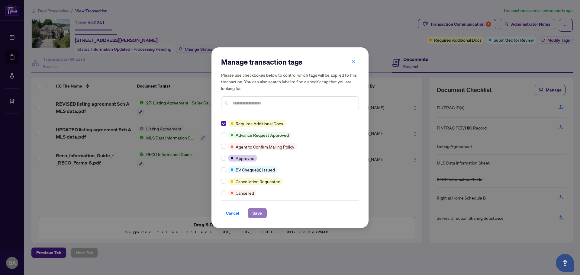
click at [255, 215] on span "Save" at bounding box center [257, 213] width 9 height 10
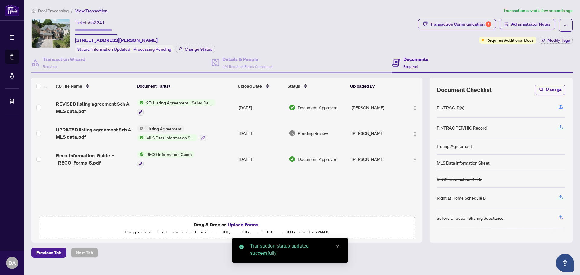
click at [51, 10] on span "Deal Processing" at bounding box center [53, 10] width 31 height 5
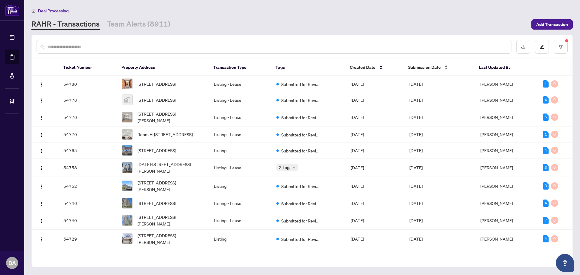
click at [426, 69] on span "Submission Date" at bounding box center [424, 67] width 33 height 7
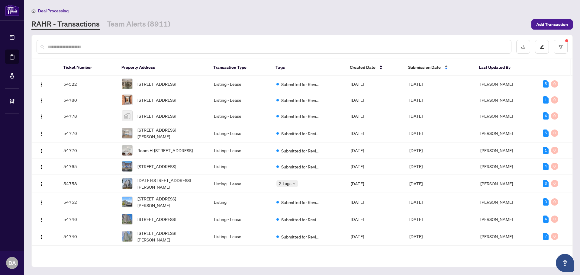
click at [428, 65] on span "Submission Date" at bounding box center [424, 67] width 33 height 7
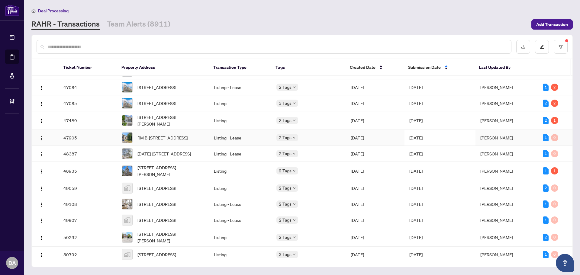
scroll to position [92, 0]
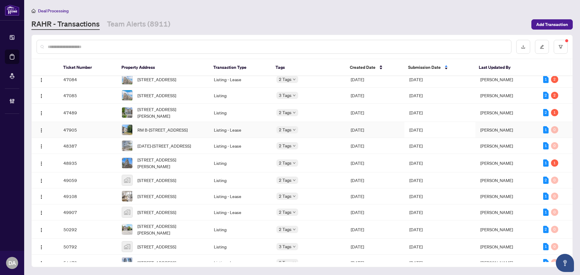
click at [332, 133] on div "2 Tags" at bounding box center [308, 129] width 65 height 7
click at [173, 133] on span "RM B-55 Littleleaf Dr, Toronto, Ontario M1B 1Y7, Canada" at bounding box center [162, 130] width 50 height 7
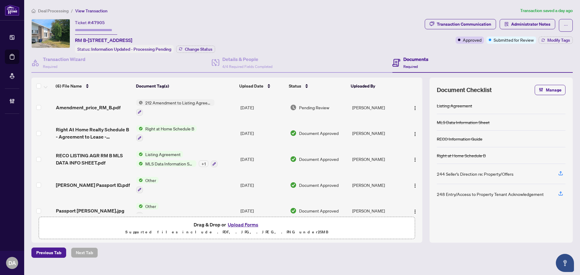
click at [220, 108] on td "212 Amendment to Listing Agreement - Authority to Offer for Lease Price Change/…" at bounding box center [186, 108] width 104 height 26
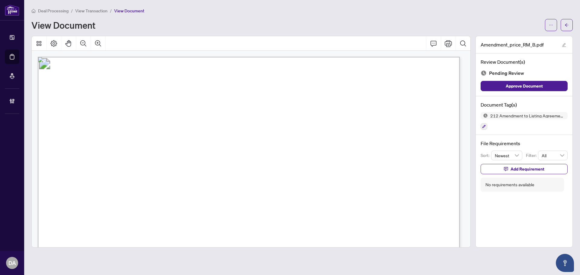
click at [90, 13] on li "View Transaction" at bounding box center [91, 10] width 32 height 7
click at [91, 11] on span "View Transaction" at bounding box center [91, 10] width 32 height 5
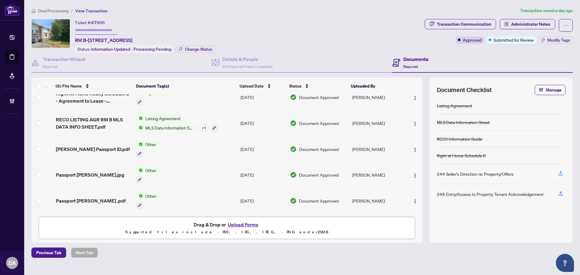
scroll to position [37, 0]
click at [184, 176] on td "Other" at bounding box center [186, 175] width 104 height 26
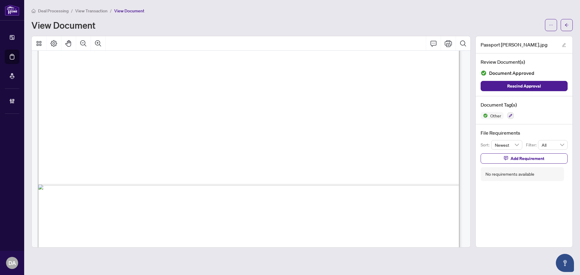
scroll to position [332, 0]
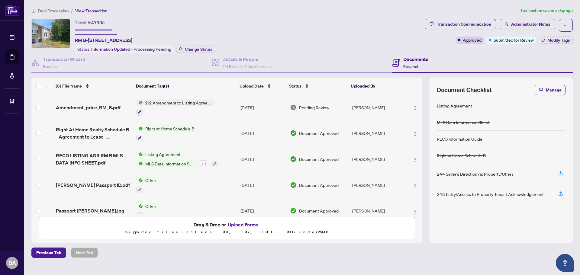
click at [214, 155] on div "Listing Agreement MLS Data Information Sheet + 1" at bounding box center [176, 159] width 81 height 16
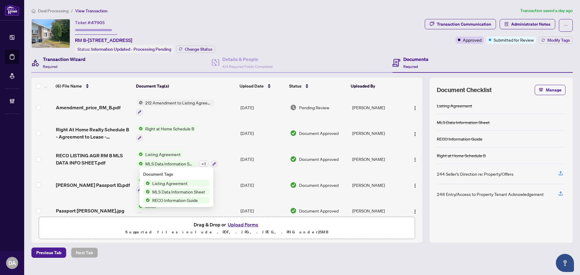
click at [85, 60] on h4 "Transaction Wizard" at bounding box center [64, 59] width 43 height 7
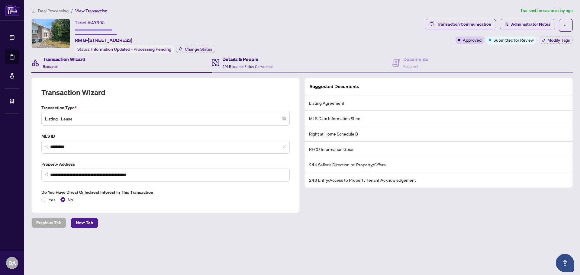
click at [231, 61] on h4 "Details & People" at bounding box center [247, 59] width 50 height 7
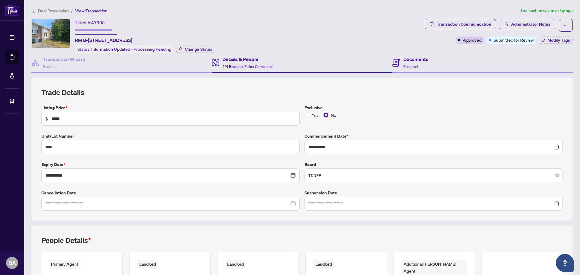
click at [411, 53] on div "Documents Required" at bounding box center [482, 63] width 180 height 20
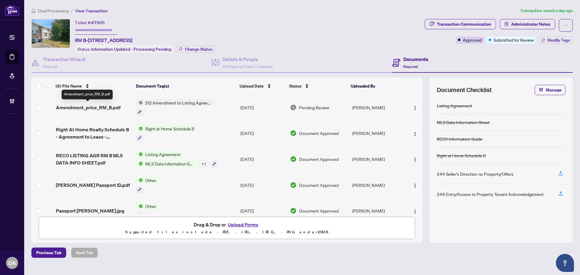
click at [98, 108] on span "Amendment_price_RM_B.pdf" at bounding box center [88, 107] width 65 height 7
click at [192, 152] on div "Listing Agreement MLS Data Information Sheet + 1" at bounding box center [176, 159] width 81 height 16
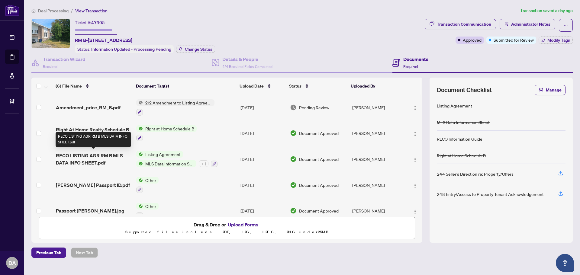
click at [115, 159] on span "RECO LISTING AGR RM B MLS DATA INFO SHEET.pdf" at bounding box center [94, 159] width 76 height 15
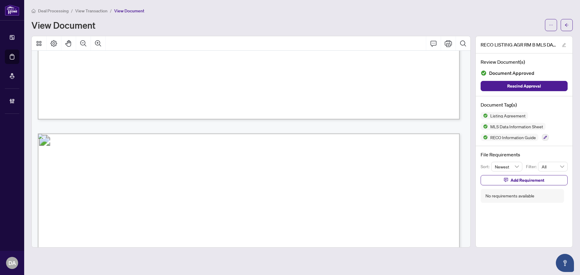
scroll to position [634, 0]
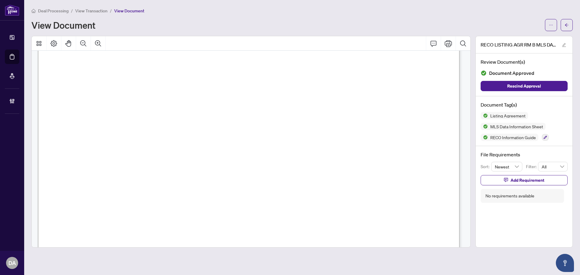
click at [100, 10] on span "View Transaction" at bounding box center [91, 10] width 32 height 5
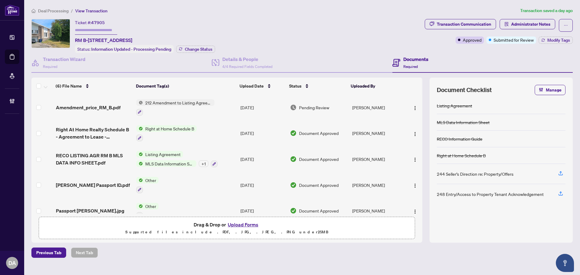
click at [227, 153] on td "Listing Agreement MLS Data Information Sheet + 1" at bounding box center [186, 159] width 104 height 26
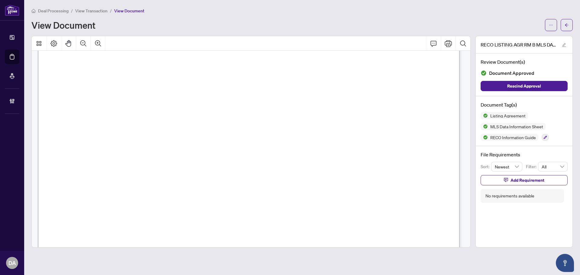
scroll to position [7326, 0]
drag, startPoint x: 351, startPoint y: 138, endPoint x: 263, endPoint y: 147, distance: 87.8
click at [263, 11] on p "Form 272 Revised 2025 Page 1 of 5 The trademarks REALTOR®, REALTORS®, MLS®, Mul…" at bounding box center [519, 11] width 963 height 0
click at [140, 161] on span "Broker / Salesperson" at bounding box center [104, 164] width 71 height 7
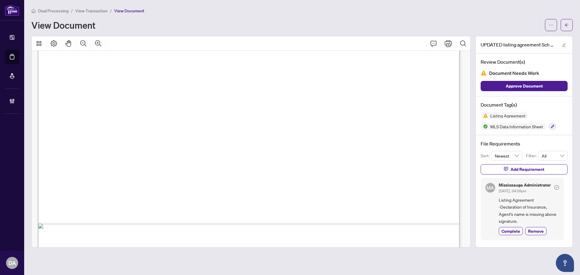
scroll to position [1420, 0]
drag, startPoint x: 503, startPoint y: 211, endPoint x: 532, endPoint y: 219, distance: 29.8
click at [534, 219] on span "Listing Agreement -Declaration of Insurance, Agent's name is missing above sign…" at bounding box center [529, 211] width 60 height 28
click at [505, 215] on span "Listing Agreement -Declaration of Insurance, Agent's name is missing above sign…" at bounding box center [529, 211] width 60 height 28
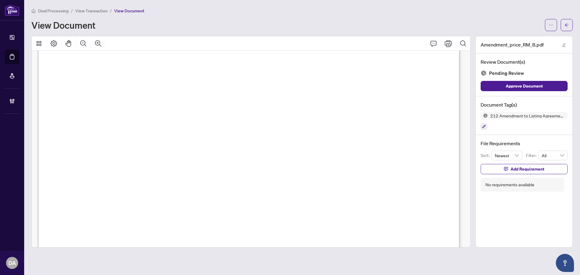
scroll to position [362, 0]
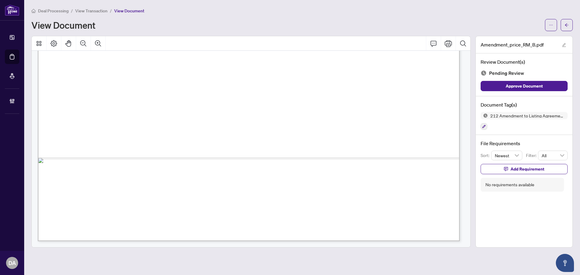
click at [512, 91] on div "Review Document(s) Pending Review Approve Document" at bounding box center [524, 74] width 97 height 43
click at [520, 84] on span "Approve Document" at bounding box center [524, 86] width 37 height 10
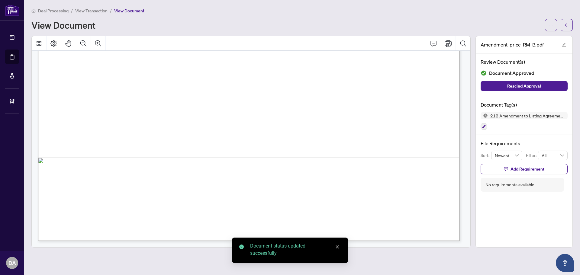
click at [92, 11] on span "View Transaction" at bounding box center [91, 10] width 32 height 5
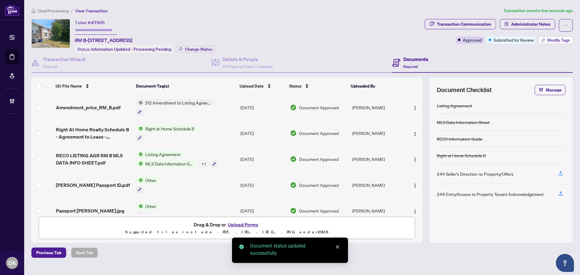
click at [545, 38] on button "Modify Tags" at bounding box center [556, 40] width 34 height 7
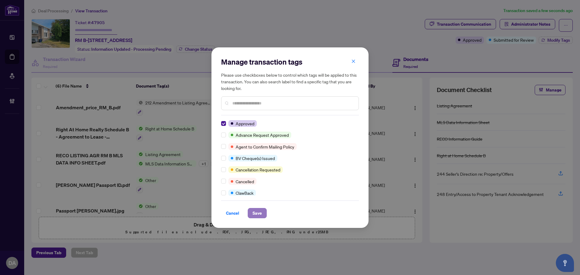
click at [254, 209] on span "Save" at bounding box center [257, 213] width 9 height 10
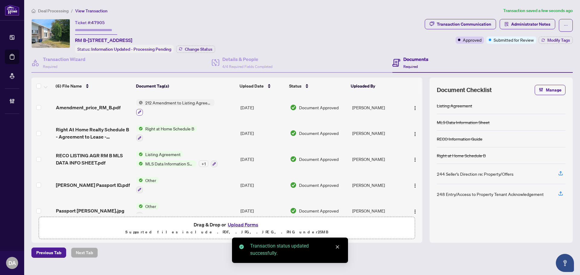
click at [139, 111] on icon "button" at bounding box center [140, 112] width 4 height 4
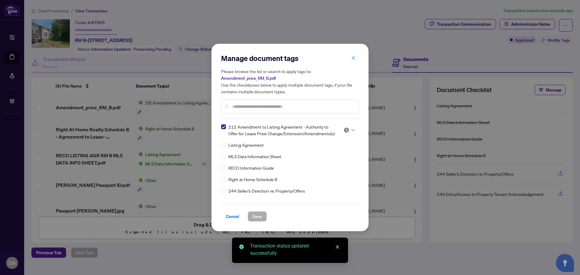
click at [344, 129] on img at bounding box center [347, 130] width 6 height 6
click at [324, 161] on div "Approved" at bounding box center [329, 160] width 39 height 7
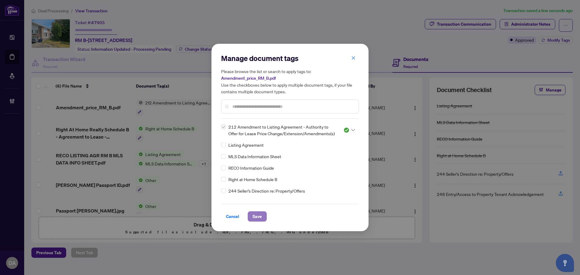
click at [252, 217] on button "Save" at bounding box center [257, 216] width 19 height 10
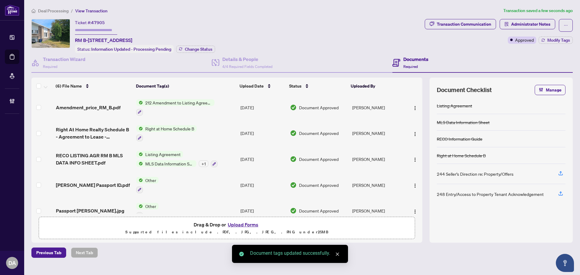
click at [58, 13] on span "Deal Processing" at bounding box center [53, 10] width 31 height 5
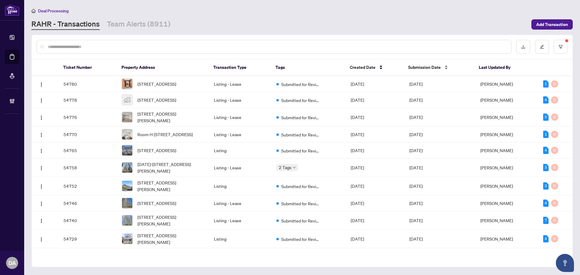
click at [416, 68] on span "Submission Date" at bounding box center [424, 67] width 33 height 7
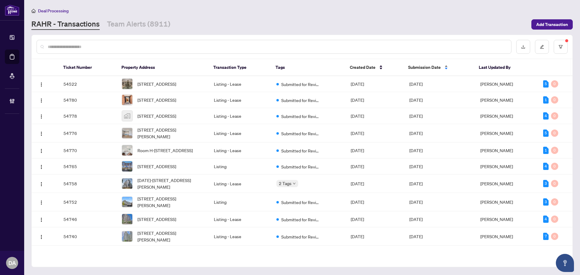
click at [424, 68] on span "Submission Date" at bounding box center [424, 67] width 33 height 7
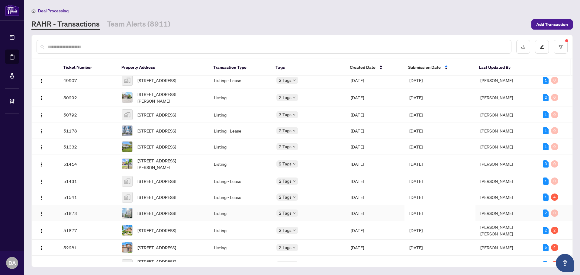
scroll to position [334, 0]
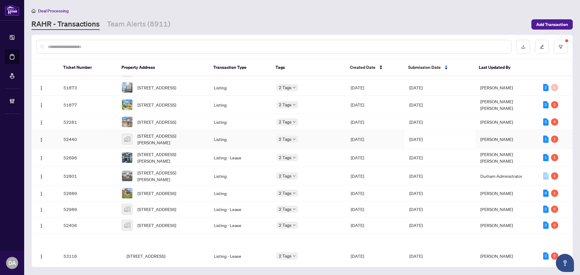
click at [328, 149] on td "2 Tags" at bounding box center [309, 139] width 74 height 18
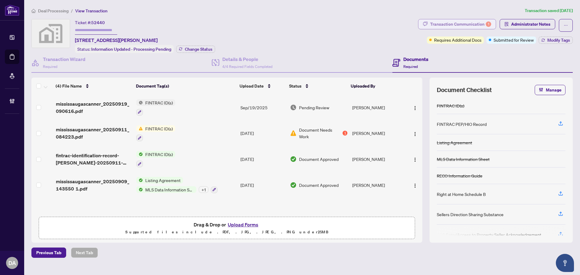
click at [440, 22] on div "Transaction Communication 1" at bounding box center [460, 24] width 61 height 10
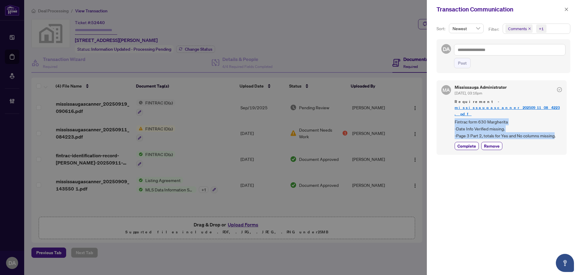
drag, startPoint x: 554, startPoint y: 122, endPoint x: 452, endPoint y: 107, distance: 102.9
click at [452, 107] on div "MA Mississauga Administrator [DATE], 03:16pm Requirement - mississaugascanner_2…" at bounding box center [502, 117] width 130 height 74
copy span "Fintrac form 630 Margherita -Date Info Verified missing. -Page 3 Part 2, totals…"
click at [518, 105] on link "mississaugascanner_20250911_084223.pdf" at bounding box center [507, 110] width 105 height 11
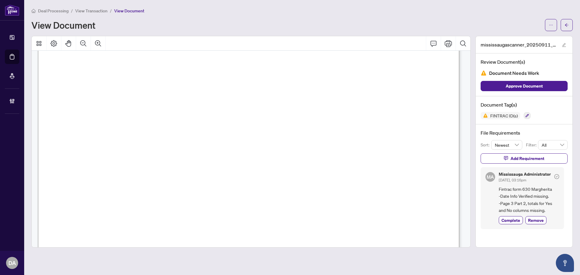
scroll to position [60, 0]
drag, startPoint x: 504, startPoint y: 196, endPoint x: 531, endPoint y: 200, distance: 27.2
click at [531, 200] on span "Fintrac form 630 Margherita -Date Info Verified missing. -Page 3 Part 2, totals…" at bounding box center [529, 200] width 60 height 28
click at [525, 201] on span "Fintrac form 630 Margherita -Date Info Verified missing. -Page 3 Part 2, totals…" at bounding box center [529, 200] width 60 height 28
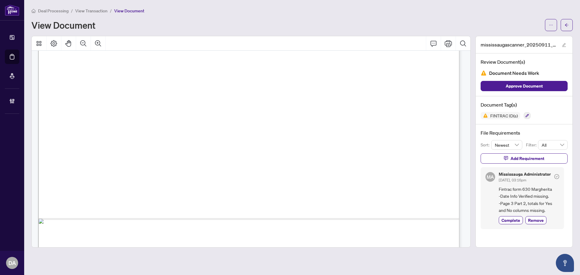
click at [84, 5] on main "Deal Processing / View Transaction / View Document View Document mississaugasca…" at bounding box center [302, 137] width 556 height 275
click at [85, 6] on main "Deal Processing / View Transaction / View Document View Document mississaugasca…" at bounding box center [302, 137] width 556 height 275
click at [204, 15] on div "Deal Processing / View Transaction / View Document View Document" at bounding box center [301, 19] width 541 height 24
click at [103, 10] on span "View Transaction" at bounding box center [91, 10] width 32 height 5
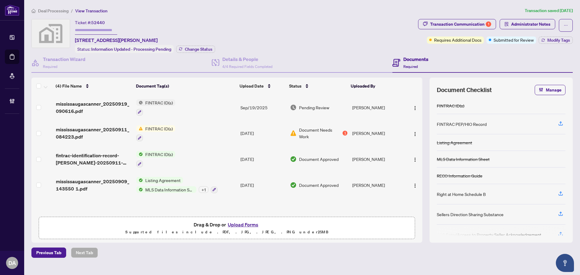
click at [49, 13] on span "Deal Processing" at bounding box center [53, 10] width 31 height 5
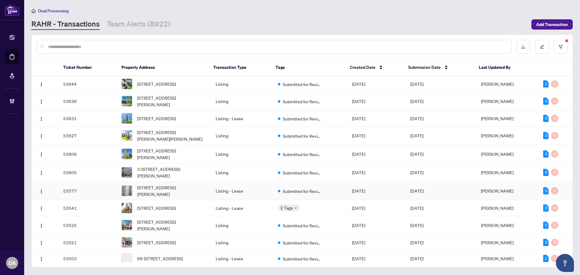
scroll to position [917, 0]
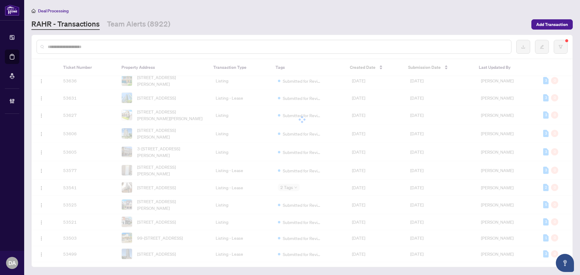
drag, startPoint x: 387, startPoint y: 162, endPoint x: 527, endPoint y: 168, distance: 139.7
click at [359, 153] on div at bounding box center [302, 119] width 541 height 121
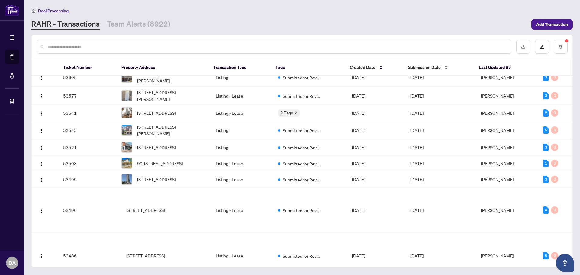
click at [417, 64] on div "Submission Date" at bounding box center [438, 67] width 61 height 7
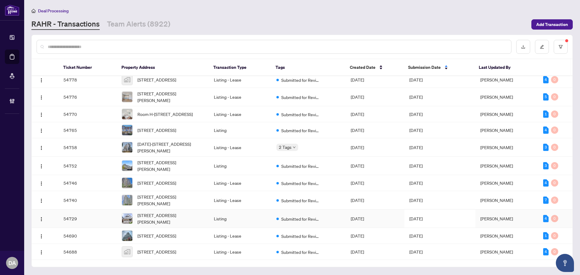
scroll to position [0, 0]
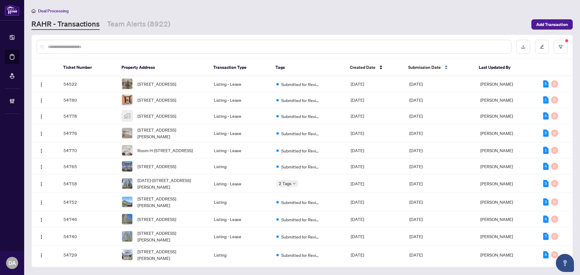
click at [440, 67] on span "Submission Date" at bounding box center [424, 67] width 33 height 7
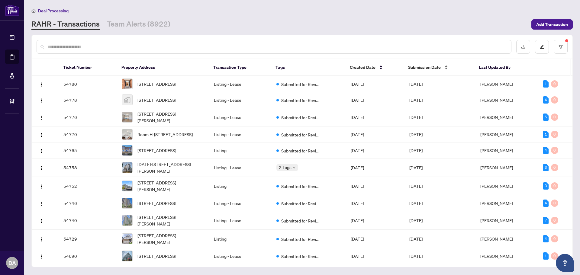
click at [430, 65] on span "Submission Date" at bounding box center [424, 67] width 33 height 7
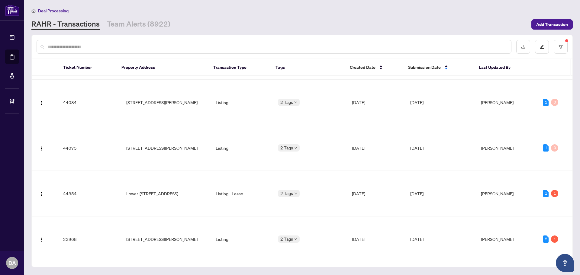
scroll to position [1968, 0]
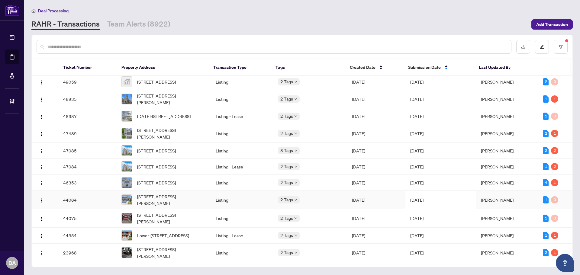
click at [391, 195] on td "[DATE]" at bounding box center [376, 200] width 58 height 18
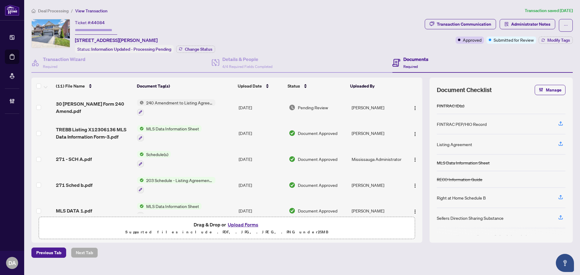
click at [208, 106] on div "240 Amendment to Listing Agreement - Authority to Offer for Sale Price Change/E…" at bounding box center [176, 107] width 78 height 16
click at [317, 111] on td "Pending Review" at bounding box center [317, 108] width 63 height 26
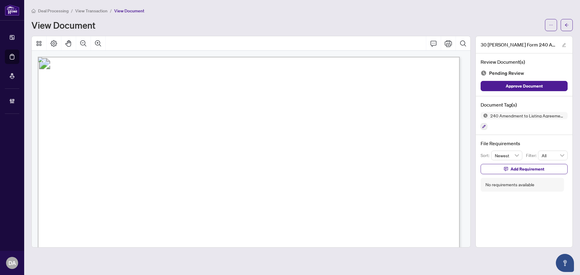
click at [95, 10] on span "View Transaction" at bounding box center [91, 10] width 32 height 5
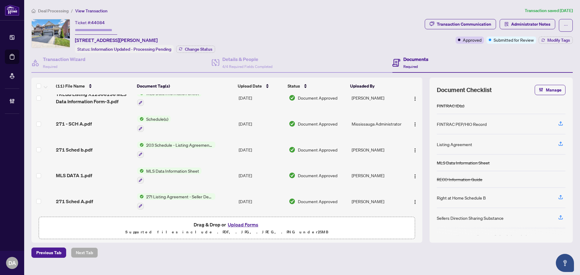
scroll to position [91, 0]
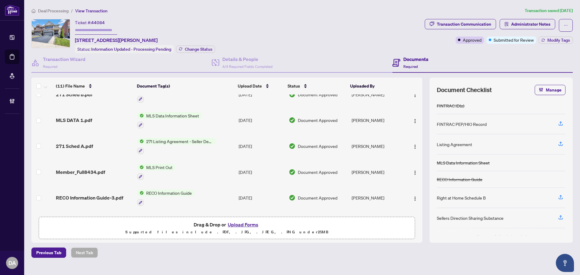
click at [192, 149] on div at bounding box center [176, 150] width 78 height 7
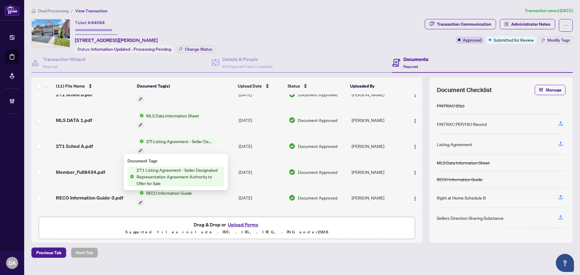
click at [210, 140] on span "271 Listing Agreement - Seller Designated Representation Agreement Authority to…" at bounding box center [180, 141] width 72 height 7
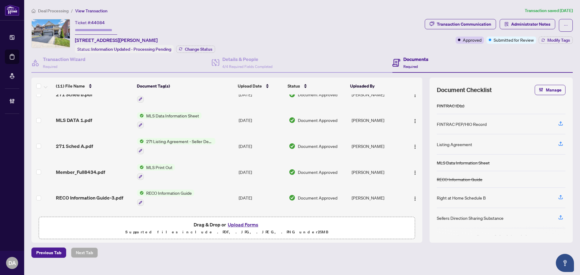
click at [234, 142] on td "271 Listing Agreement - Seller Designated Representation Agreement Authority to…" at bounding box center [186, 146] width 102 height 26
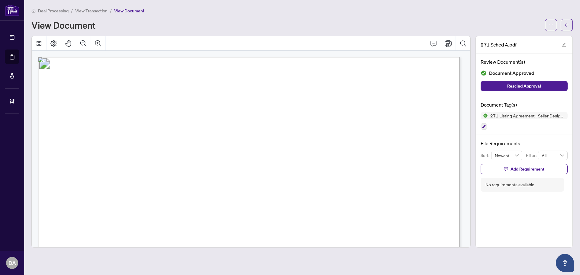
click at [95, 9] on span "View Transaction" at bounding box center [91, 10] width 32 height 5
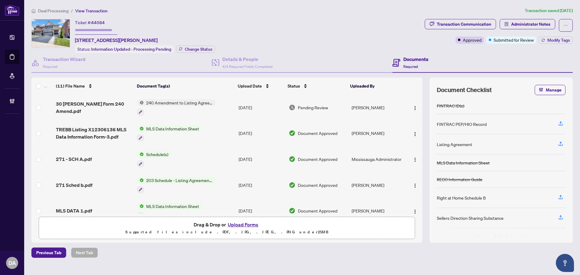
click at [212, 108] on div at bounding box center [176, 111] width 78 height 7
click at [329, 106] on div "Pending Review" at bounding box center [318, 107] width 58 height 7
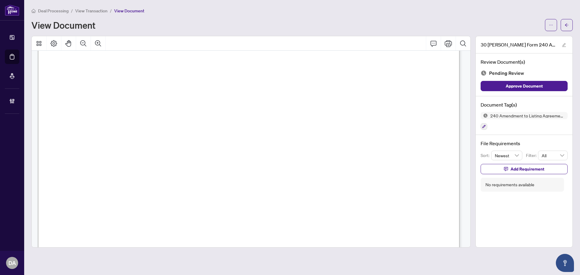
scroll to position [91, 0]
click at [487, 125] on button "button" at bounding box center [484, 126] width 7 height 7
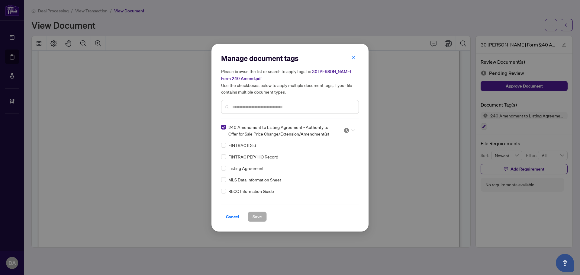
click at [341, 131] on div at bounding box center [347, 130] width 15 height 6
click at [338, 156] on div "Approved" at bounding box center [329, 160] width 46 height 10
click at [259, 215] on span "Save" at bounding box center [257, 217] width 9 height 10
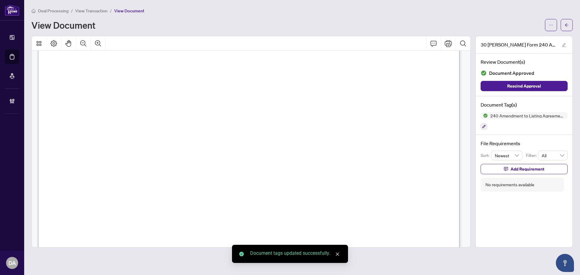
click at [98, 10] on span "View Transaction" at bounding box center [91, 10] width 32 height 5
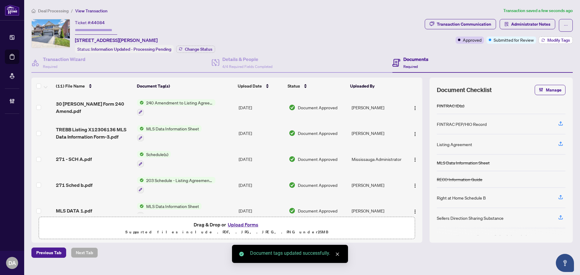
click at [554, 40] on span "Modify Tags" at bounding box center [558, 40] width 23 height 4
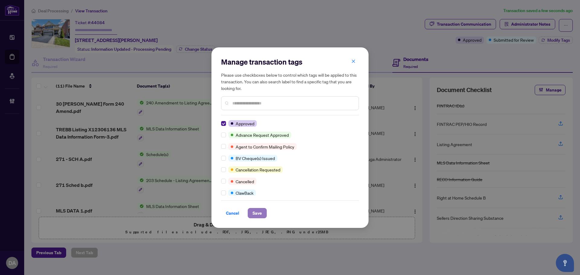
click at [254, 211] on span "Save" at bounding box center [257, 213] width 9 height 10
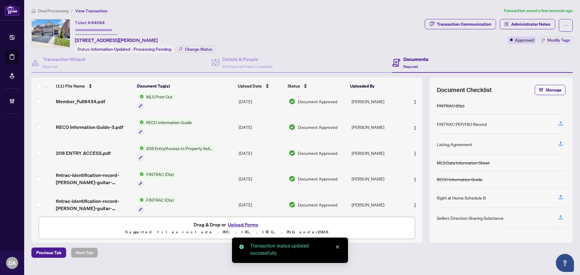
scroll to position [166, 0]
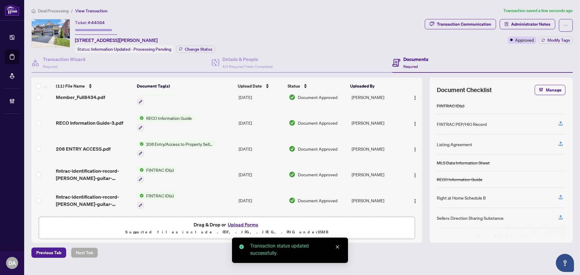
click at [60, 10] on span "Deal Processing" at bounding box center [53, 10] width 31 height 5
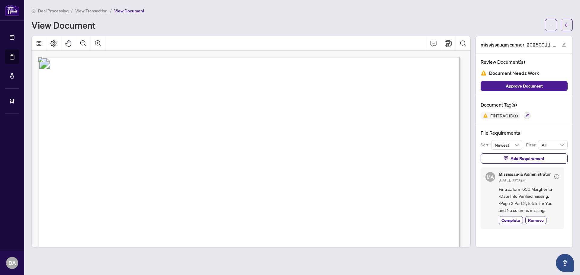
click at [99, 13] on span "View Transaction" at bounding box center [91, 10] width 32 height 5
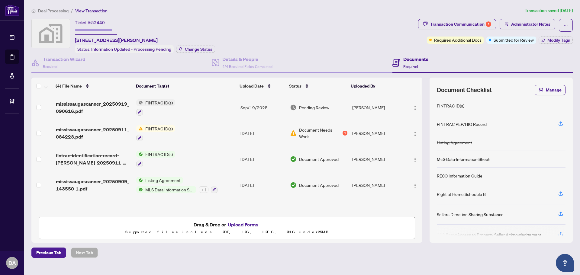
click at [197, 104] on td "FINTRAC ID(s)" at bounding box center [186, 108] width 104 height 26
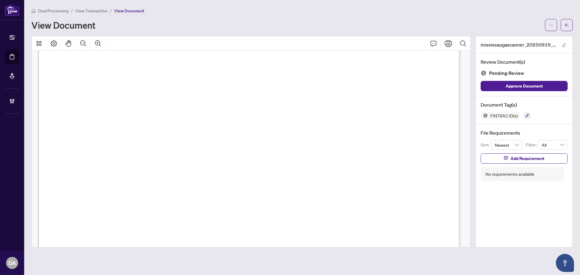
scroll to position [1208, 0]
click at [92, 11] on span "View Transaction" at bounding box center [91, 10] width 32 height 5
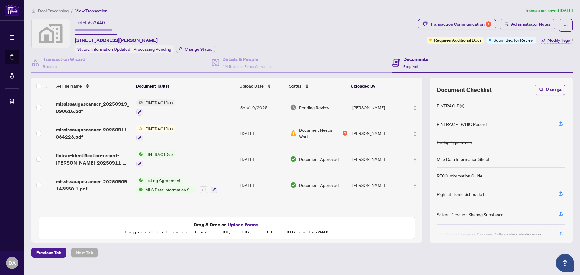
drag, startPoint x: 53, startPoint y: 9, endPoint x: 29, endPoint y: 23, distance: 28.3
click at [53, 9] on span "Deal Processing" at bounding box center [53, 10] width 31 height 5
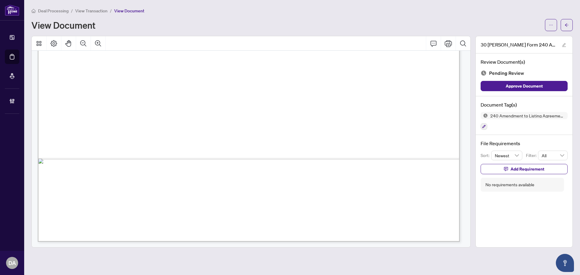
scroll to position [362, 0]
click at [92, 13] on span "View Transaction" at bounding box center [91, 10] width 32 height 5
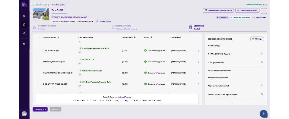
scroll to position [121, 0]
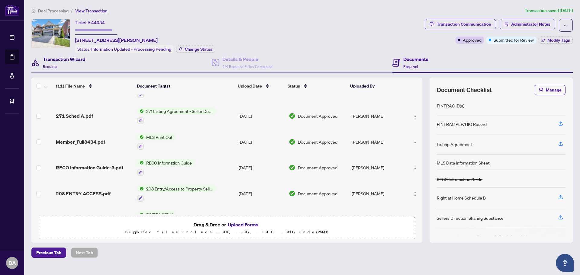
click at [77, 65] on div "Transaction Wizard Required" at bounding box center [64, 63] width 43 height 14
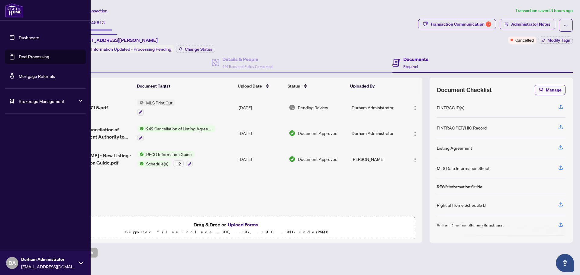
click at [21, 35] on link "Dashboard" at bounding box center [29, 37] width 21 height 5
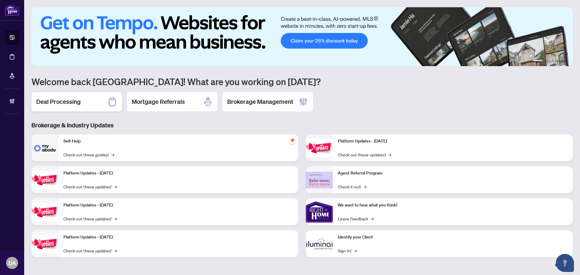
click at [82, 99] on div "Deal Processing" at bounding box center [76, 101] width 91 height 19
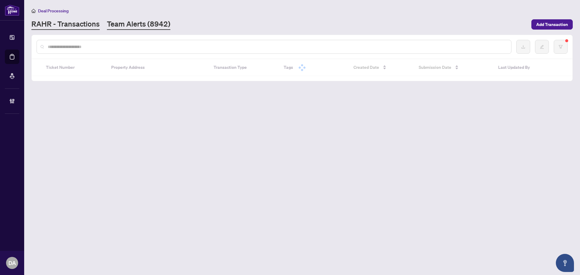
click at [126, 22] on link "Team Alerts (8942)" at bounding box center [138, 24] width 63 height 11
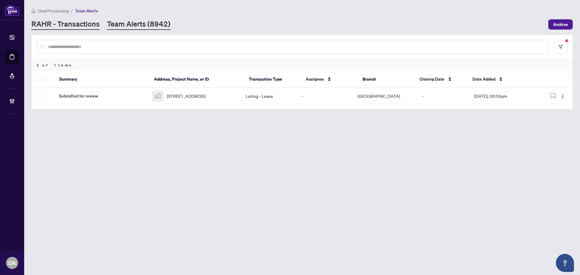
click at [85, 24] on link "RAHR - Transactions" at bounding box center [65, 24] width 68 height 11
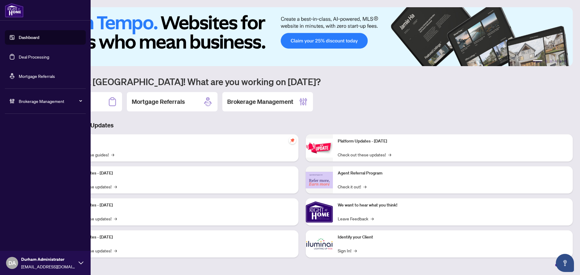
click at [19, 57] on link "Deal Processing" at bounding box center [34, 56] width 31 height 5
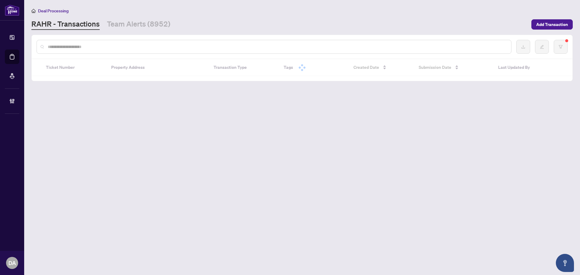
click at [127, 45] on input "text" at bounding box center [277, 47] width 459 height 7
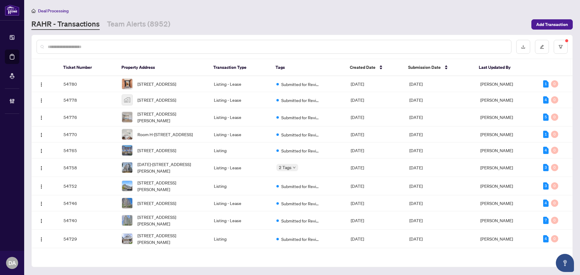
paste input "**********"
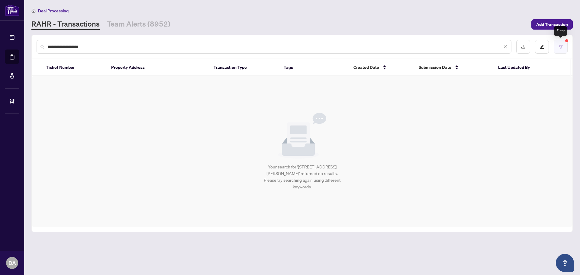
click at [562, 47] on icon "filter" at bounding box center [561, 47] width 4 height 4
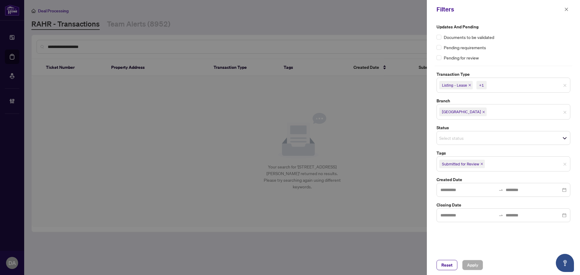
click at [471, 86] on icon "close" at bounding box center [469, 85] width 3 height 3
click at [457, 86] on icon "close" at bounding box center [456, 85] width 2 height 2
click at [482, 111] on icon "close" at bounding box center [483, 110] width 3 height 3
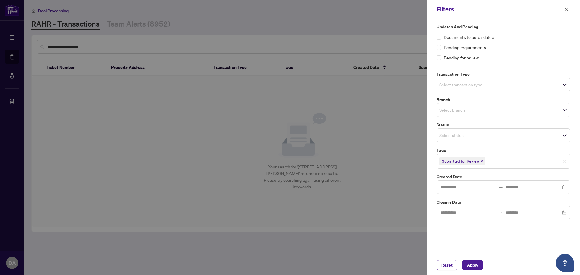
click at [482, 162] on icon "close" at bounding box center [482, 161] width 2 height 2
click at [471, 267] on span "Apply" at bounding box center [472, 265] width 11 height 10
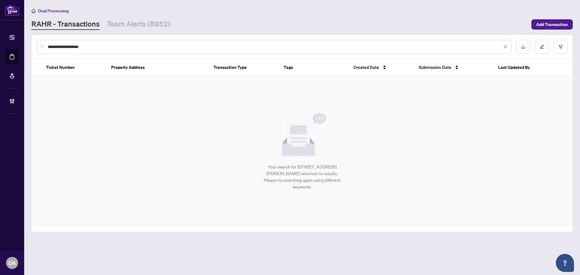
click at [99, 44] on input "**********" at bounding box center [275, 47] width 454 height 7
drag, startPoint x: 52, startPoint y: 48, endPoint x: 24, endPoint y: 48, distance: 28.7
click at [24, 48] on div "**********" at bounding box center [290, 137] width 580 height 275
drag, startPoint x: 57, startPoint y: 48, endPoint x: -35, endPoint y: 46, distance: 91.6
click at [0, 46] on html "**********" at bounding box center [290, 137] width 580 height 275
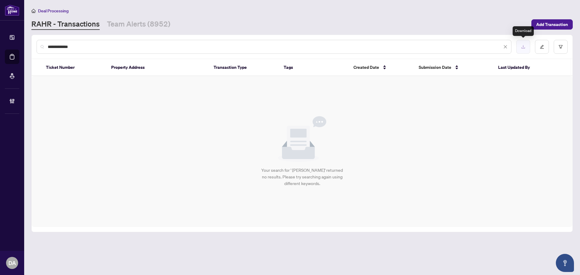
click at [528, 47] on button "button" at bounding box center [523, 47] width 14 height 14
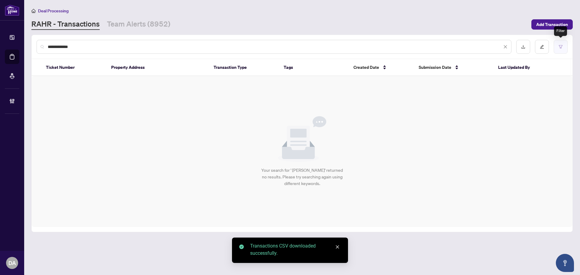
click at [557, 45] on button "button" at bounding box center [561, 47] width 14 height 14
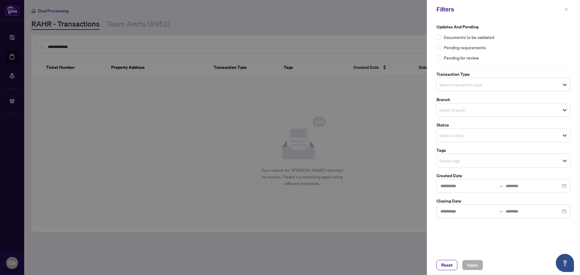
click at [566, 10] on icon "close" at bounding box center [566, 9] width 4 height 4
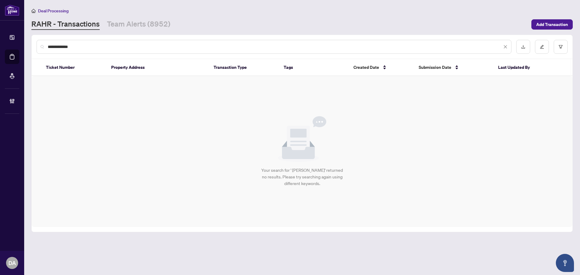
click at [87, 49] on input "**********" at bounding box center [275, 47] width 454 height 7
click at [100, 47] on input "**********" at bounding box center [275, 47] width 454 height 7
click at [100, 48] on input "**********" at bounding box center [275, 47] width 454 height 7
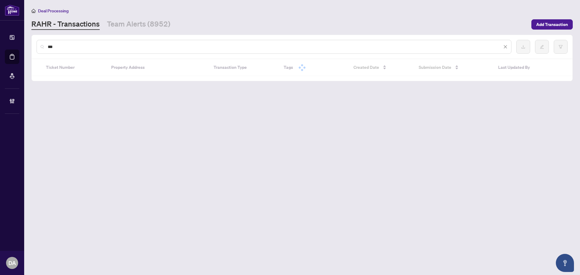
type input "*"
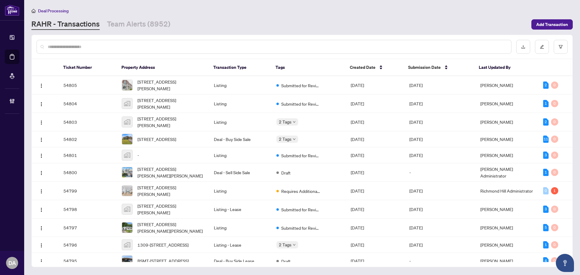
click at [116, 45] on input "text" at bounding box center [277, 47] width 459 height 7
paste input "**********"
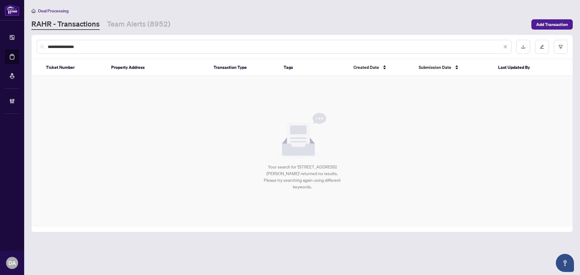
click at [72, 46] on input "**********" at bounding box center [275, 47] width 454 height 7
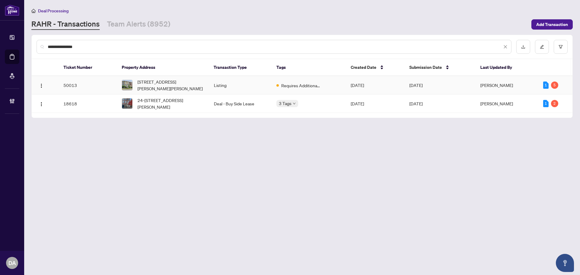
type input "**********"
click at [224, 85] on td "Listing" at bounding box center [240, 85] width 63 height 18
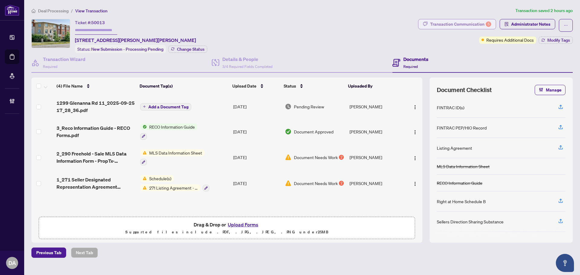
click at [463, 25] on div "Transaction Communication 5" at bounding box center [460, 24] width 61 height 10
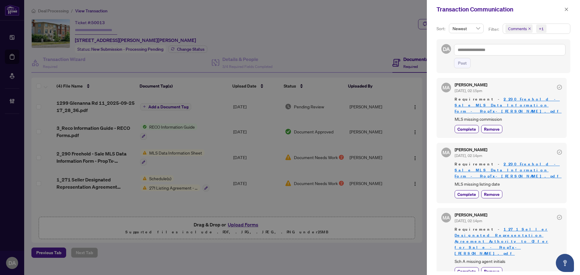
scroll to position [60, 0]
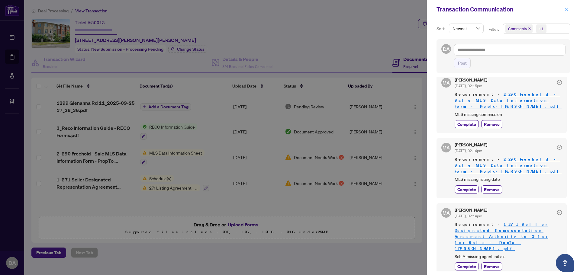
click at [568, 8] on icon "close" at bounding box center [566, 9] width 4 height 4
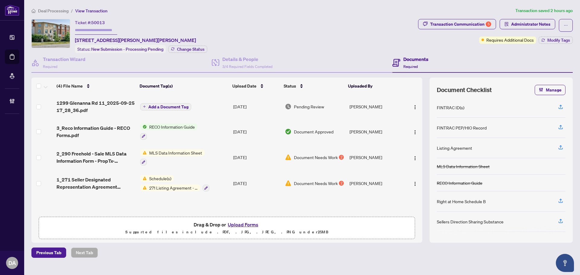
click at [219, 105] on td "Add a Document Tag" at bounding box center [184, 107] width 93 height 24
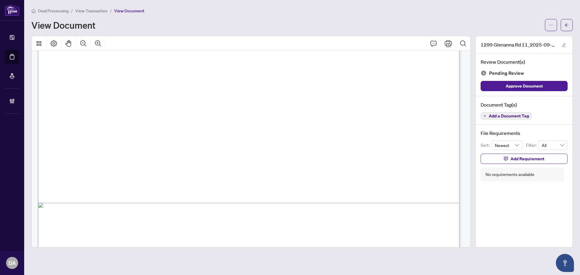
scroll to position [362, 0]
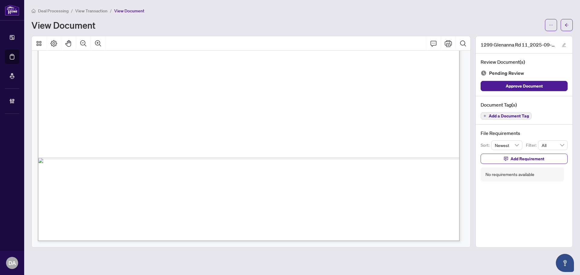
click at [89, 12] on span "View Transaction" at bounding box center [91, 10] width 32 height 5
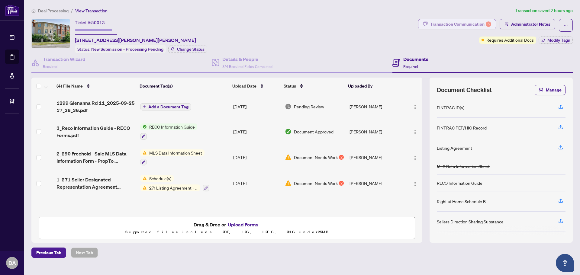
click at [448, 22] on div "Transaction Communication 5" at bounding box center [460, 24] width 61 height 10
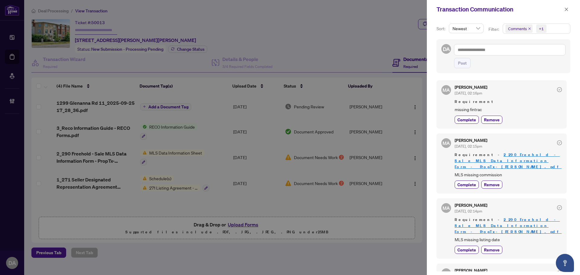
click at [274, 95] on div at bounding box center [290, 137] width 580 height 275
click at [568, 8] on icon "close" at bounding box center [566, 9] width 4 height 4
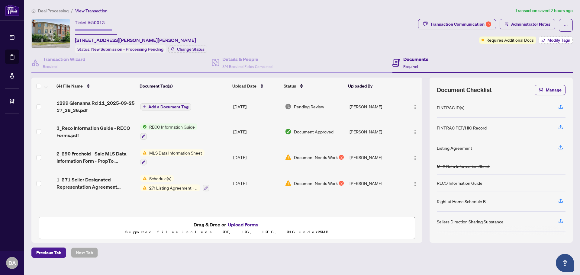
click at [553, 38] on span "Modify Tags" at bounding box center [558, 40] width 23 height 4
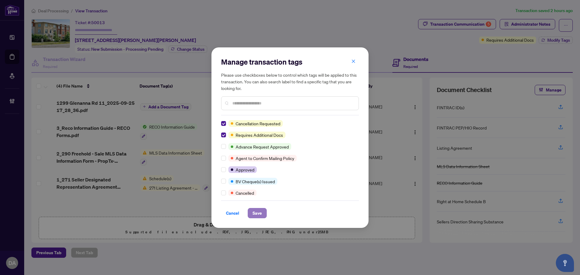
click at [259, 213] on span "Save" at bounding box center [257, 213] width 9 height 10
